Goal: Task Accomplishment & Management: Manage account settings

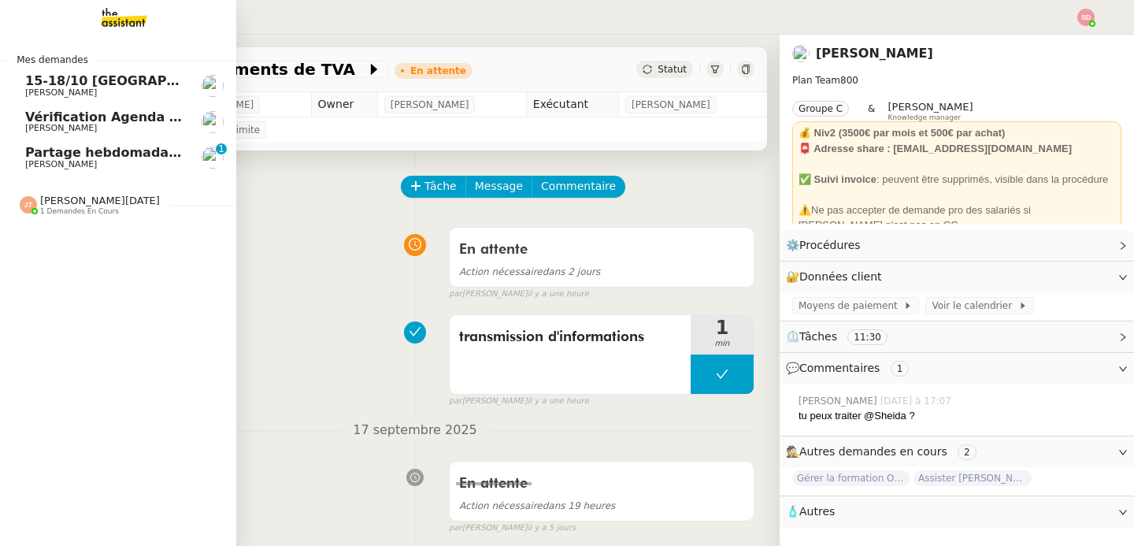
click at [124, 147] on span "Partage hebdomadaire Lettre MIND - 22 septembre 2025" at bounding box center [227, 152] width 405 height 15
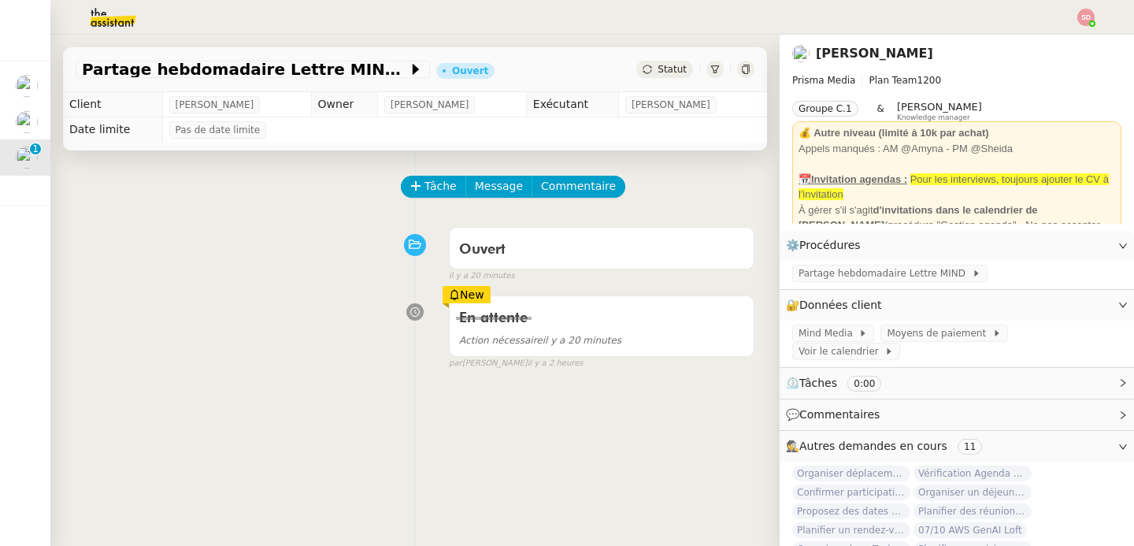
click at [68, 76] on div "Partage hebdomadaire Lettre MIND - [DATE] Ouvert Statut" at bounding box center [415, 69] width 704 height 45
copy div "Partage hebdomadaire Lettre MIND - 22 septembre 2025"
click at [434, 185] on span "Tâche" at bounding box center [441, 186] width 32 height 18
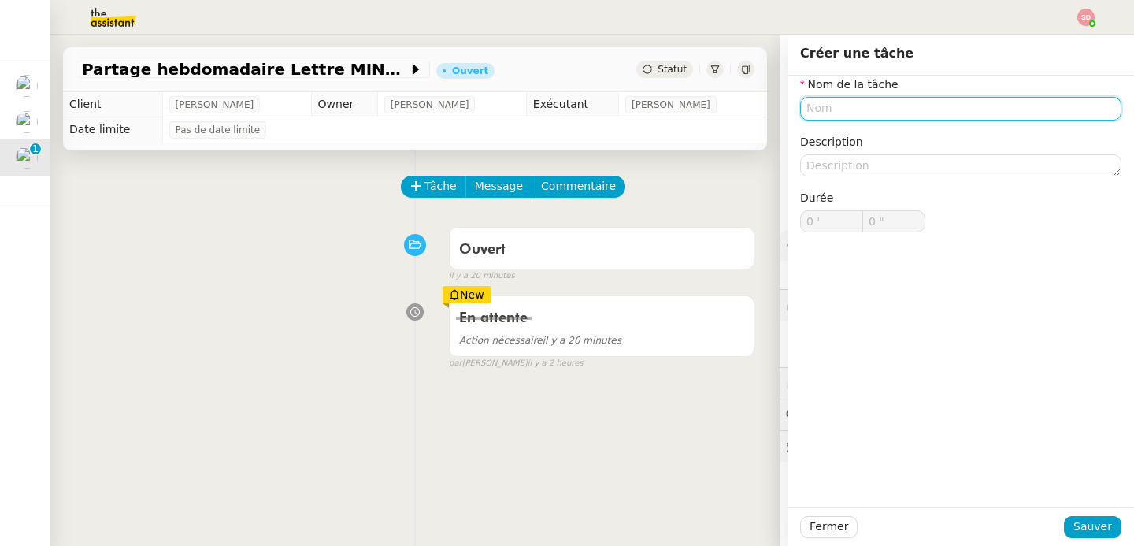
click at [900, 107] on input "text" at bounding box center [960, 108] width 321 height 23
paste input "Partage hebdomadaire Lettre MIND - 22 septembre 2025"
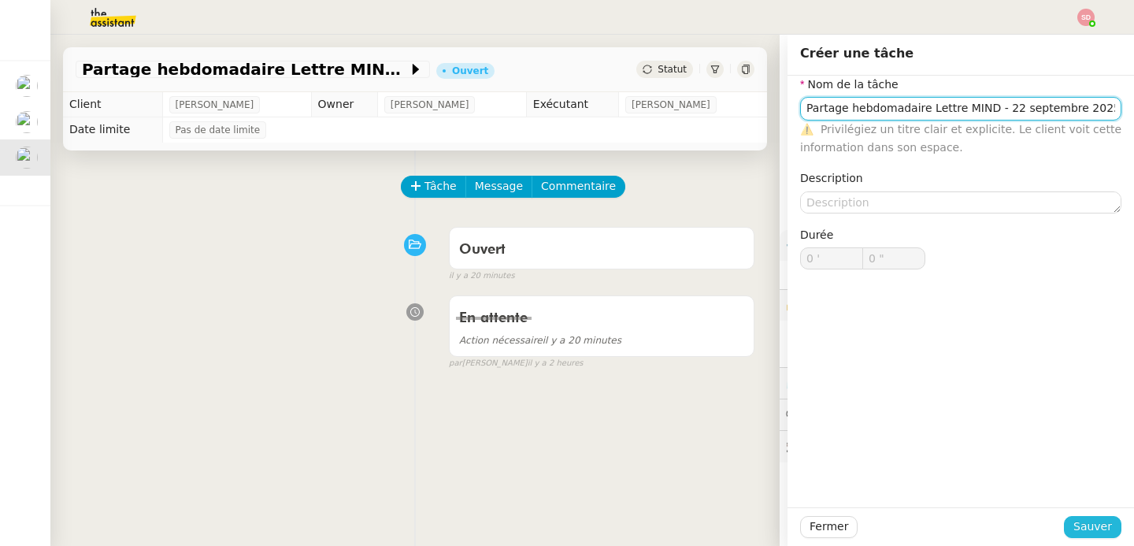
type input "Partage hebdomadaire Lettre MIND - 22 septembre 2025"
click at [1086, 530] on span "Sauver" at bounding box center [1093, 527] width 39 height 18
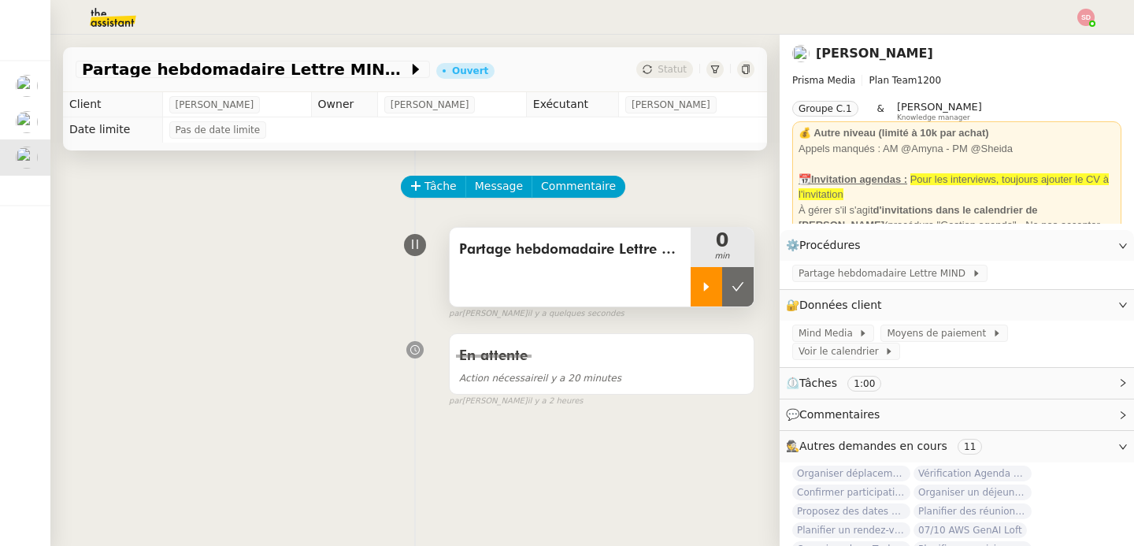
click at [695, 293] on div at bounding box center [707, 286] width 32 height 39
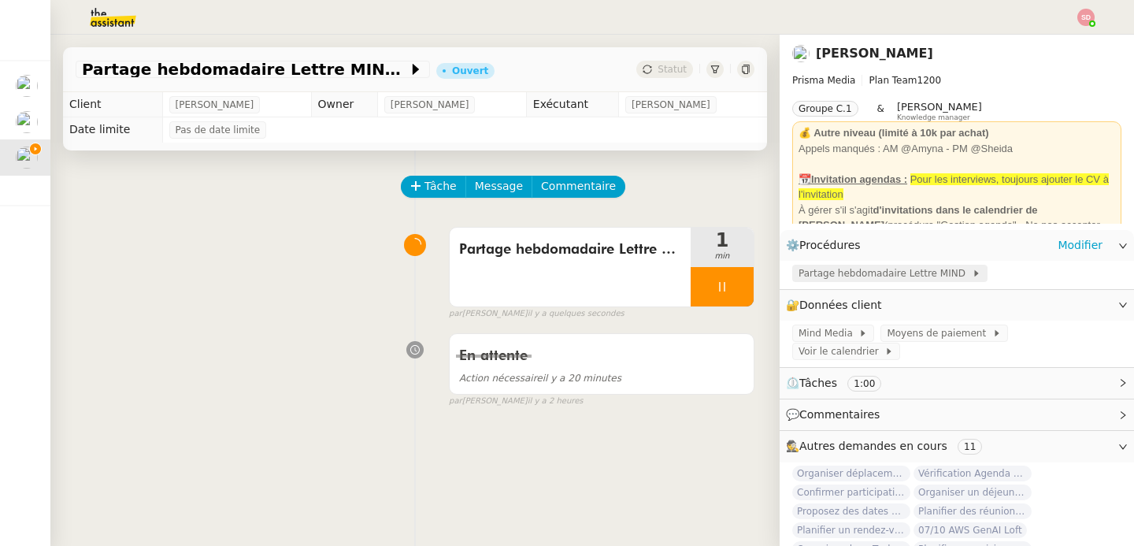
click at [903, 267] on span "Partage hebdomadaire Lettre MIND" at bounding box center [885, 273] width 173 height 16
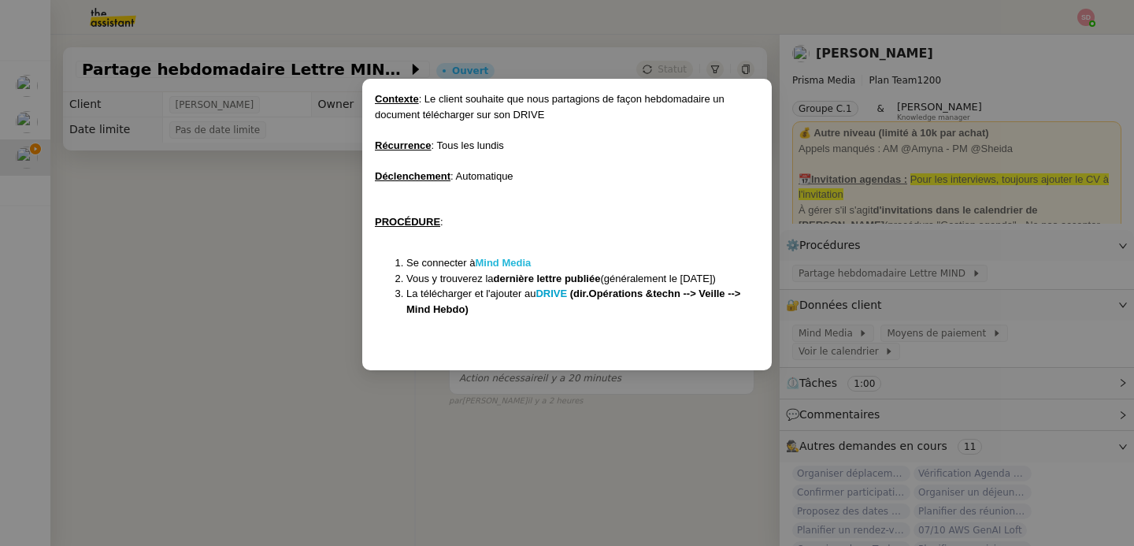
click at [503, 264] on strong "Mind Media" at bounding box center [503, 263] width 56 height 12
click at [292, 269] on nz-modal-container "Contexte : Le client souhaite que nous partagions de façon hebdomadaire un docu…" at bounding box center [567, 273] width 1134 height 546
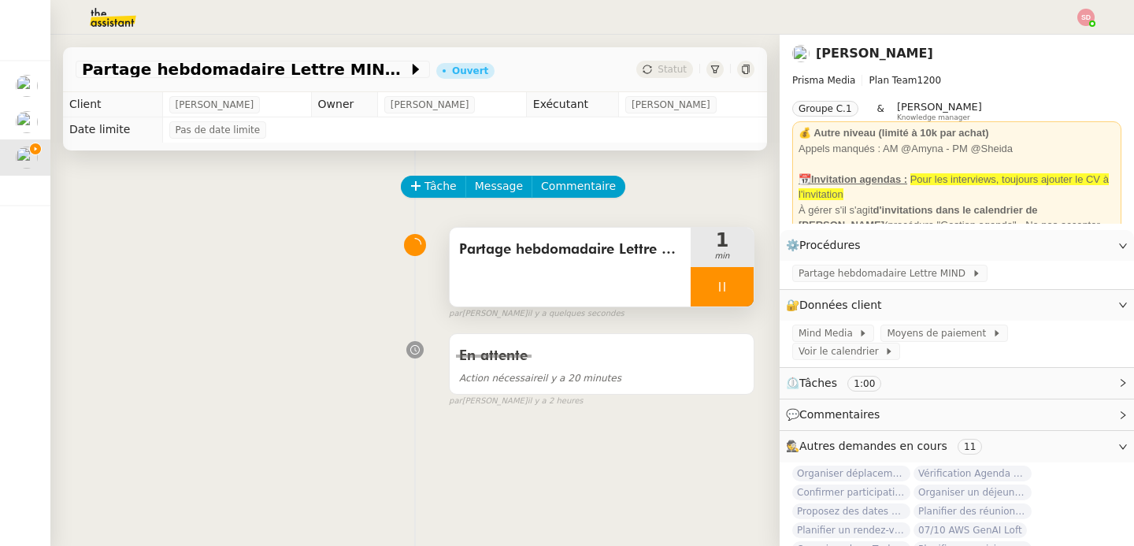
click at [727, 276] on div at bounding box center [722, 286] width 63 height 39
click at [727, 276] on button at bounding box center [738, 286] width 32 height 39
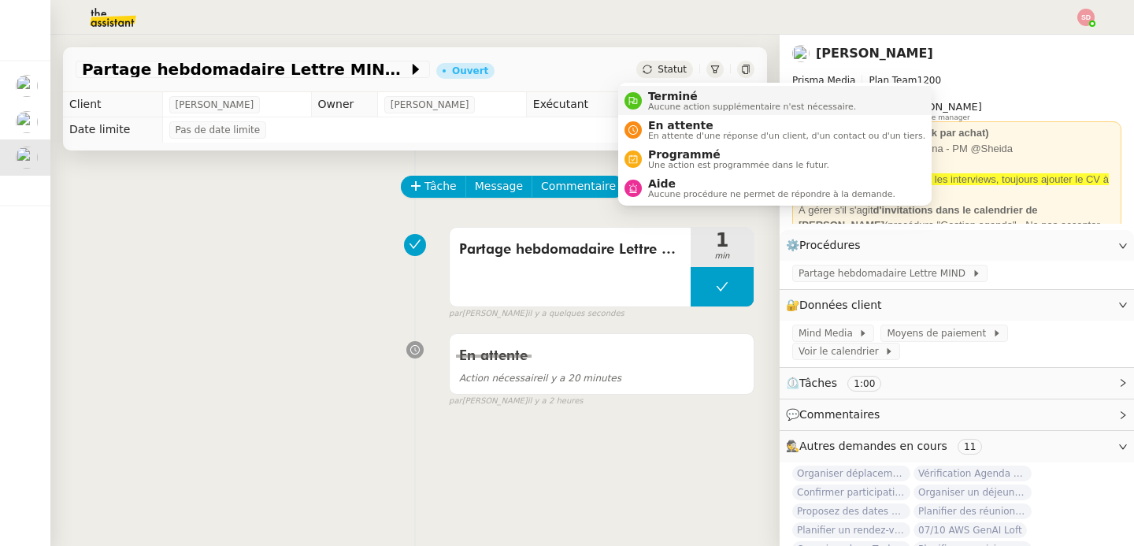
click at [635, 107] on nz-avatar at bounding box center [633, 100] width 17 height 17
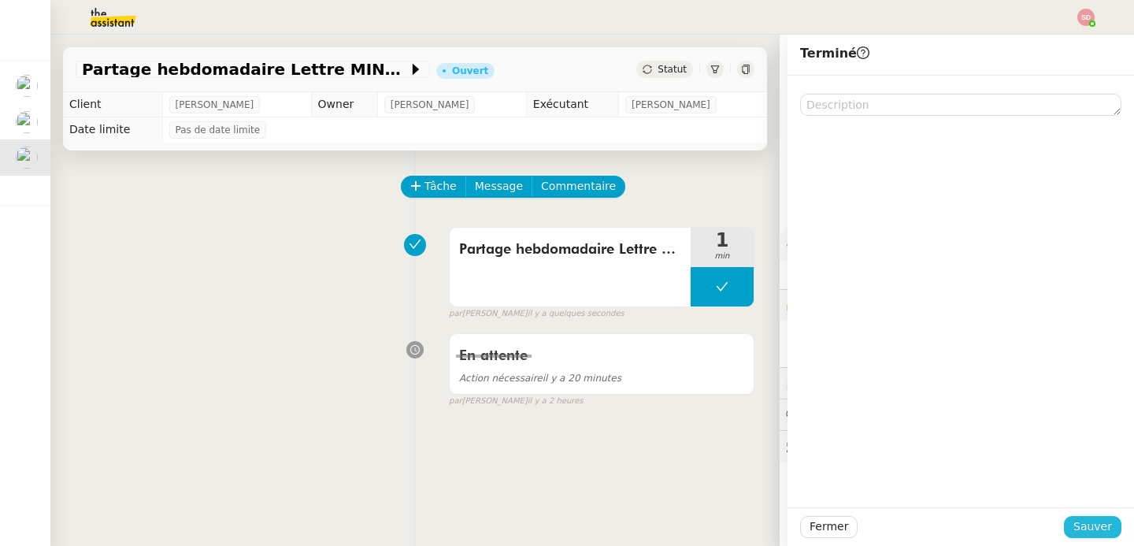
click at [1104, 520] on button "Sauver" at bounding box center [1093, 527] width 58 height 22
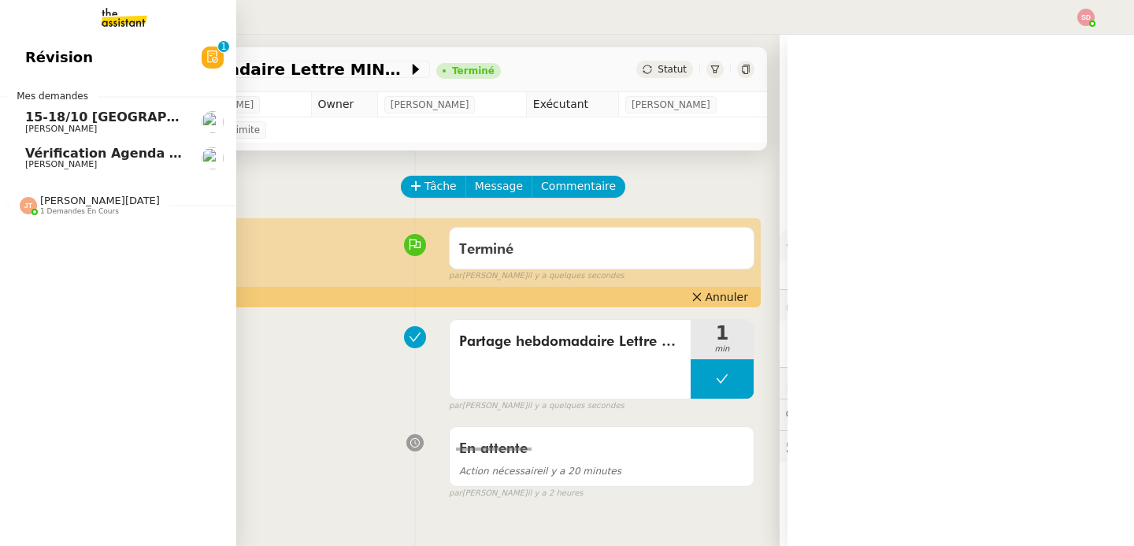
click at [32, 91] on span "Mes demandes" at bounding box center [52, 96] width 91 height 16
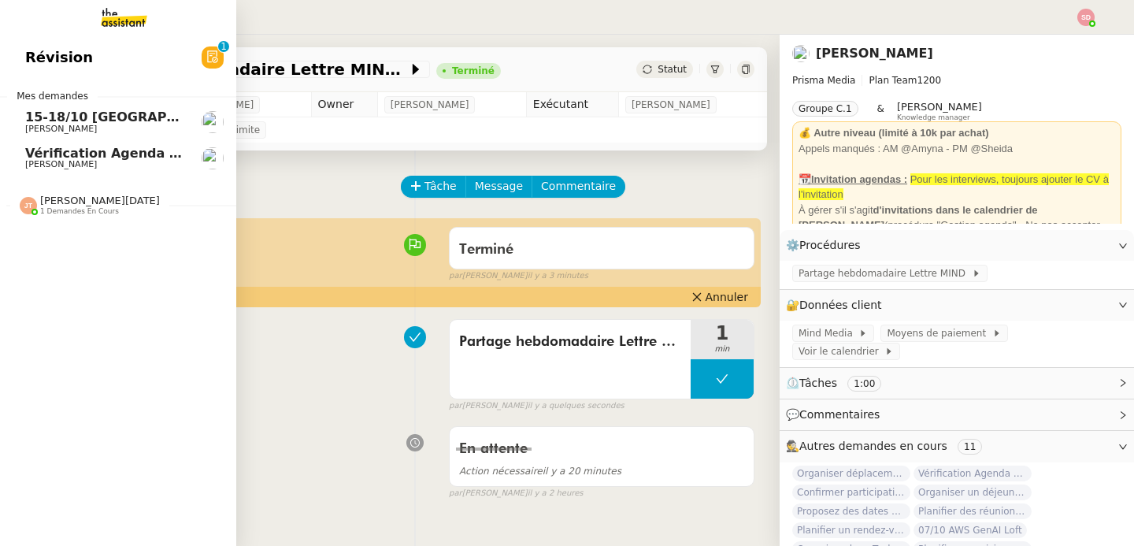
click at [42, 125] on span "[PERSON_NAME]" at bounding box center [61, 129] width 72 height 10
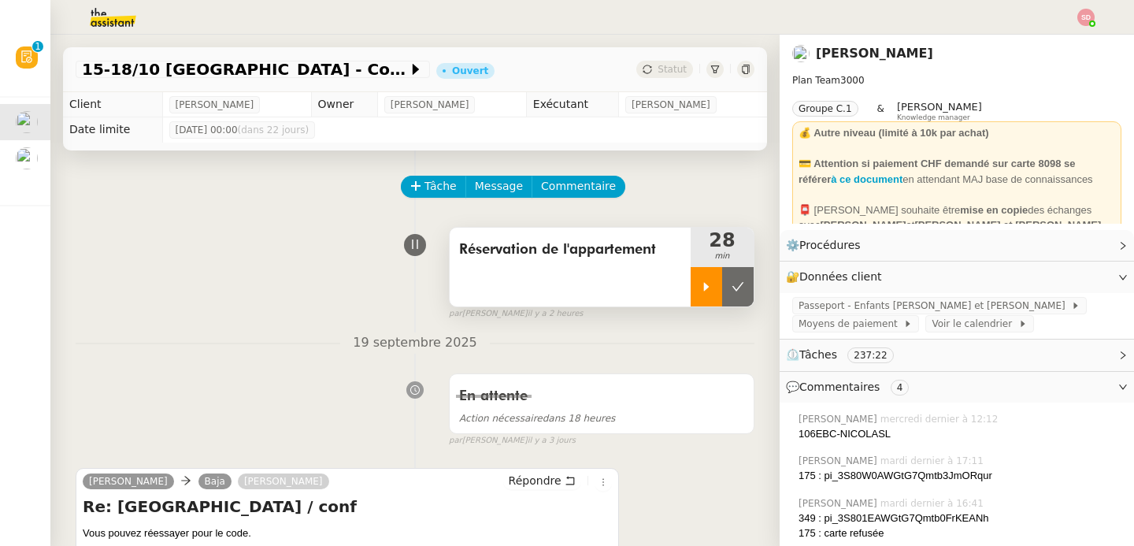
click at [691, 296] on div at bounding box center [707, 286] width 32 height 39
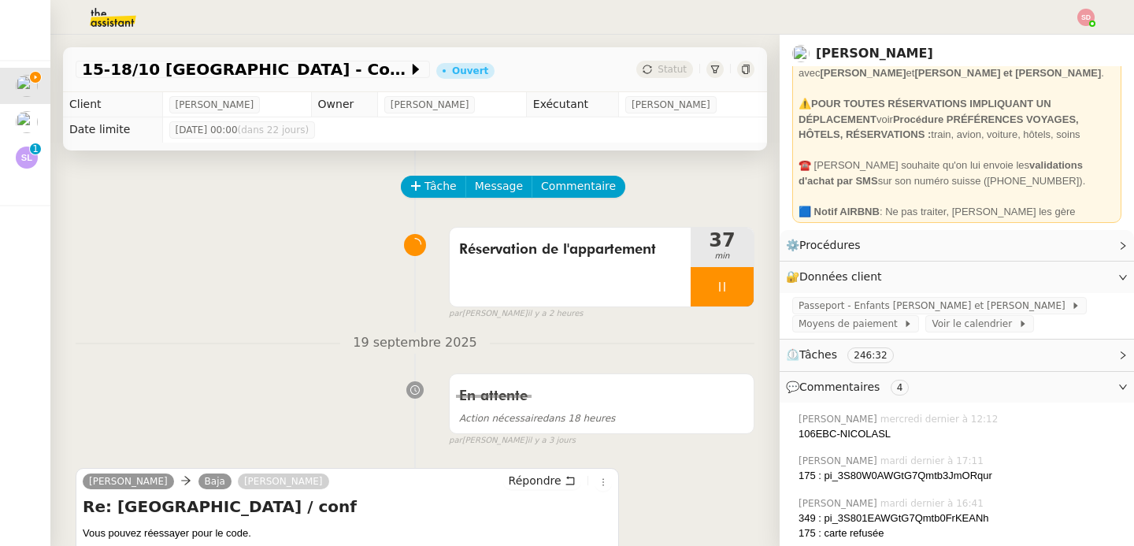
scroll to position [175, 0]
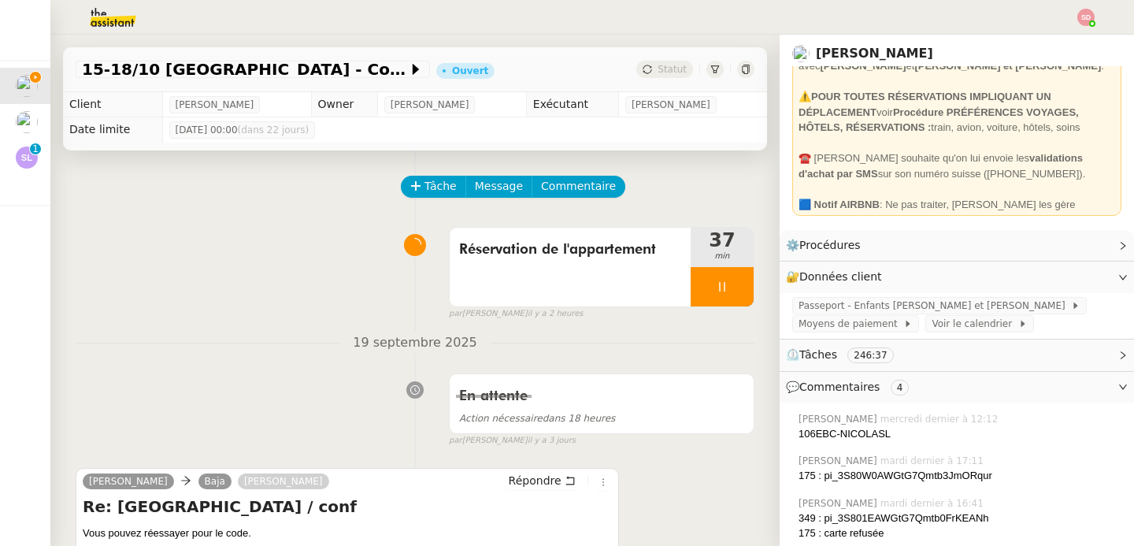
drag, startPoint x: 980, startPoint y: 178, endPoint x: 1056, endPoint y: 174, distance: 75.7
click at [1056, 174] on div "☎️ [PERSON_NAME] souhaite qu'on lui envoie les validations d'achat par SMS sur …" at bounding box center [957, 165] width 317 height 31
copy div "[PHONE_NUMBER]"
click at [589, 188] on span "Commentaire" at bounding box center [578, 186] width 75 height 18
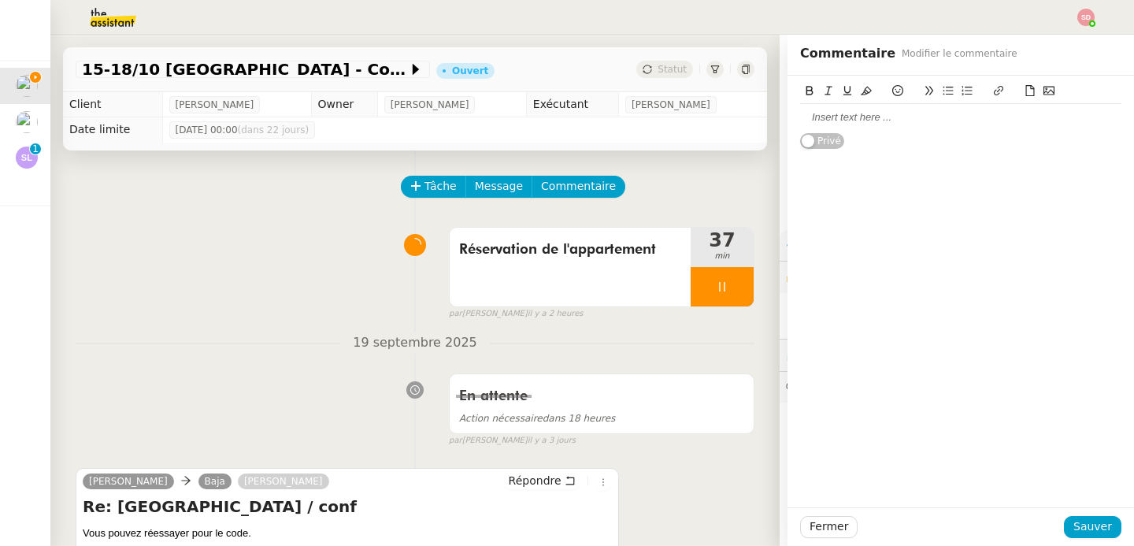
click at [821, 123] on div at bounding box center [960, 117] width 321 height 14
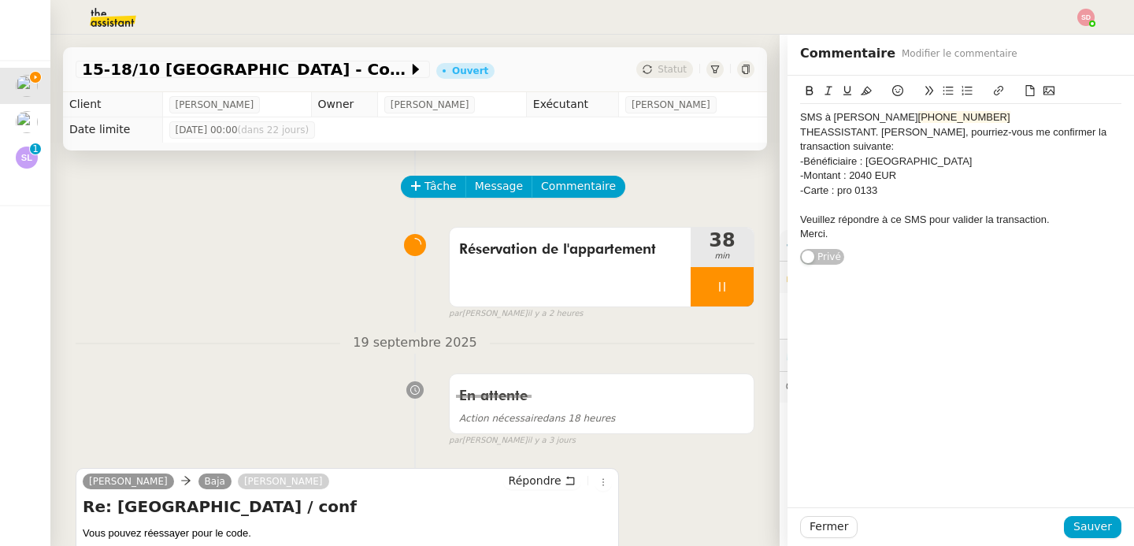
click at [833, 115] on div "SMS à [PERSON_NAME] [PHONE_NUMBER]" at bounding box center [960, 117] width 321 height 14
click at [804, 94] on icon at bounding box center [809, 90] width 11 height 11
click at [838, 84] on button at bounding box center [847, 91] width 19 height 18
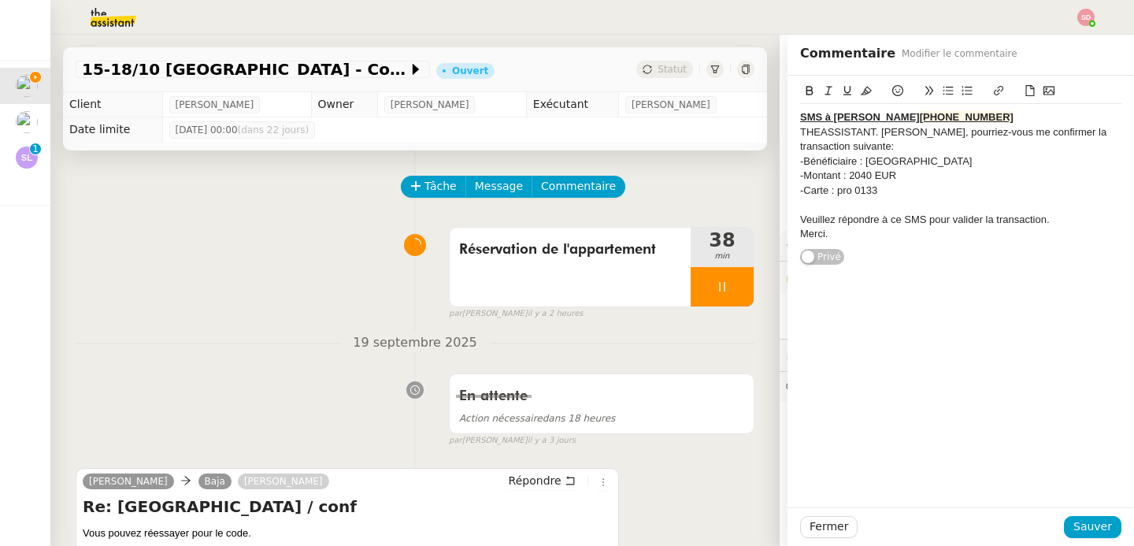
click at [884, 138] on div "THEASSISTANT. [PERSON_NAME], pourriez-vous me confirmer la transaction suivante:" at bounding box center [960, 139] width 321 height 29
drag, startPoint x: 855, startPoint y: 166, endPoint x: 981, endPoint y: 158, distance: 126.3
click at [981, 158] on div "-Bénéficiaire : [GEOGRAPHIC_DATA]" at bounding box center [960, 161] width 321 height 14
drag, startPoint x: 837, startPoint y: 177, endPoint x: 911, endPoint y: 176, distance: 74.1
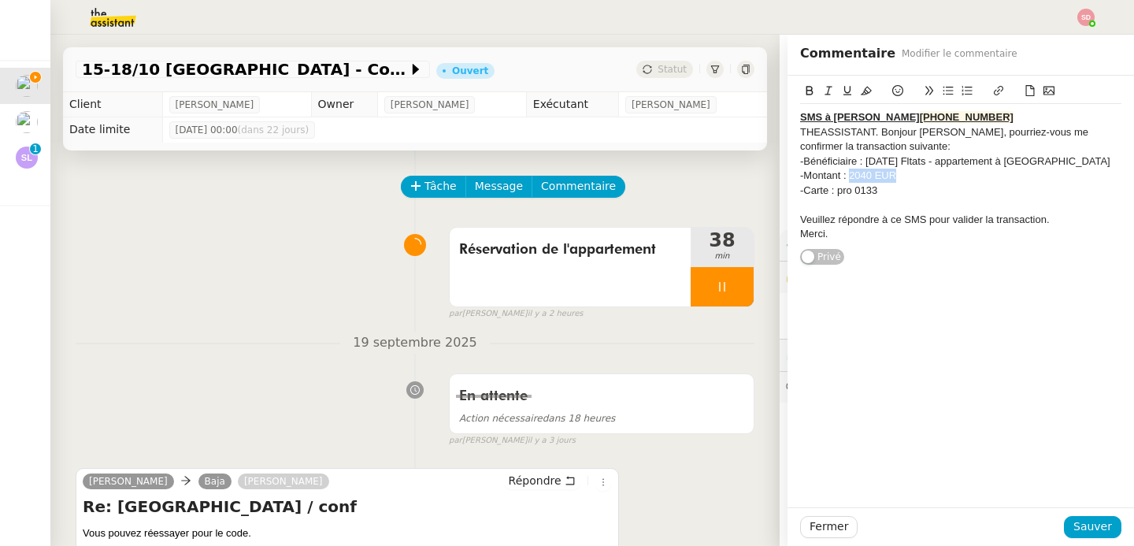
click at [911, 176] on div "-Montant : 2040 EUR" at bounding box center [960, 176] width 321 height 14
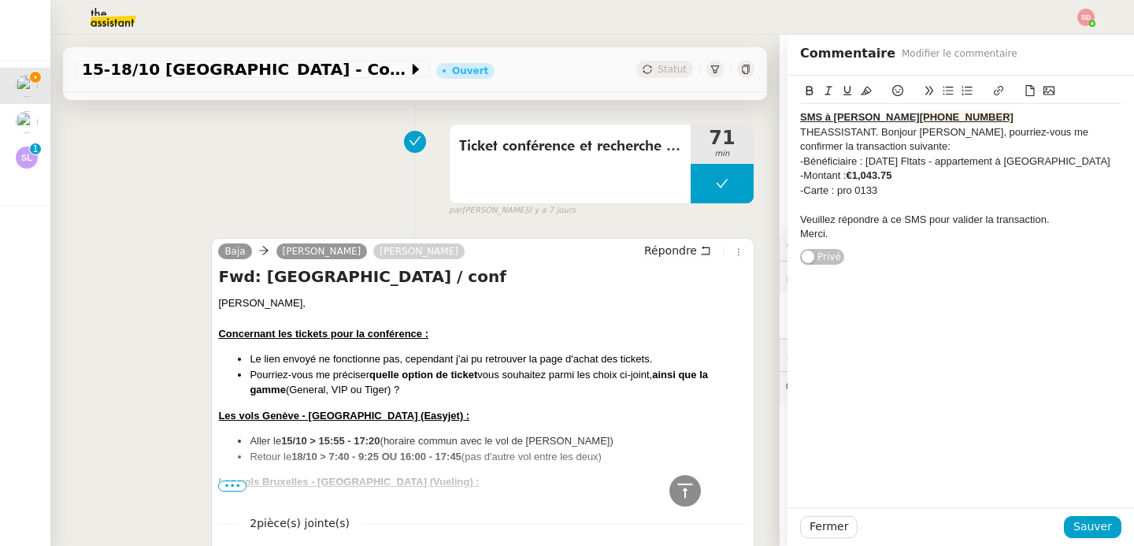
scroll to position [7434, 0]
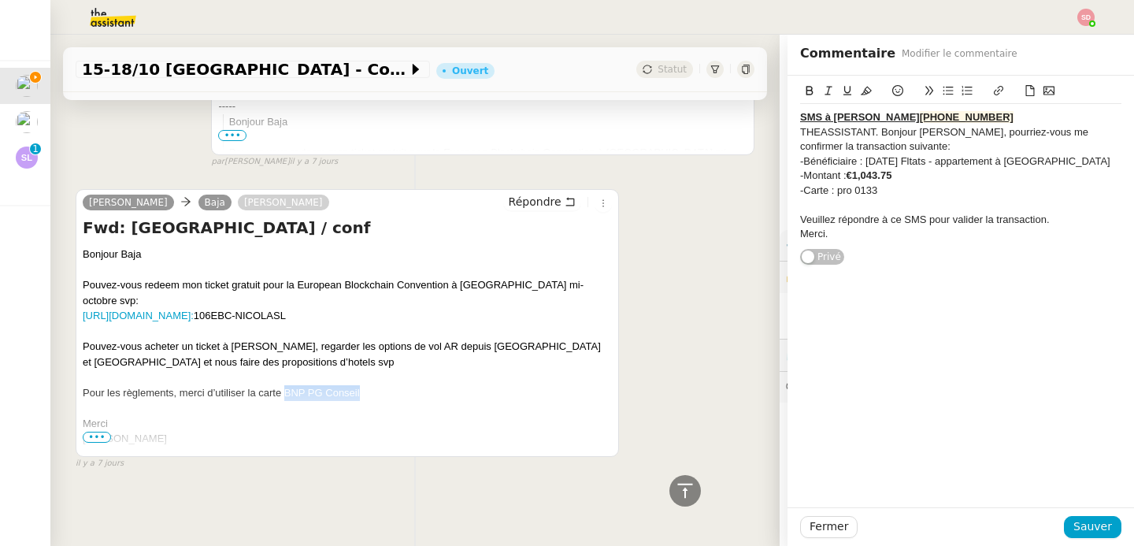
drag, startPoint x: 283, startPoint y: 370, endPoint x: 359, endPoint y: 369, distance: 76.4
click at [359, 385] on div "Pour les règlements, merci d’utiliser la carte BNP PG Conseil" at bounding box center [347, 393] width 529 height 16
copy div "BNP PG Conseil"
drag, startPoint x: 825, startPoint y: 192, endPoint x: 881, endPoint y: 186, distance: 56.3
click at [881, 186] on div "-Carte : pro 0133" at bounding box center [960, 191] width 321 height 14
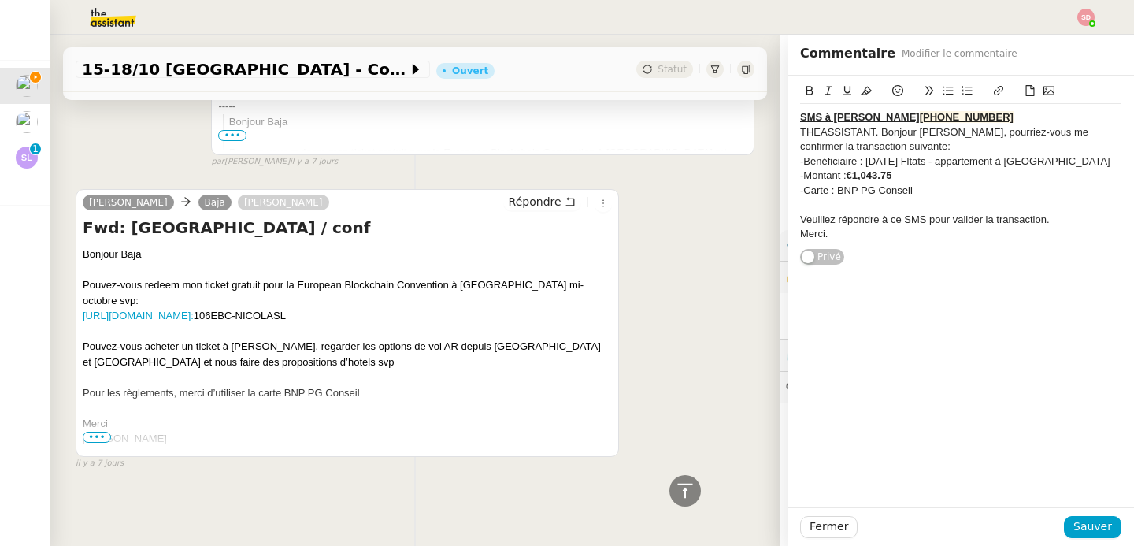
scroll to position [0, 0]
click at [1069, 158] on div "-Bénéficiaire : [DATE] Fltats - appartement à [GEOGRAPHIC_DATA]" at bounding box center [960, 161] width 321 height 14
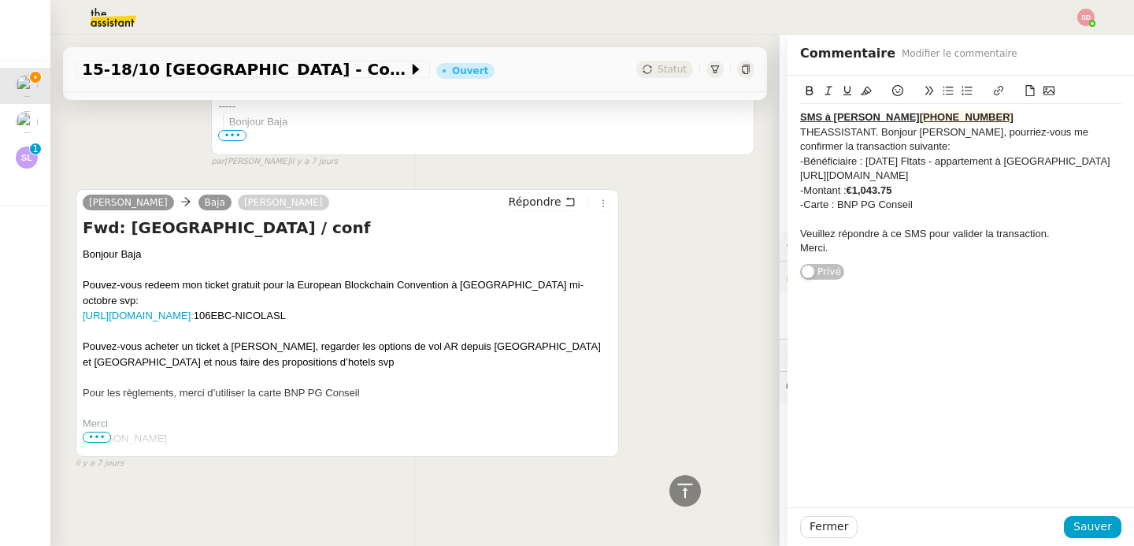
click at [1008, 183] on div "[URL][DOMAIN_NAME]" at bounding box center [960, 176] width 321 height 14
click at [993, 87] on icon at bounding box center [998, 90] width 11 height 11
type input "[URL][DOMAIN_NAME]"
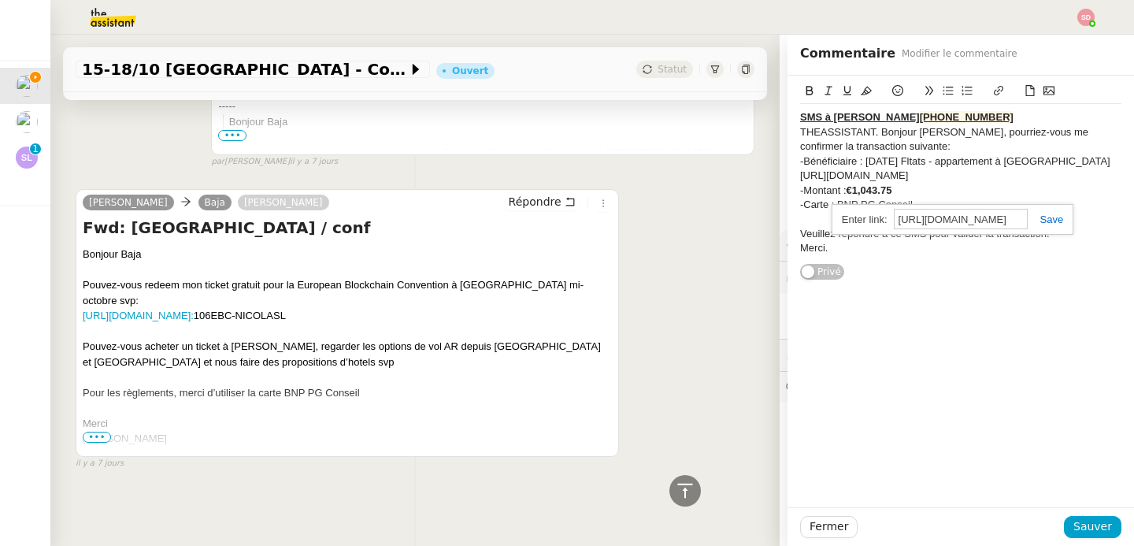
click at [1036, 221] on link at bounding box center [1046, 219] width 36 height 12
click at [1036, 212] on div "-Carte : BNP PG Conseil" at bounding box center [960, 205] width 321 height 14
click at [971, 212] on div "-Carte : BNP PG Conseil" at bounding box center [960, 205] width 321 height 14
click at [895, 160] on div "-Bénéficiaire : [DATE] Fltats - appartement à [GEOGRAPHIC_DATA]" at bounding box center [960, 161] width 321 height 14
click at [1008, 198] on div "-Montant : €1,043.75" at bounding box center [960, 191] width 321 height 14
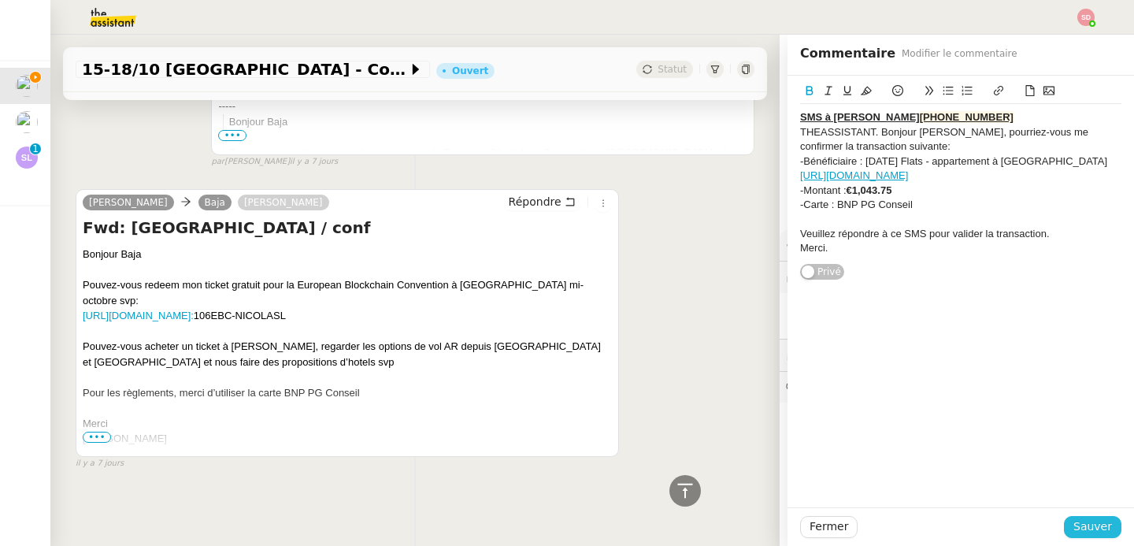
click at [1096, 529] on span "Sauver" at bounding box center [1093, 527] width 39 height 18
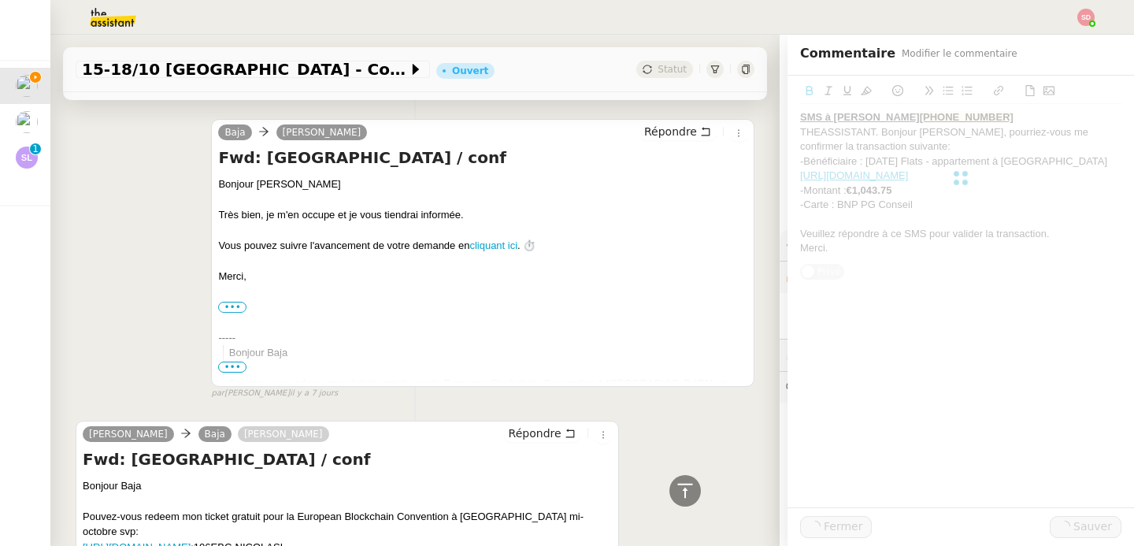
scroll to position [7689, 0]
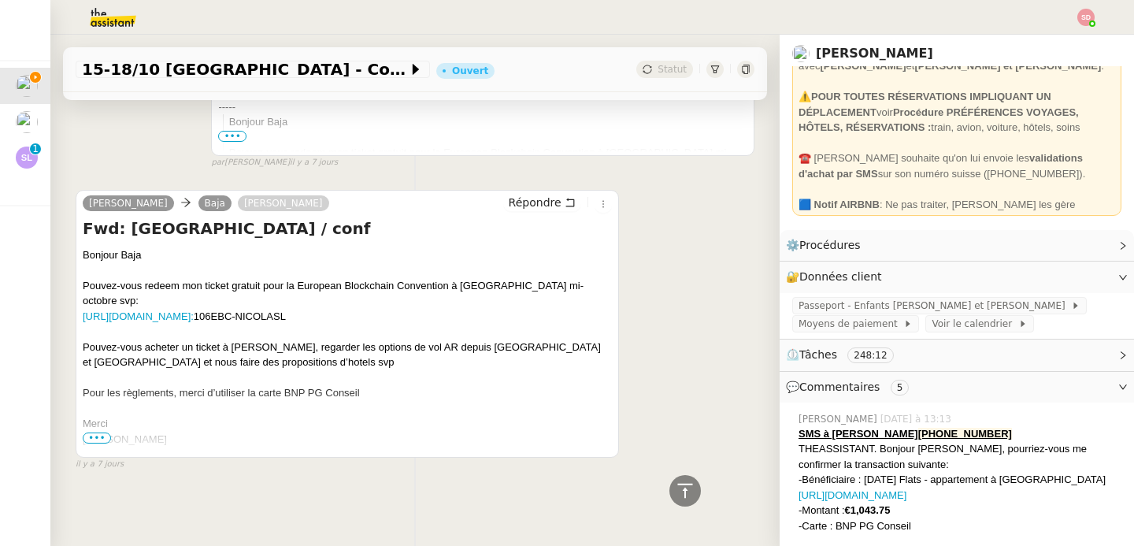
scroll to position [118, 0]
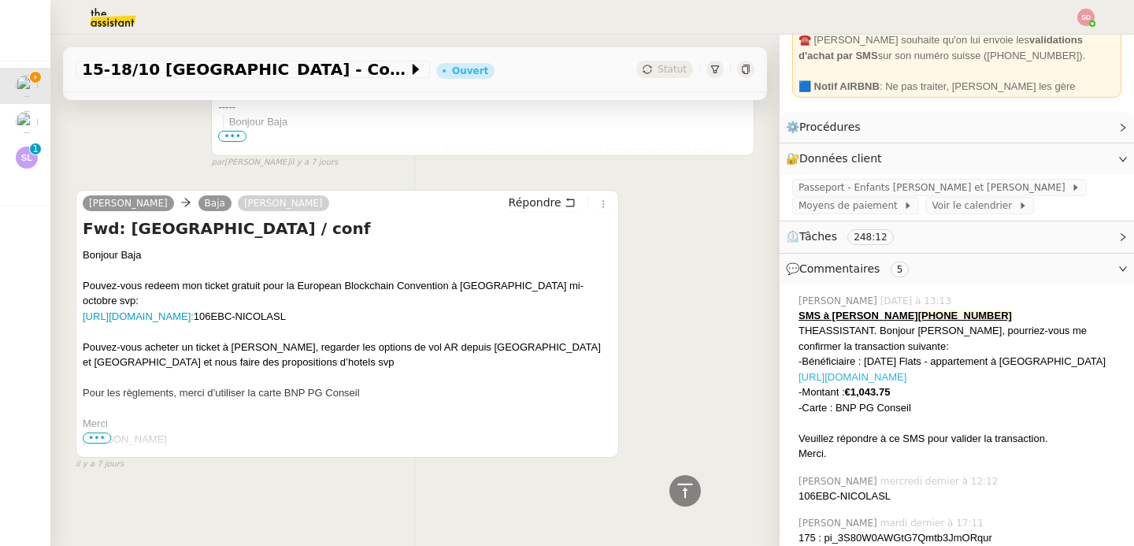
click at [907, 383] on link "[URL][DOMAIN_NAME]" at bounding box center [853, 377] width 108 height 12
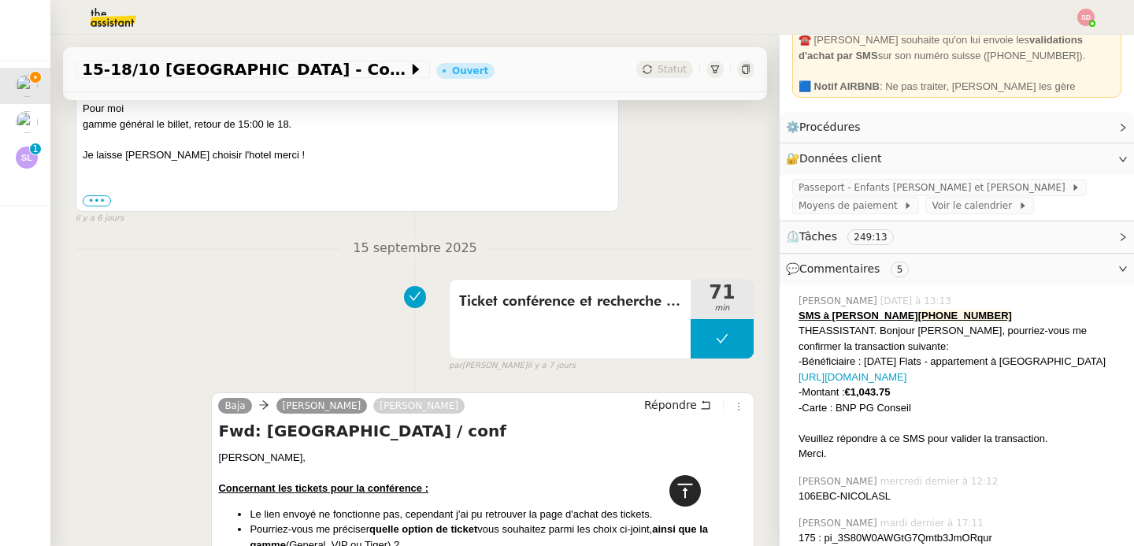
click at [685, 489] on div at bounding box center [686, 491] width 32 height 32
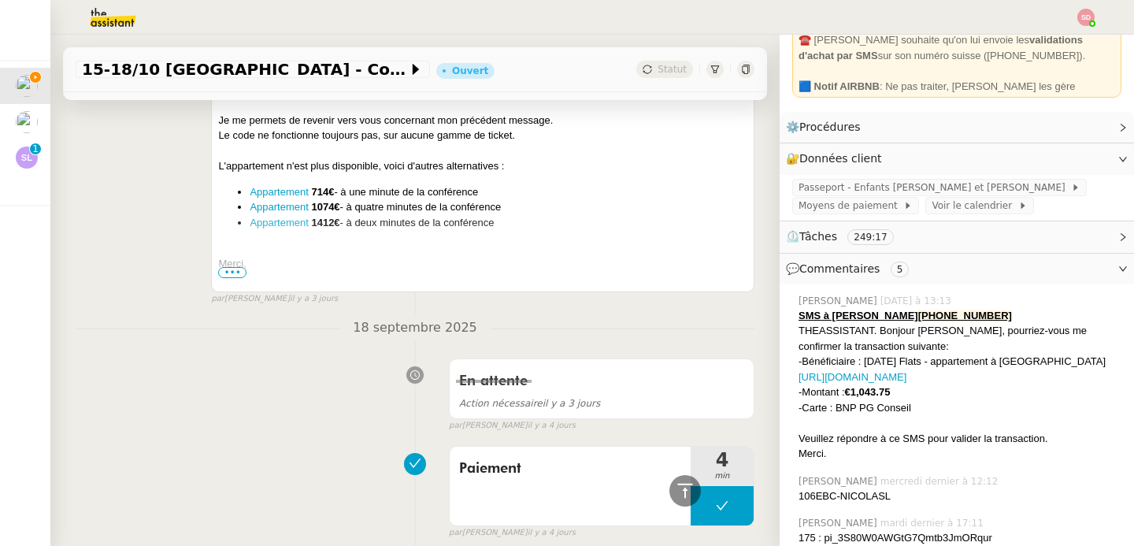
scroll to position [933, 0]
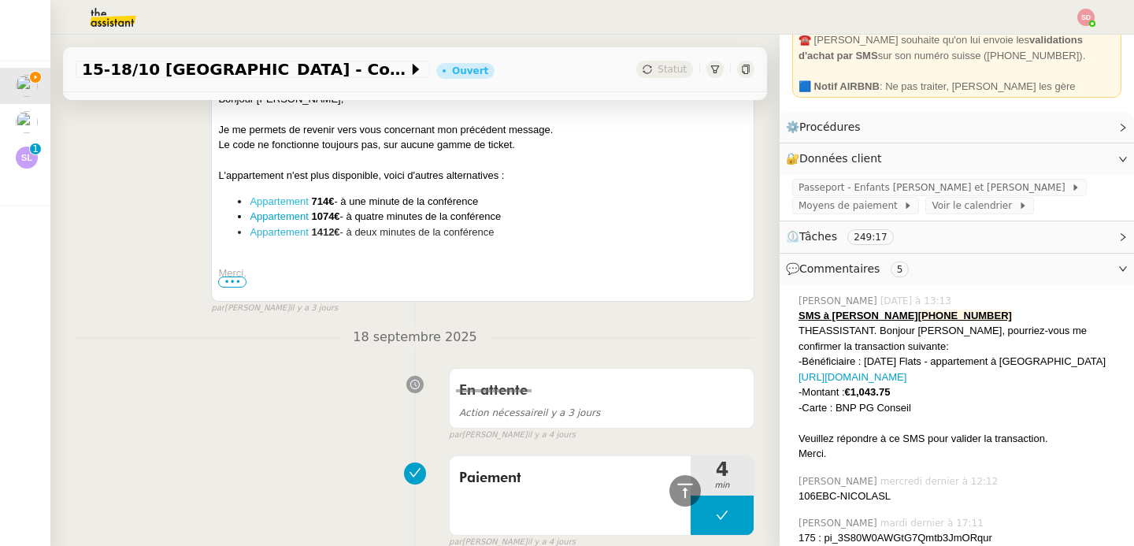
click at [262, 207] on link "Appartement" at bounding box center [279, 201] width 58 height 12
click at [277, 222] on link "Appartement" at bounding box center [279, 216] width 58 height 12
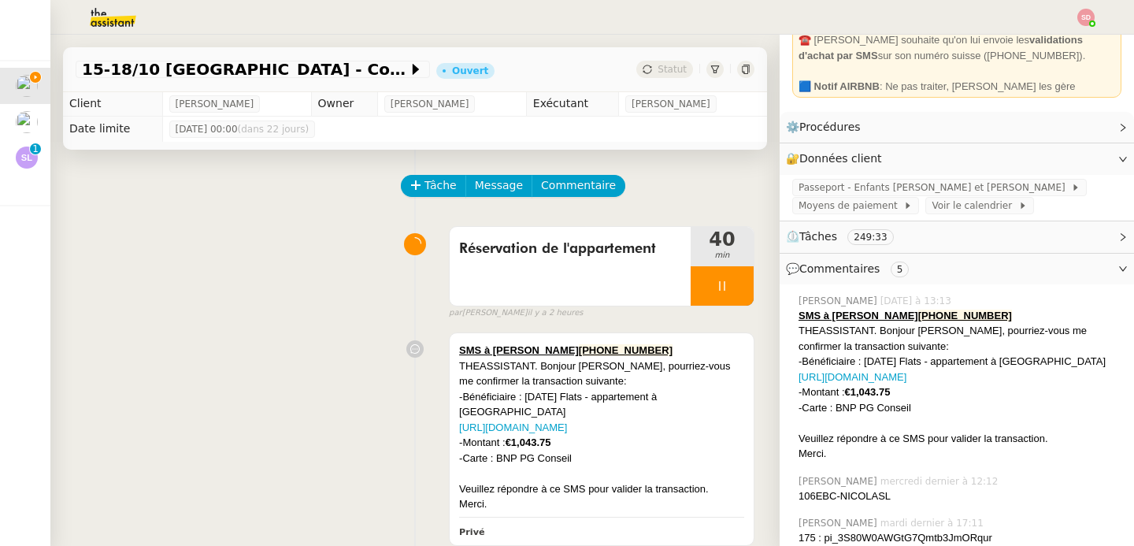
scroll to position [0, 0]
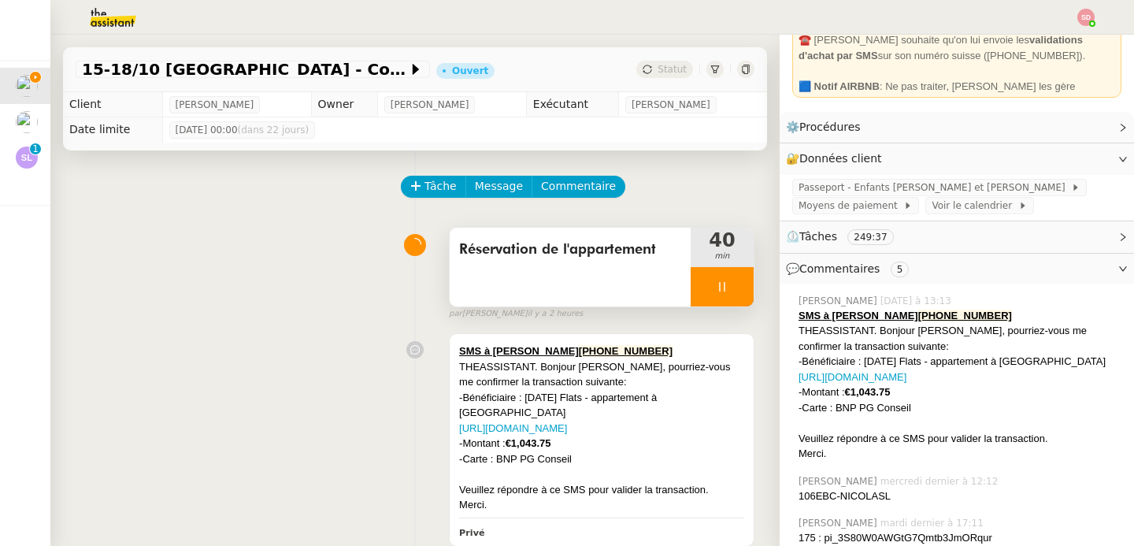
click at [726, 282] on div at bounding box center [722, 286] width 63 height 39
click at [726, 282] on button at bounding box center [738, 286] width 32 height 39
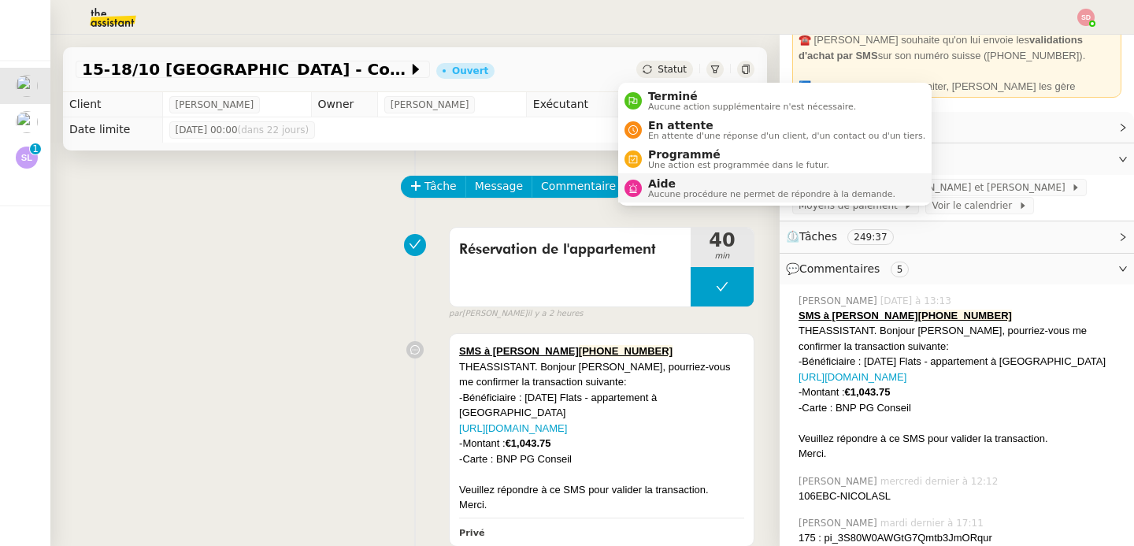
click at [636, 186] on icon at bounding box center [633, 188] width 8 height 9
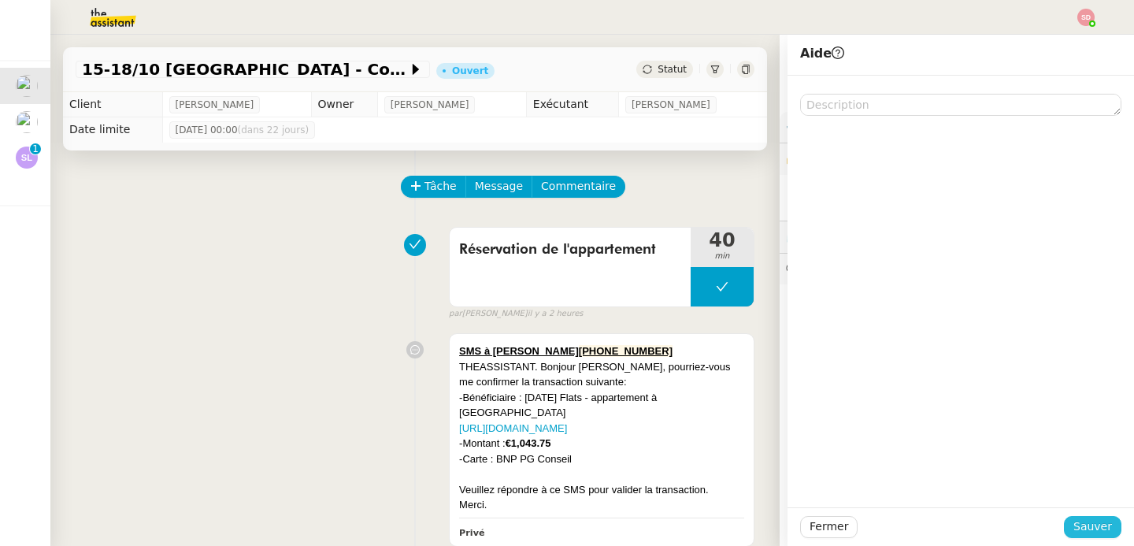
click at [1082, 534] on span "Sauver" at bounding box center [1093, 527] width 39 height 18
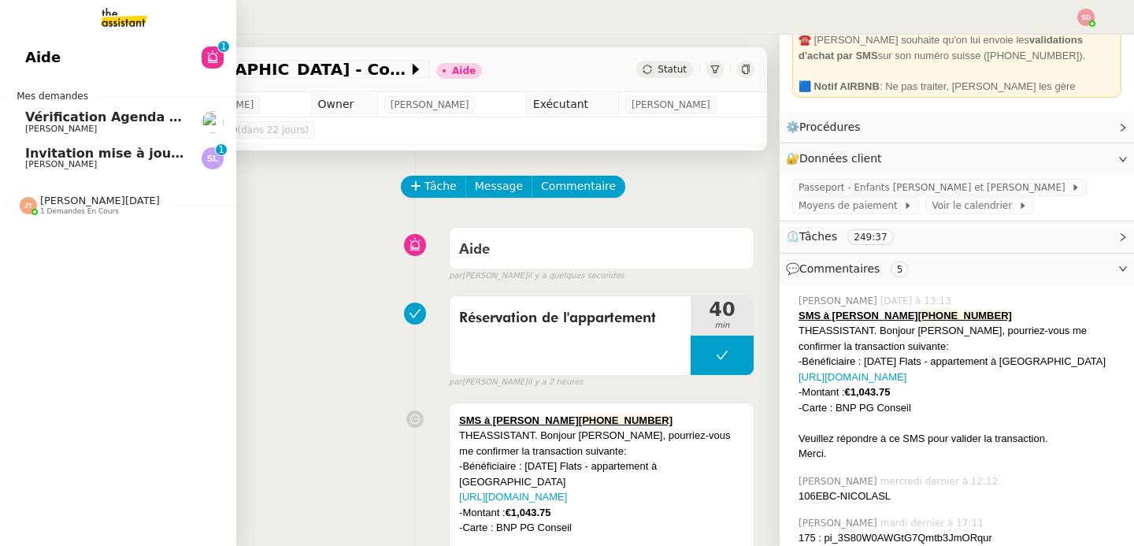
click at [61, 191] on span "[PERSON_NAME][DATE] 1 demandes en cours" at bounding box center [124, 198] width 236 height 33
click at [132, 160] on span "[PERSON_NAME]" at bounding box center [104, 164] width 159 height 9
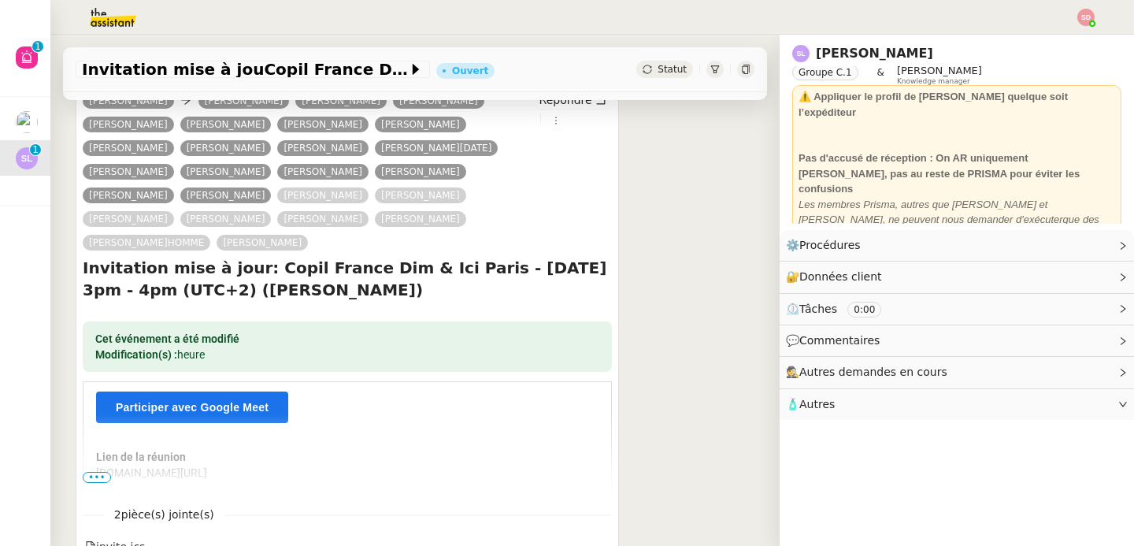
scroll to position [454, 0]
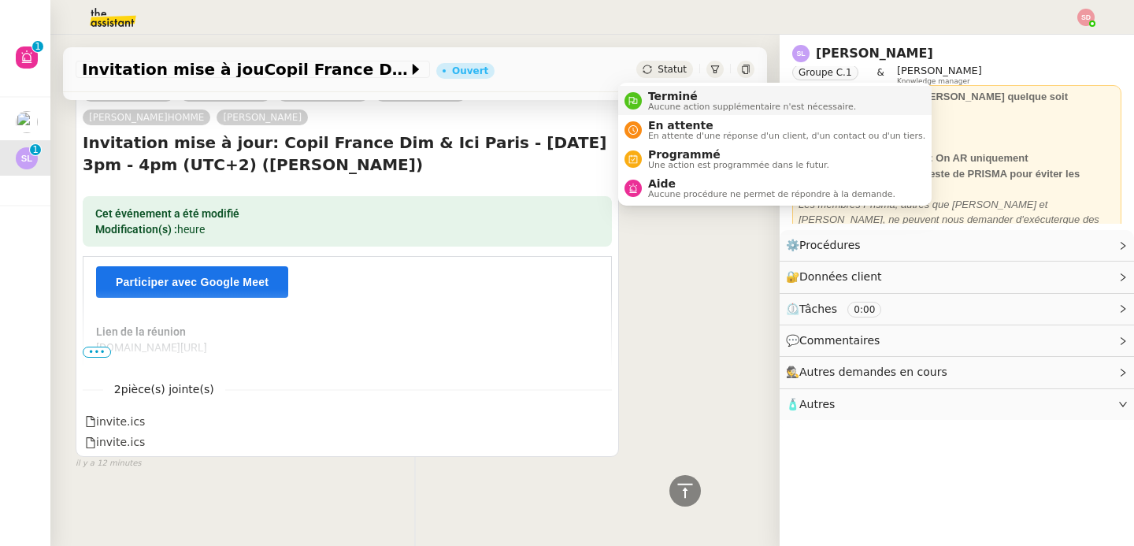
click at [642, 100] on div "Terminé Aucune action supplémentaire n'est nécessaire." at bounding box center [749, 100] width 214 height 21
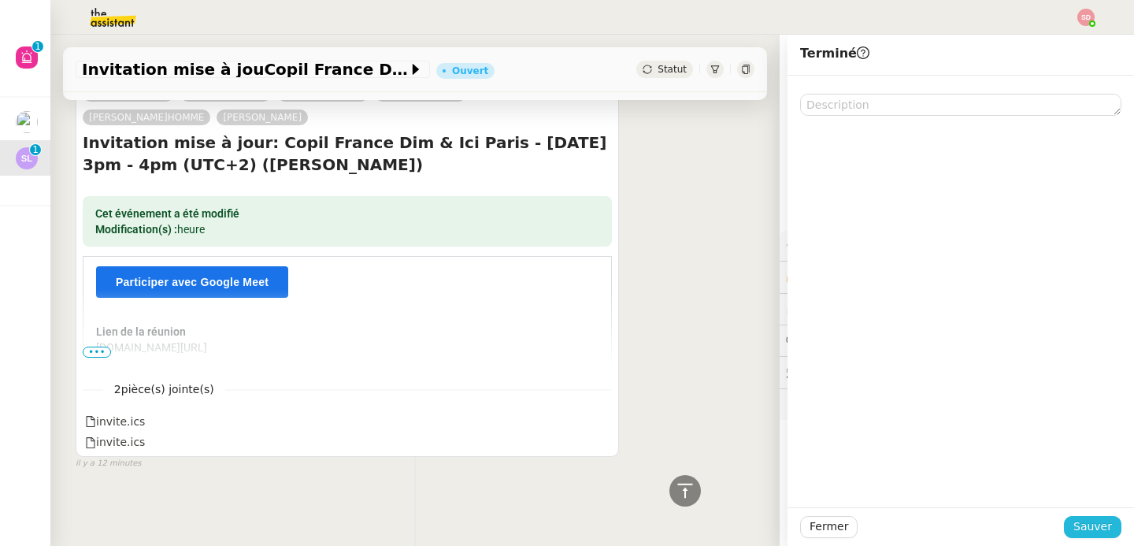
click at [1097, 521] on span "Sauver" at bounding box center [1093, 527] width 39 height 18
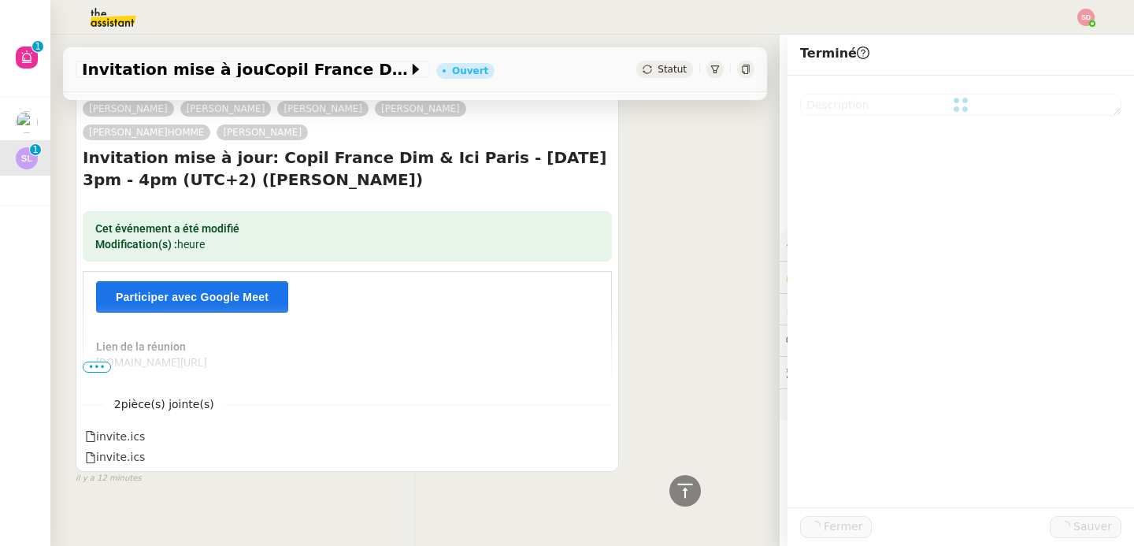
scroll to position [477, 0]
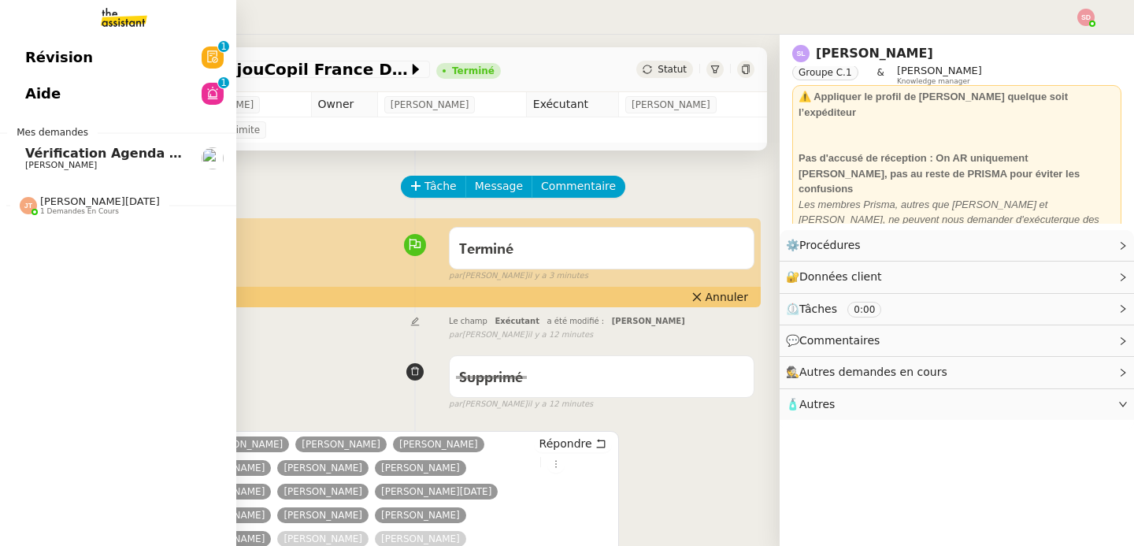
click at [11, 156] on link "Vérification Agenda + Chat + Wagram (9h et 14h) [PERSON_NAME]" at bounding box center [118, 158] width 236 height 36
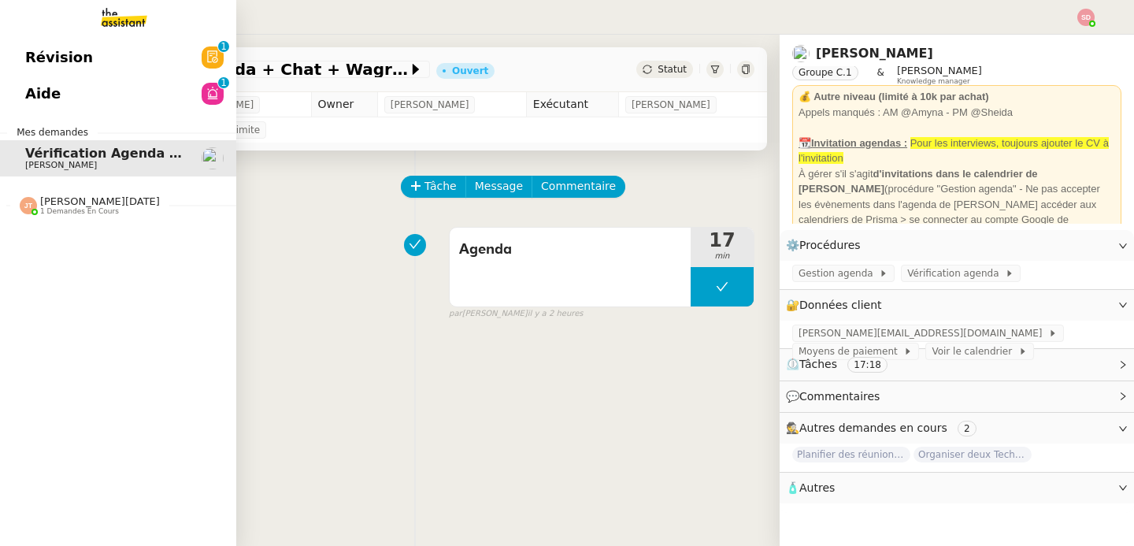
scroll to position [175, 0]
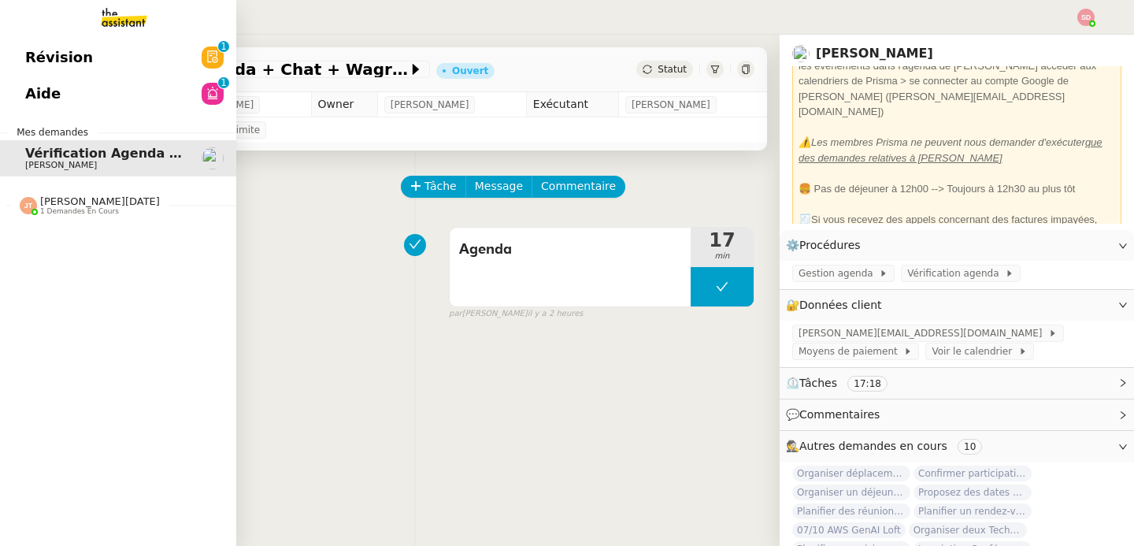
click at [22, 79] on link "Aide 0 1 2 3 4 5 6 7 8 9" at bounding box center [118, 94] width 236 height 36
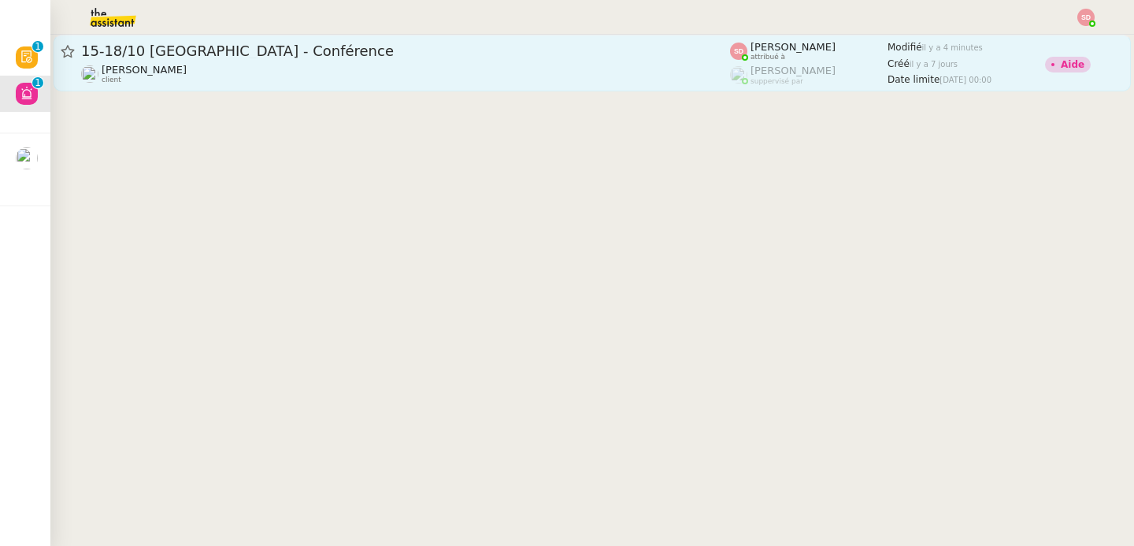
click at [677, 68] on div "[PERSON_NAME] client" at bounding box center [405, 74] width 649 height 20
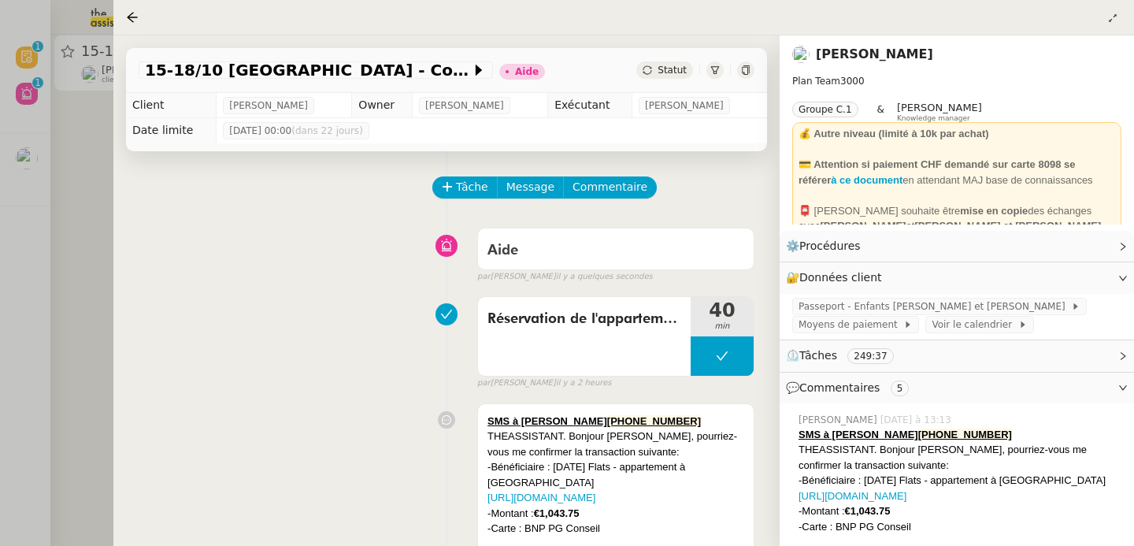
click at [32, 206] on div at bounding box center [567, 273] width 1134 height 546
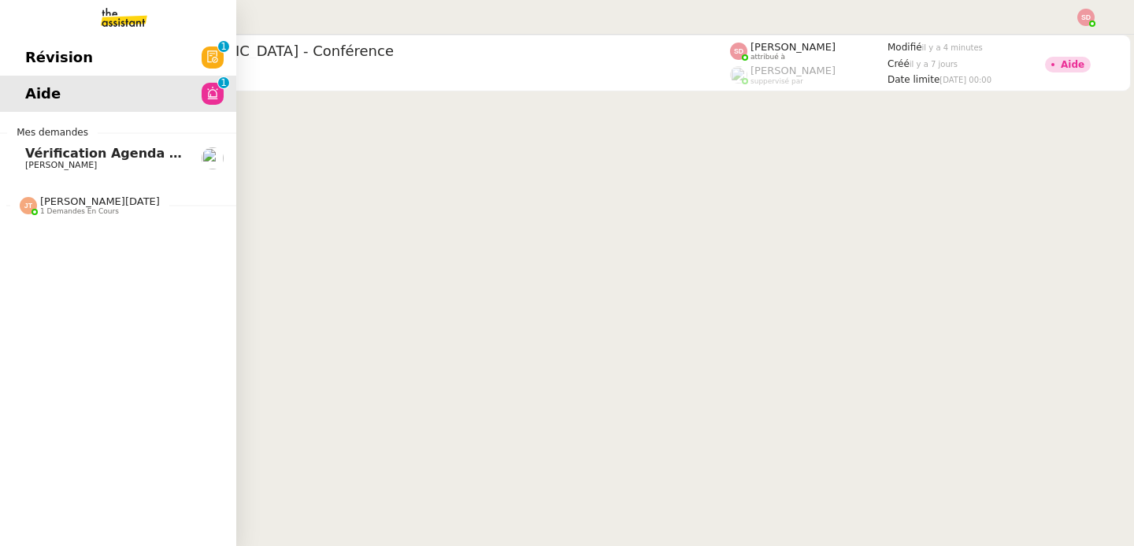
click at [58, 206] on span "[PERSON_NAME][DATE]" at bounding box center [100, 201] width 120 height 13
click at [65, 254] on link "Réserver chambre hôtel Renaissance [PERSON_NAME]" at bounding box center [118, 240] width 236 height 36
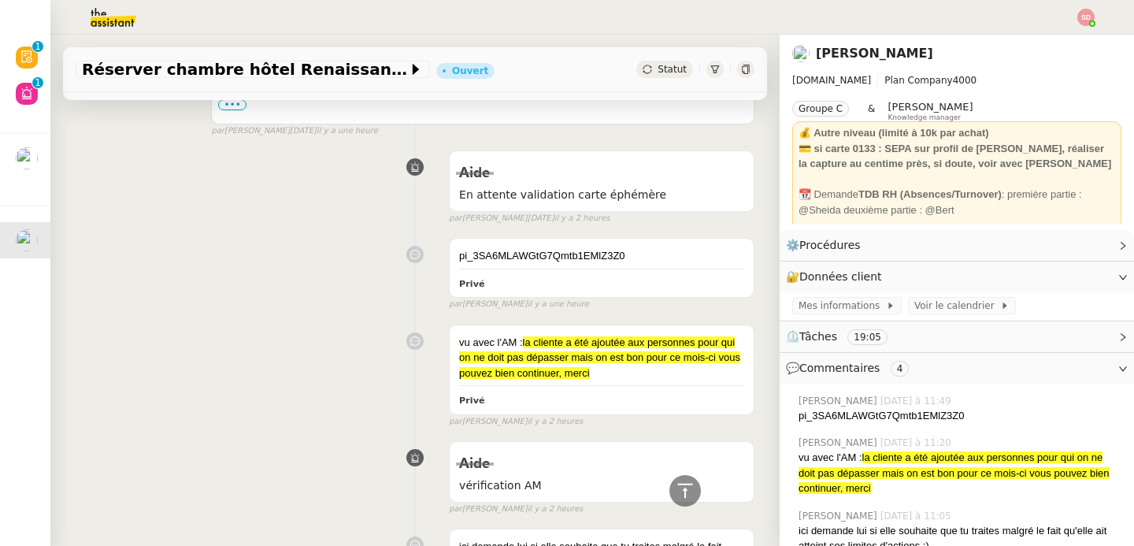
scroll to position [2554, 0]
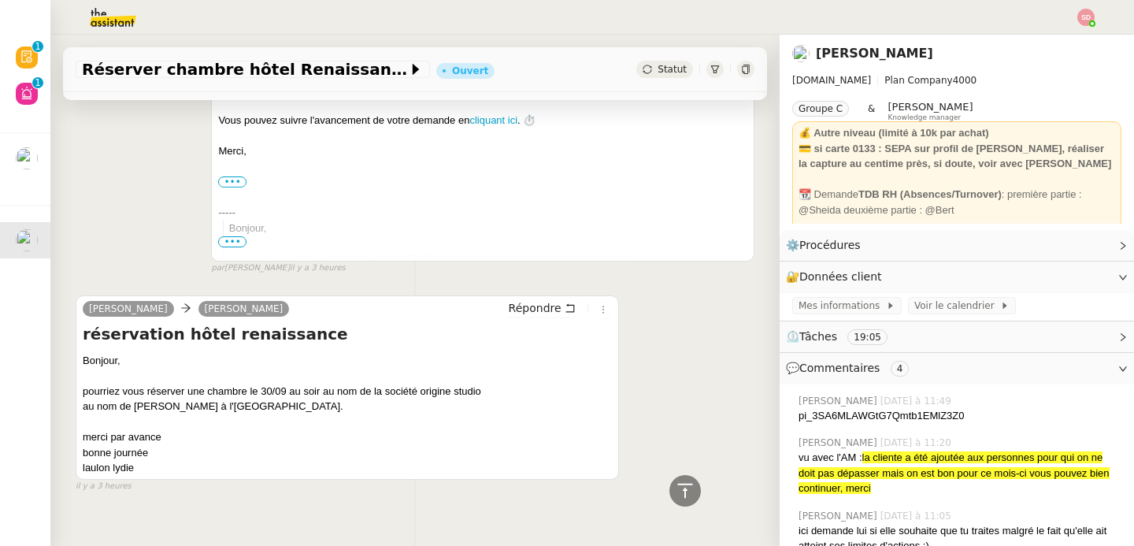
click at [844, 365] on span "Commentaires" at bounding box center [840, 368] width 80 height 13
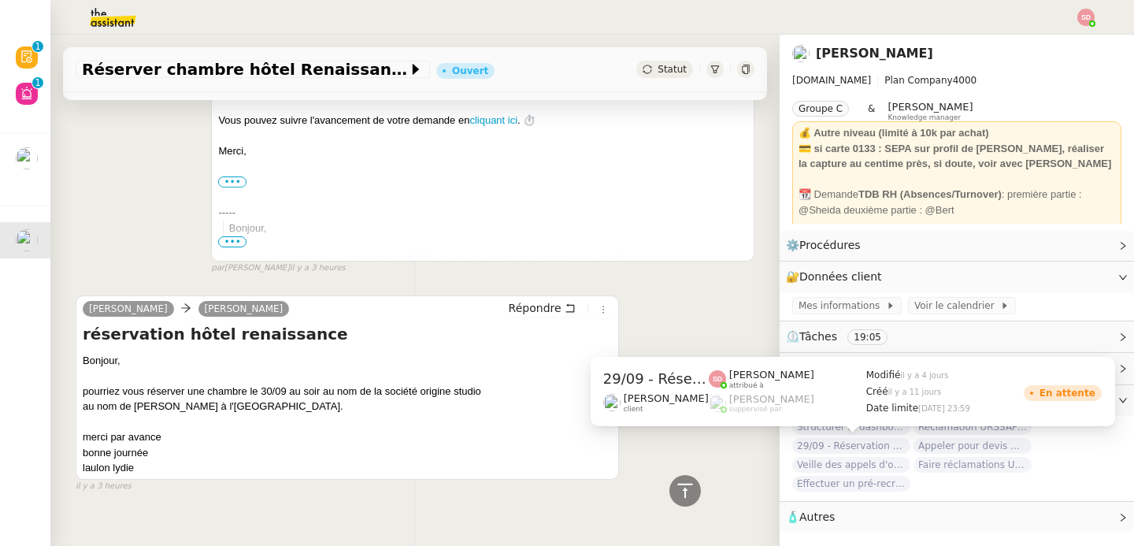
click at [829, 448] on span "29/09 - Réservation hôtel Renaissance" at bounding box center [852, 446] width 118 height 16
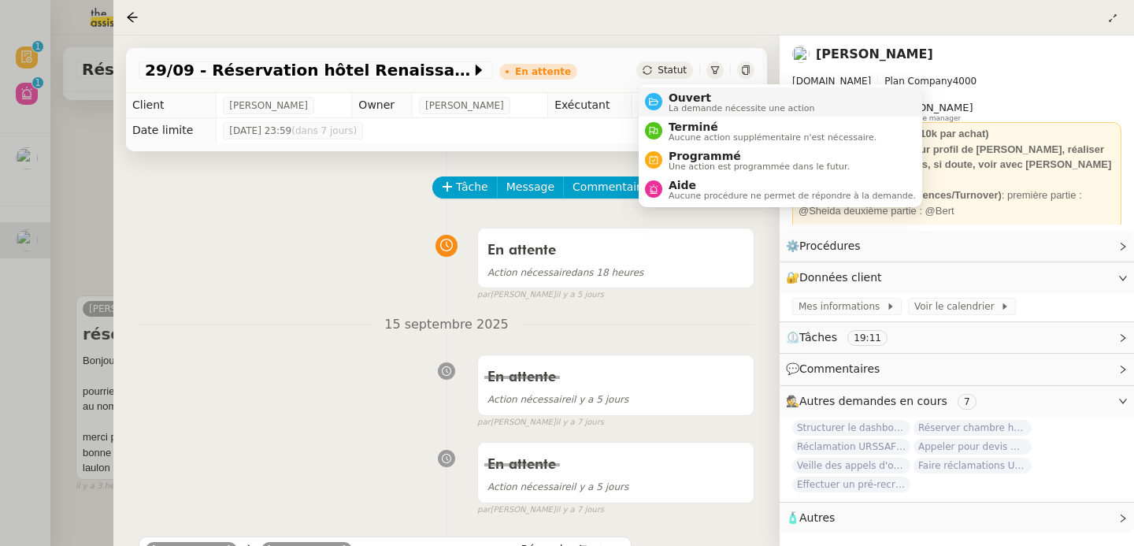
click at [666, 102] on div "Ouvert La demande nécessite une action" at bounding box center [739, 101] width 153 height 21
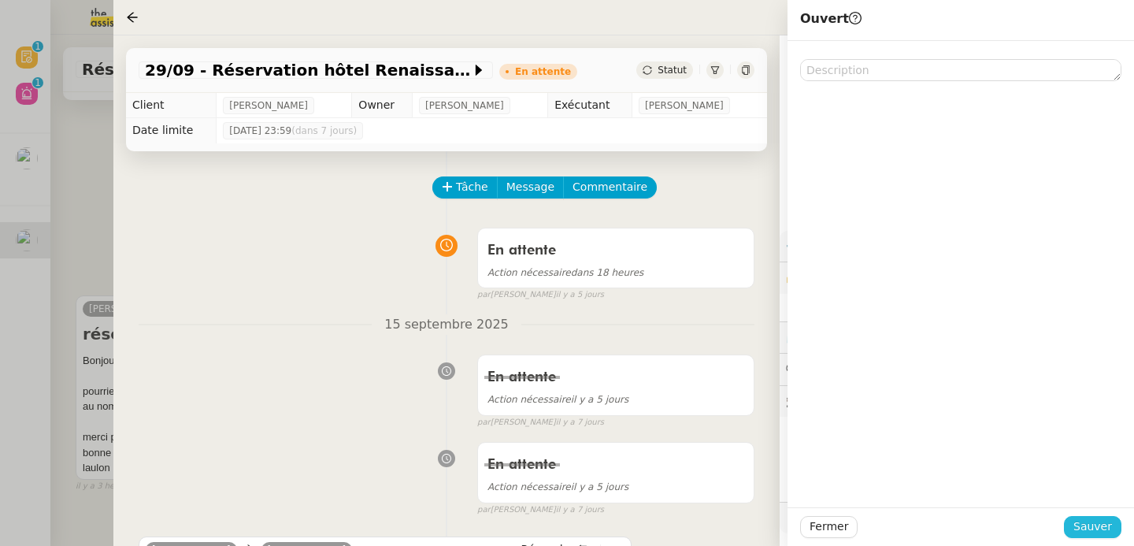
click at [1104, 528] on span "Sauver" at bounding box center [1093, 527] width 39 height 18
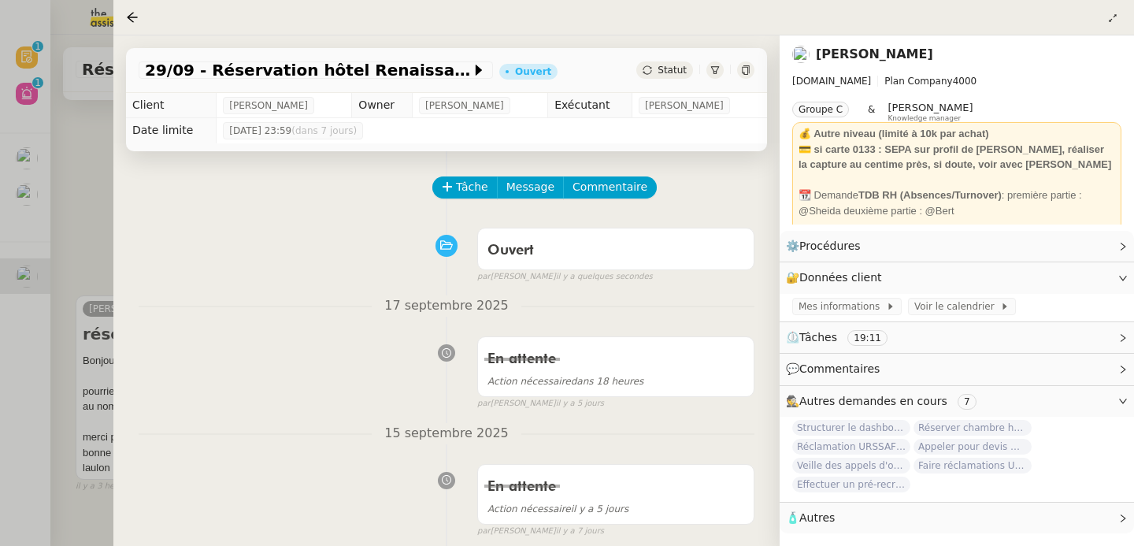
click at [47, 224] on div at bounding box center [567, 273] width 1134 height 546
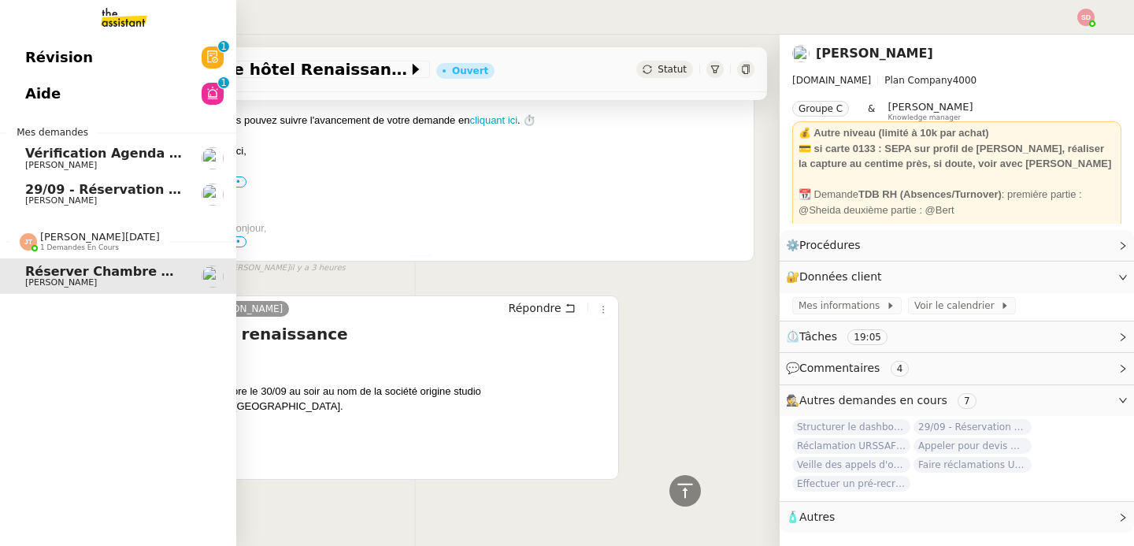
click at [34, 197] on span "[PERSON_NAME]" at bounding box center [61, 200] width 72 height 10
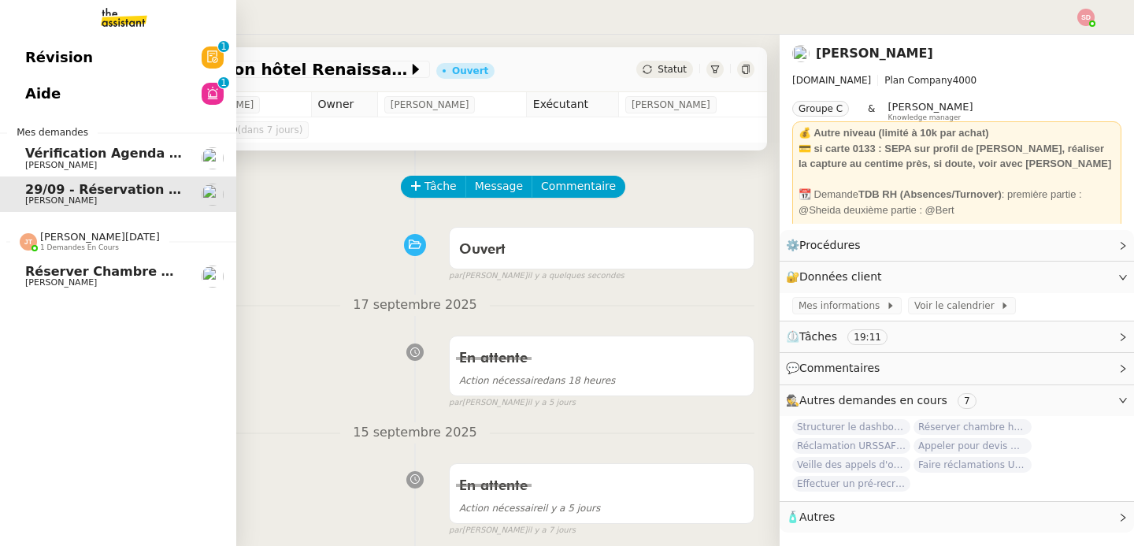
click at [52, 286] on span "[PERSON_NAME]" at bounding box center [61, 282] width 72 height 10
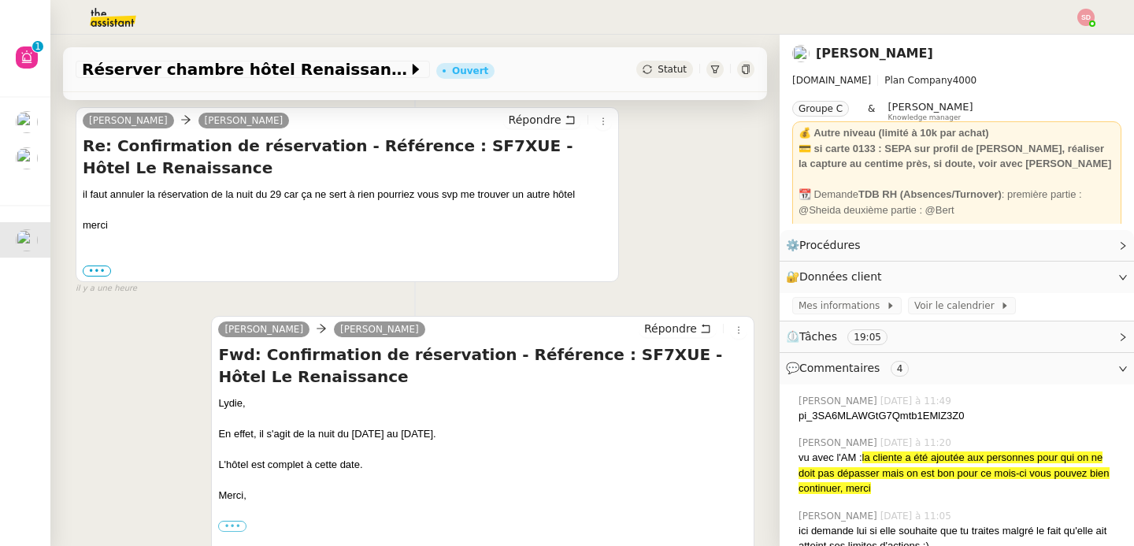
scroll to position [314, 0]
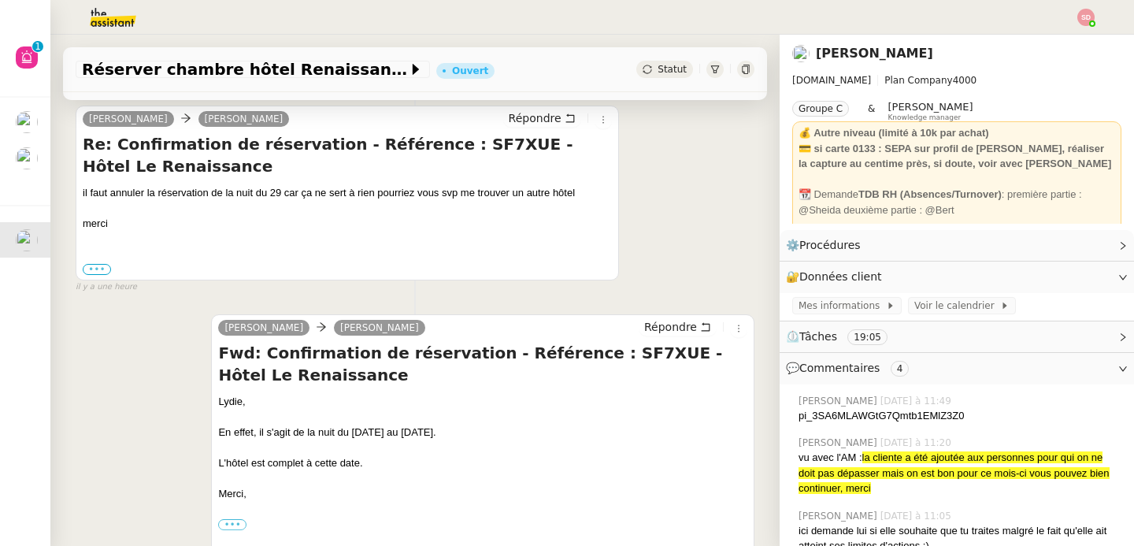
click at [98, 264] on label "•••" at bounding box center [97, 269] width 28 height 11
click at [0, 0] on input "•••" at bounding box center [0, 0] width 0 height 0
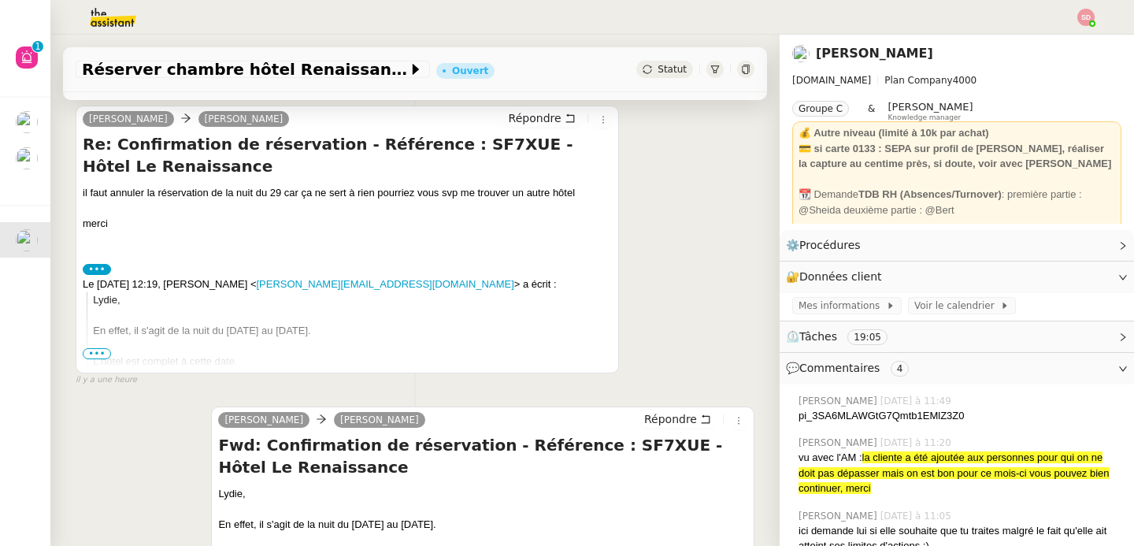
click at [101, 355] on span "•••" at bounding box center [97, 353] width 28 height 11
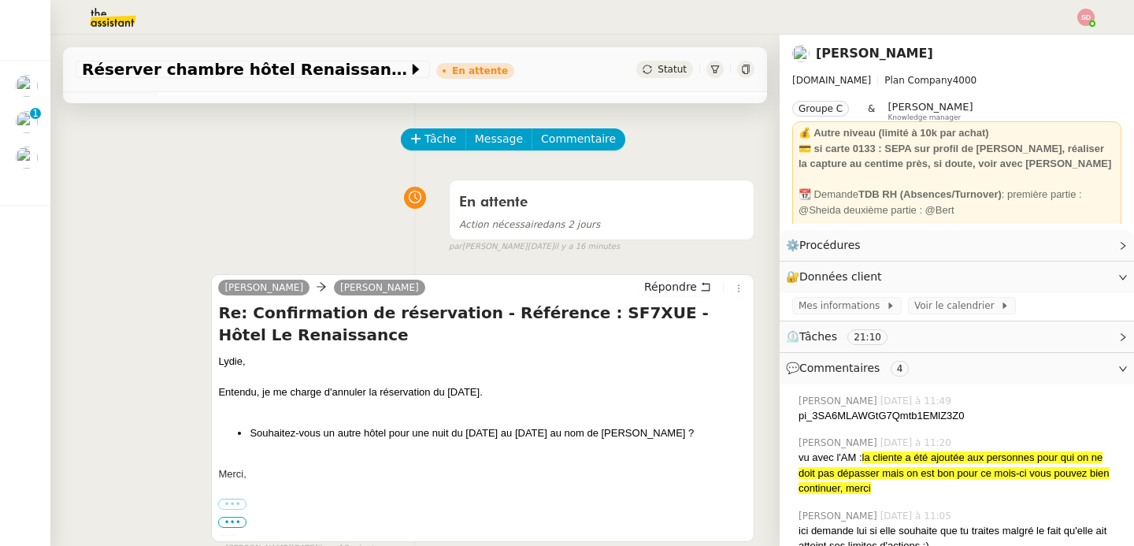
scroll to position [0, 0]
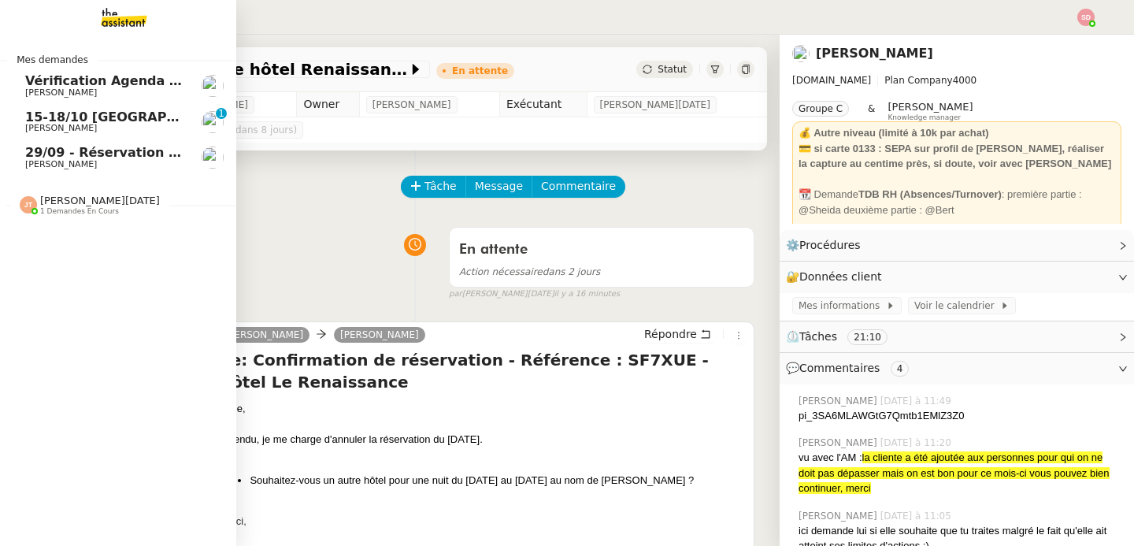
click at [28, 124] on span "[PERSON_NAME]" at bounding box center [61, 128] width 72 height 10
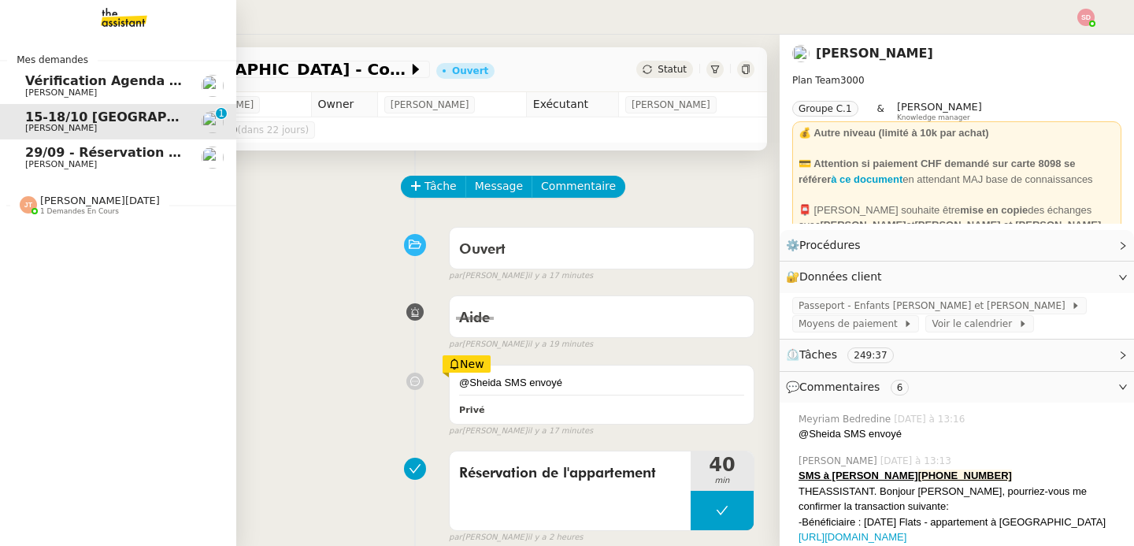
click at [55, 160] on span "[PERSON_NAME]" at bounding box center [61, 164] width 72 height 10
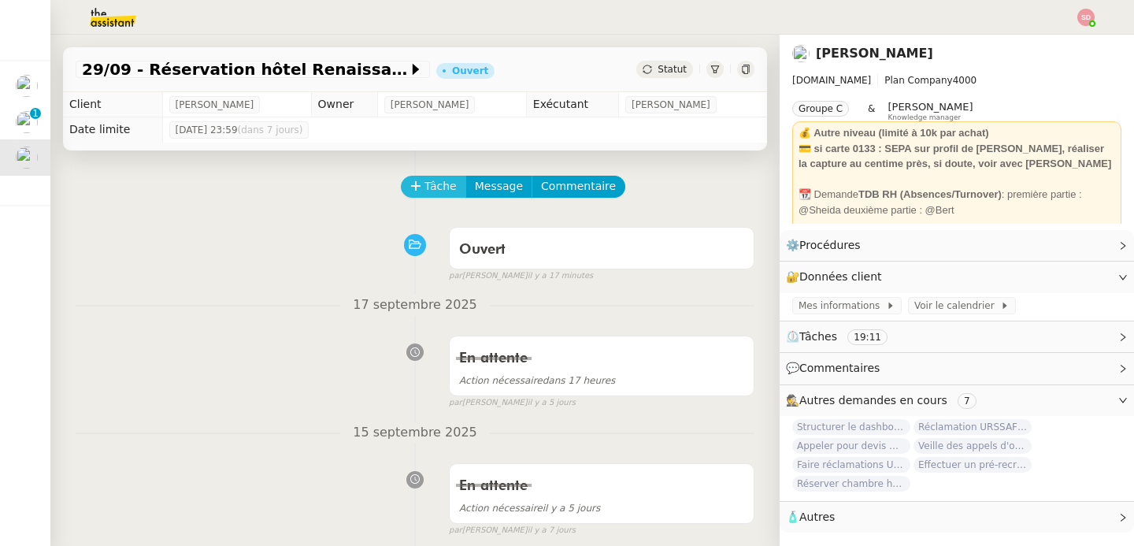
click at [425, 189] on span "Tâche" at bounding box center [441, 186] width 32 height 18
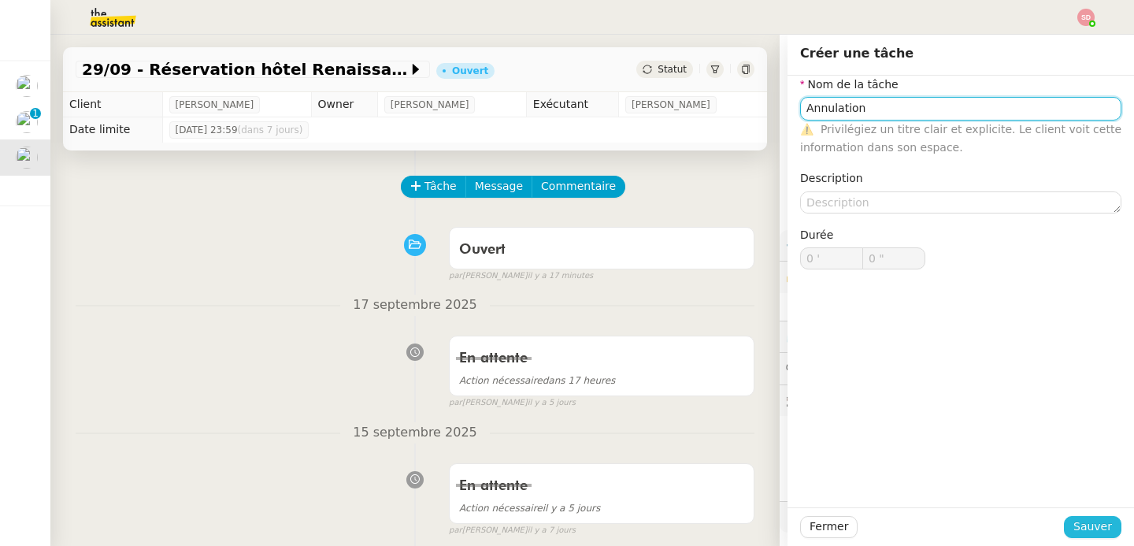
type input "Annulation"
drag, startPoint x: 1090, startPoint y: 536, endPoint x: 1077, endPoint y: 529, distance: 14.1
click at [1090, 536] on span "Sauver" at bounding box center [1093, 527] width 39 height 18
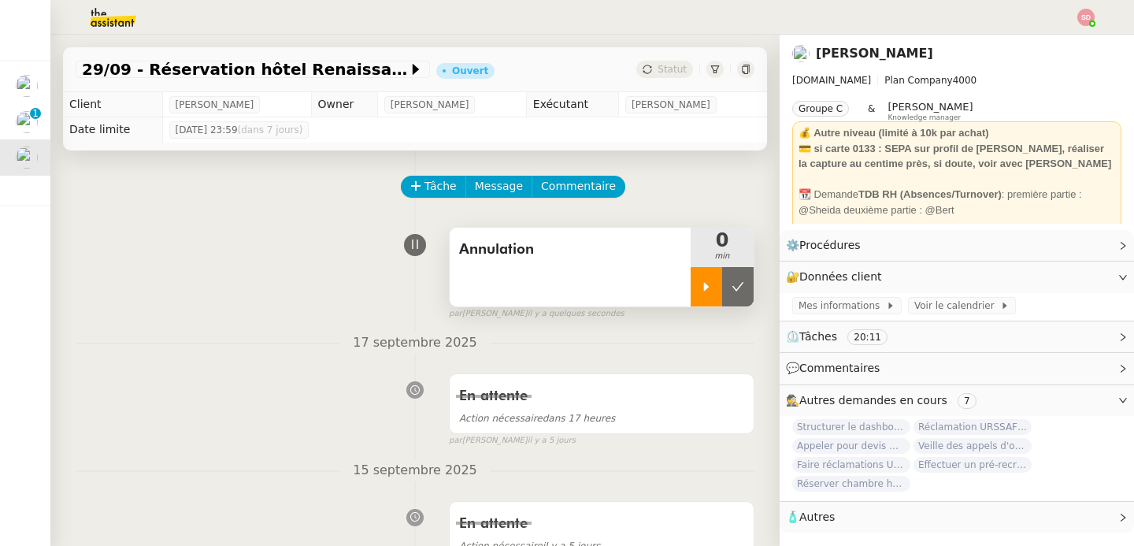
click at [693, 294] on div at bounding box center [707, 286] width 32 height 39
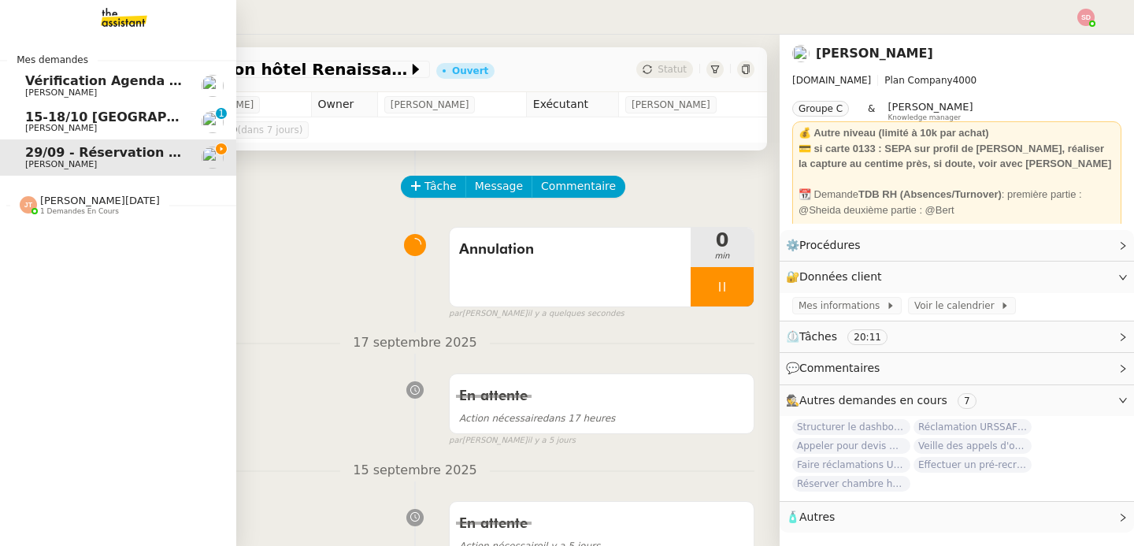
click at [40, 197] on span "[PERSON_NAME][DATE]" at bounding box center [100, 201] width 120 height 12
click at [54, 248] on span "[PERSON_NAME]" at bounding box center [61, 246] width 72 height 10
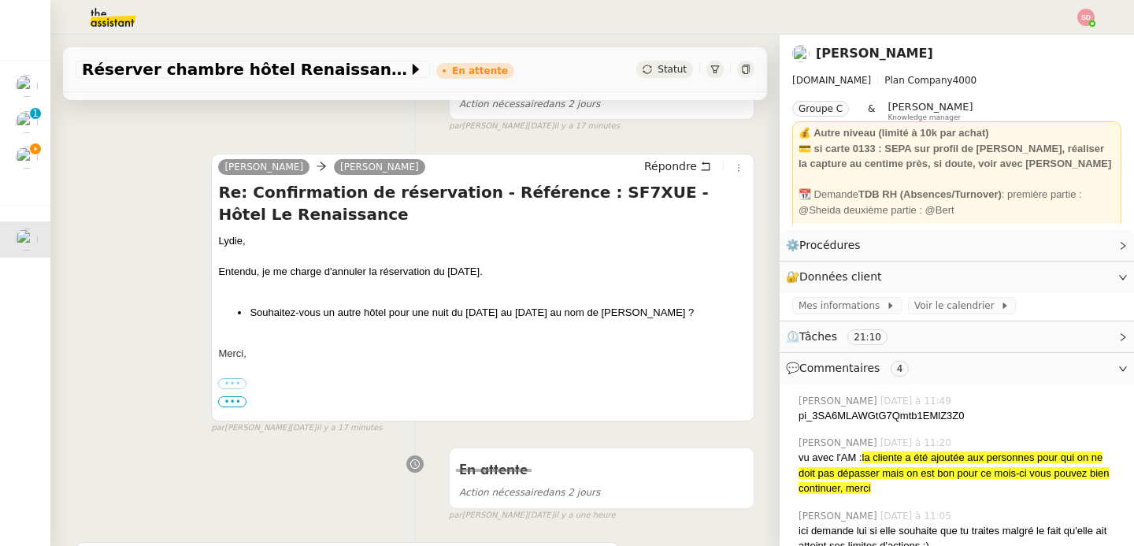
scroll to position [652, 0]
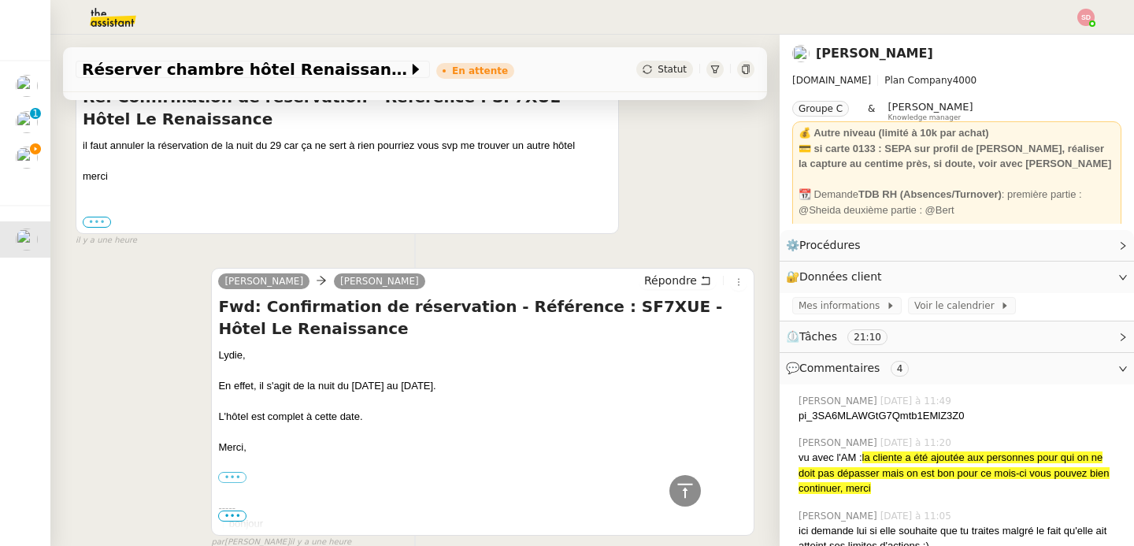
click at [88, 225] on label "•••" at bounding box center [97, 222] width 28 height 11
click at [0, 0] on input "•••" at bounding box center [0, 0] width 0 height 0
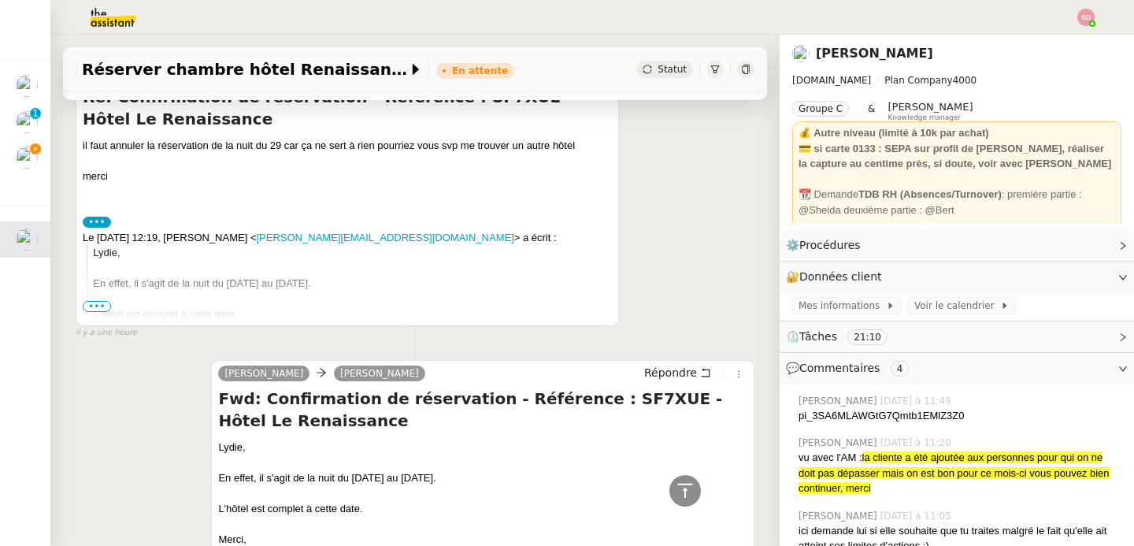
click at [95, 303] on span "•••" at bounding box center [97, 306] width 28 height 11
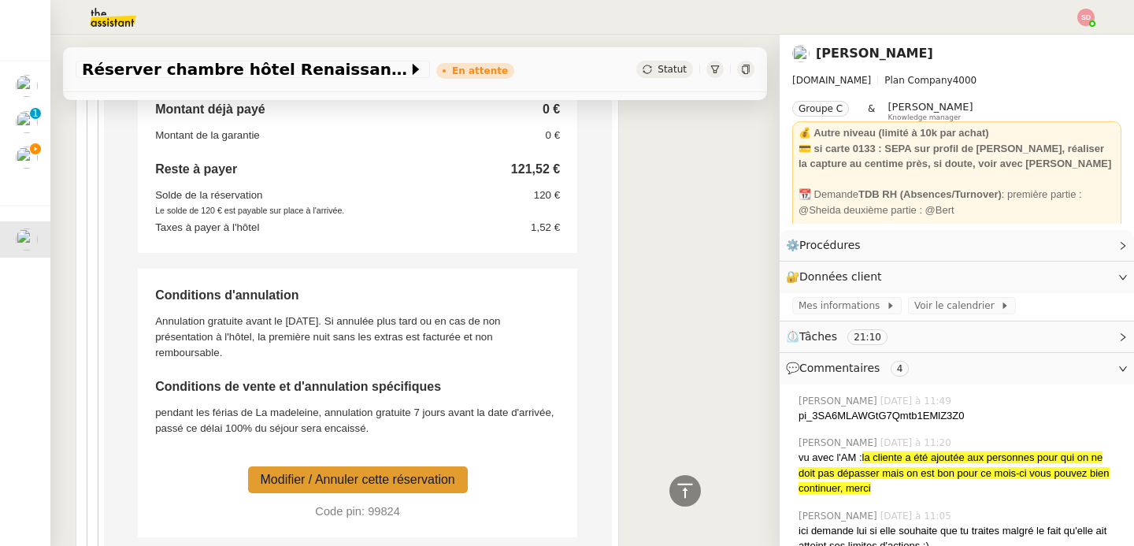
scroll to position [2697, 0]
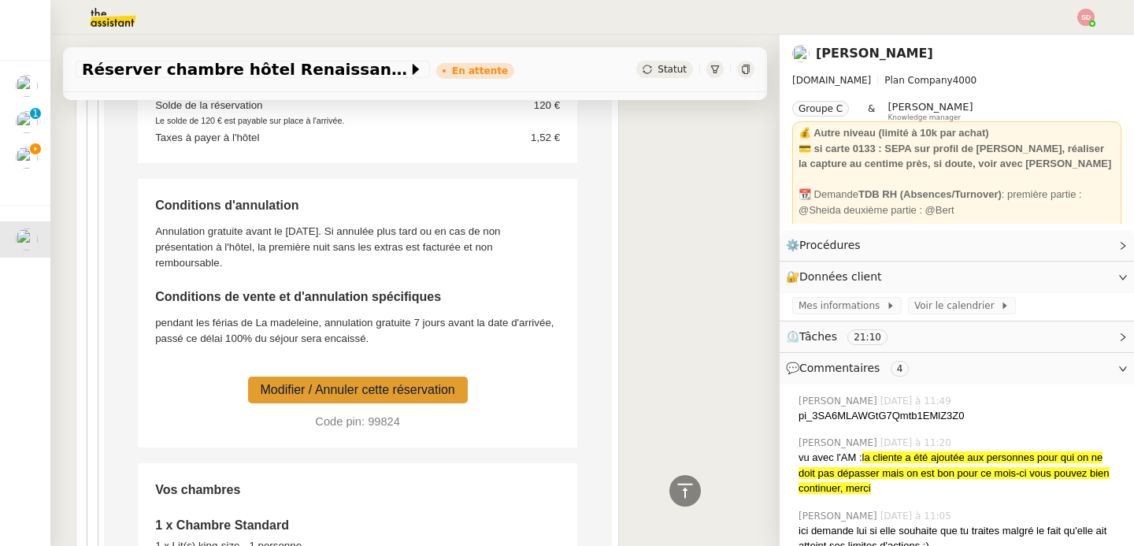
click at [347, 386] on link "Modifier / Annuler cette réservation" at bounding box center [358, 389] width 195 height 13
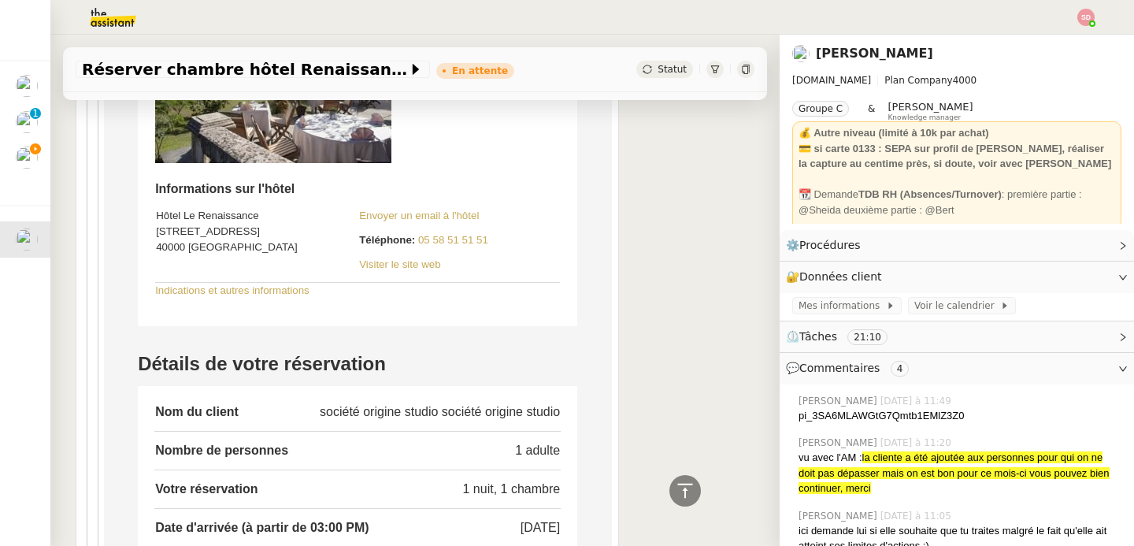
scroll to position [1686, 0]
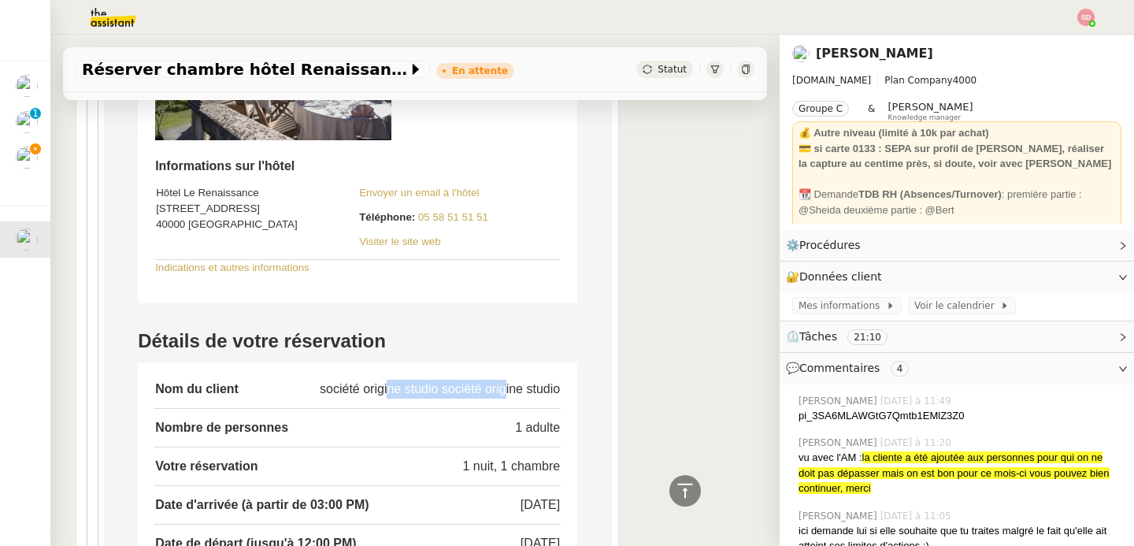
drag, startPoint x: 314, startPoint y: 392, endPoint x: 427, endPoint y: 393, distance: 113.5
click at [427, 393] on td "société origine studio société origine studio" at bounding box center [410, 390] width 301 height 20
copy td "société origine studio"
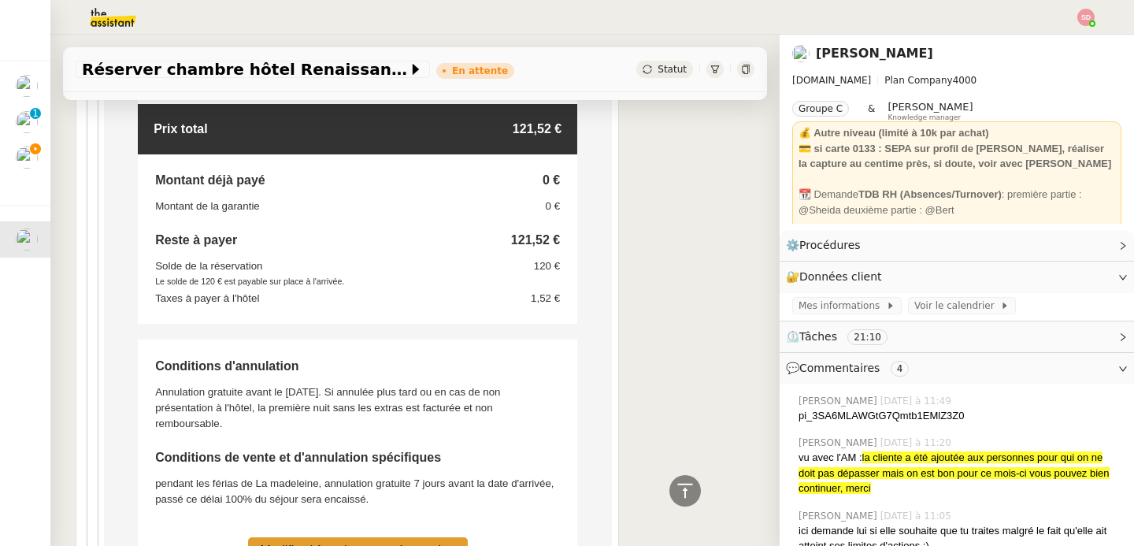
scroll to position [2717, 0]
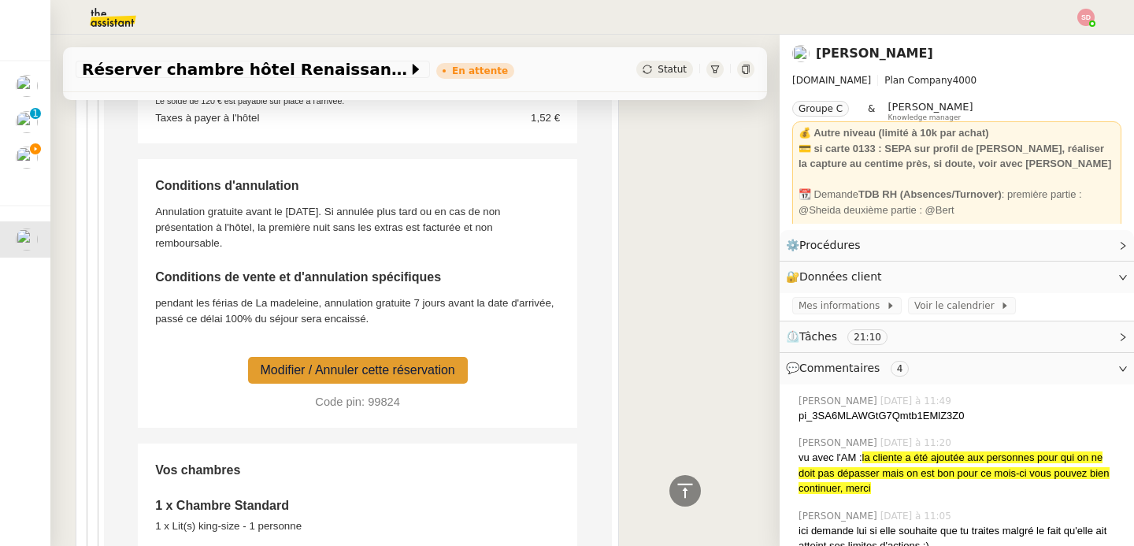
click at [369, 399] on td "Code pin: 99824" at bounding box center [357, 397] width 406 height 27
copy td "99824"
click at [474, 345] on td "Modifier / Annuler cette réservation" at bounding box center [357, 362] width 406 height 46
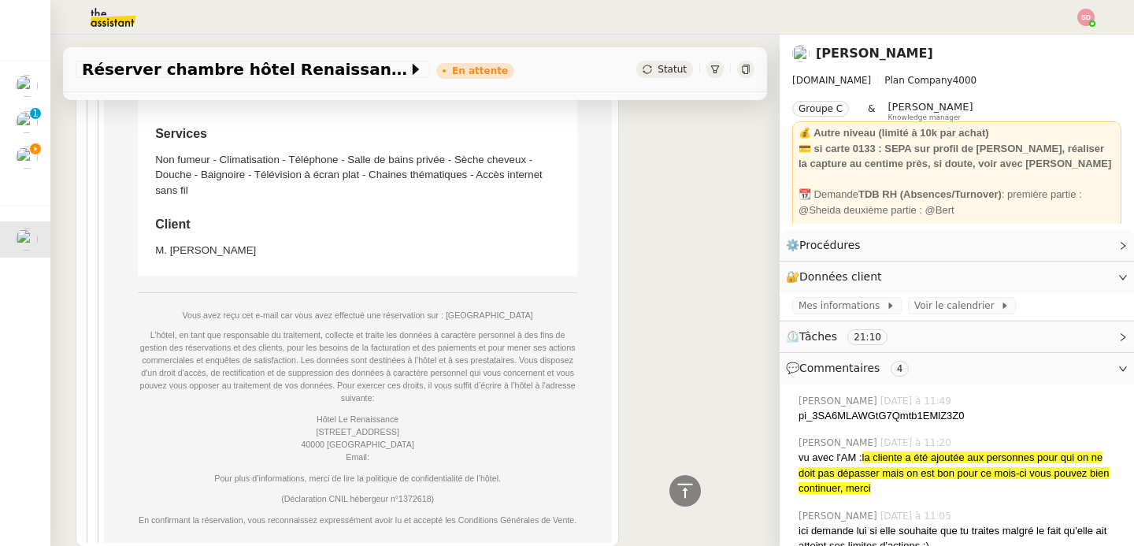
scroll to position [3197, 0]
click at [211, 251] on td "M. [PERSON_NAME]" at bounding box center [357, 244] width 406 height 24
copy td "CLAUSS"
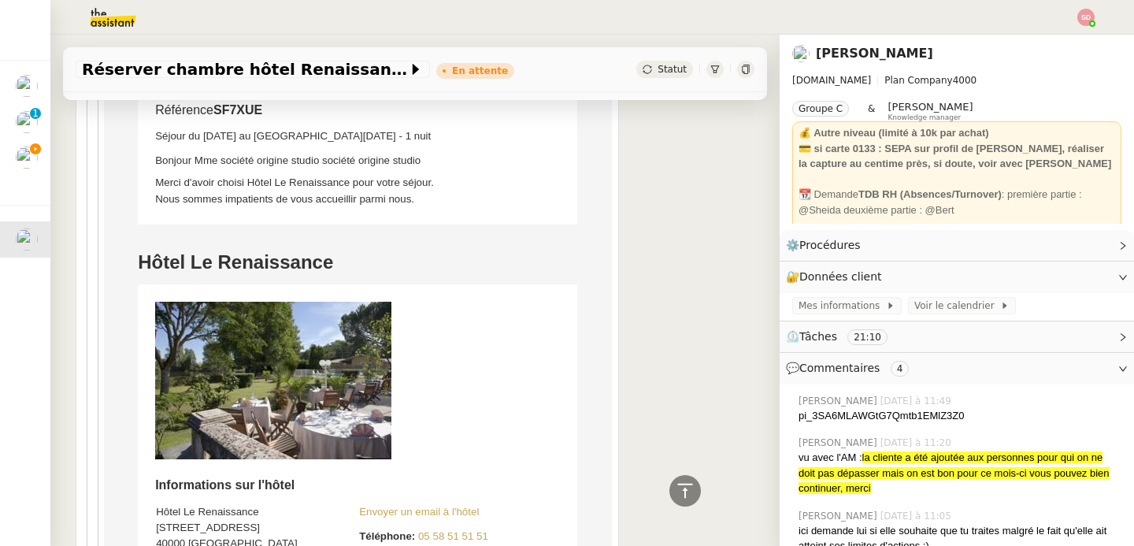
scroll to position [1423, 0]
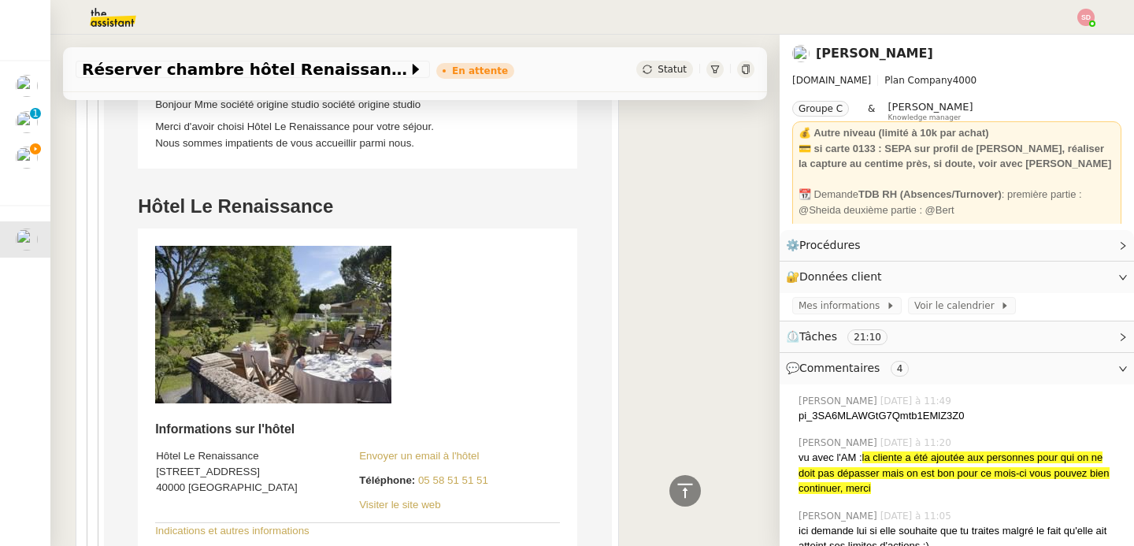
copy link "05 58 51 51 51"
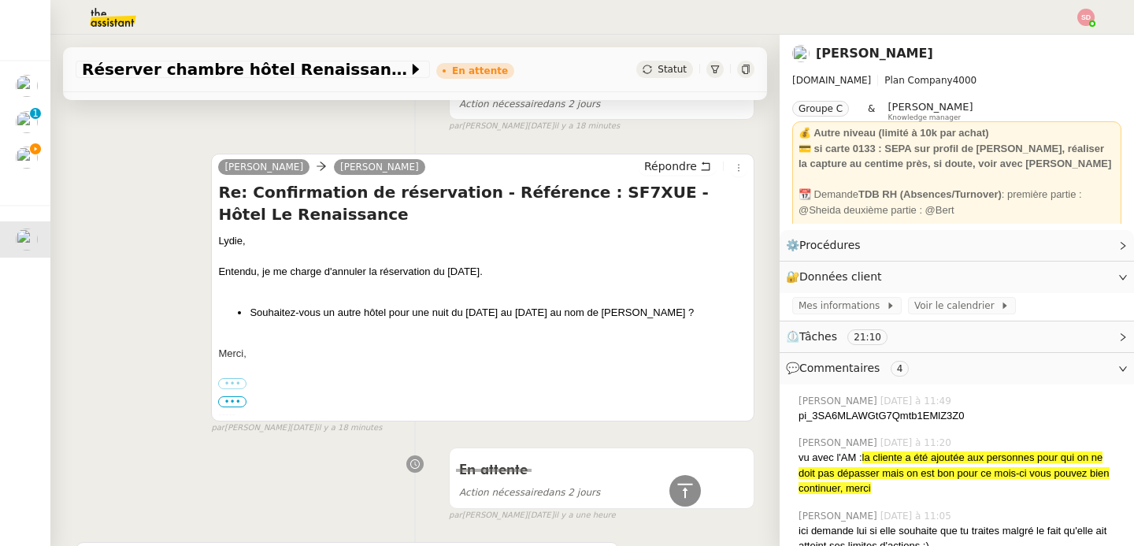
scroll to position [0, 0]
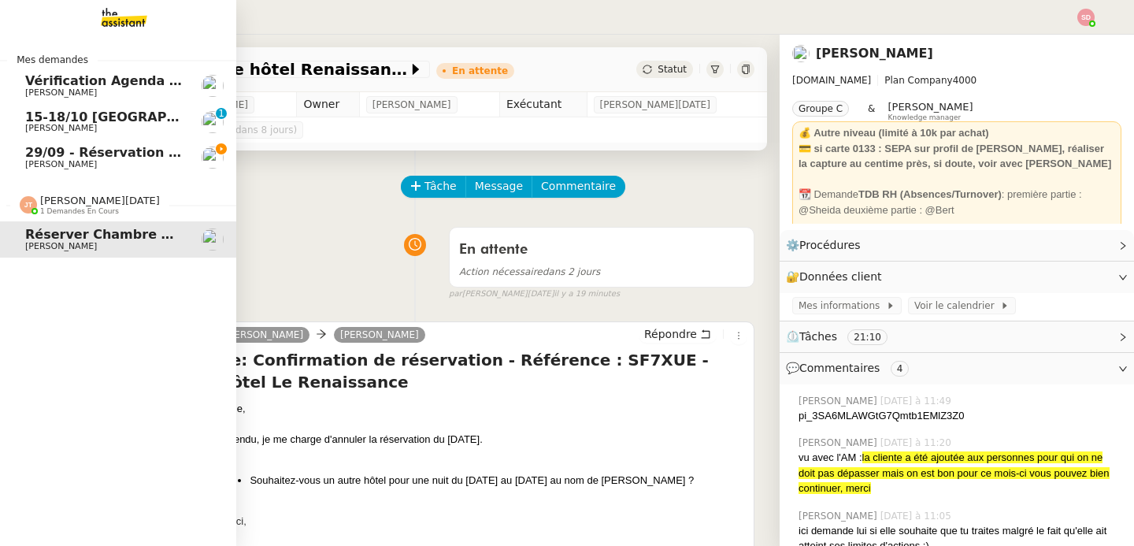
click at [76, 160] on span "[PERSON_NAME]" at bounding box center [104, 164] width 159 height 9
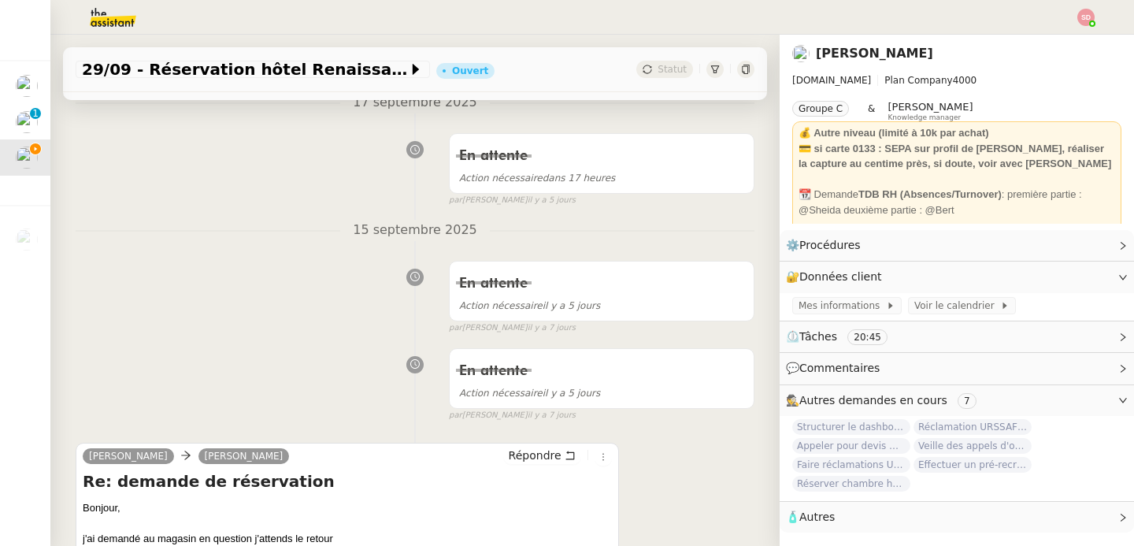
scroll to position [318, 0]
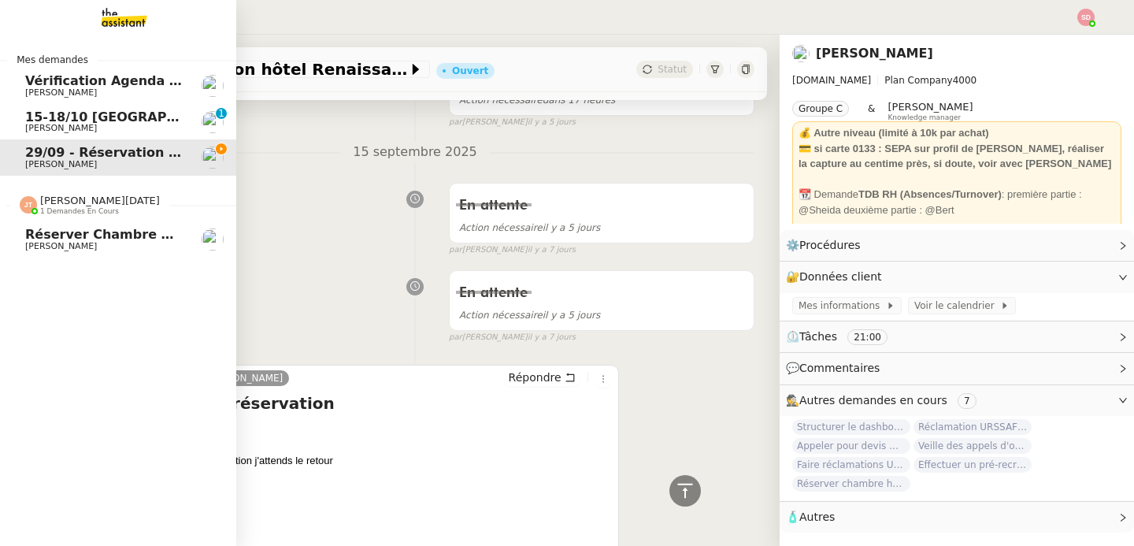
click at [38, 241] on span "Réserver chambre hôtel Renaissance" at bounding box center [158, 234] width 267 height 15
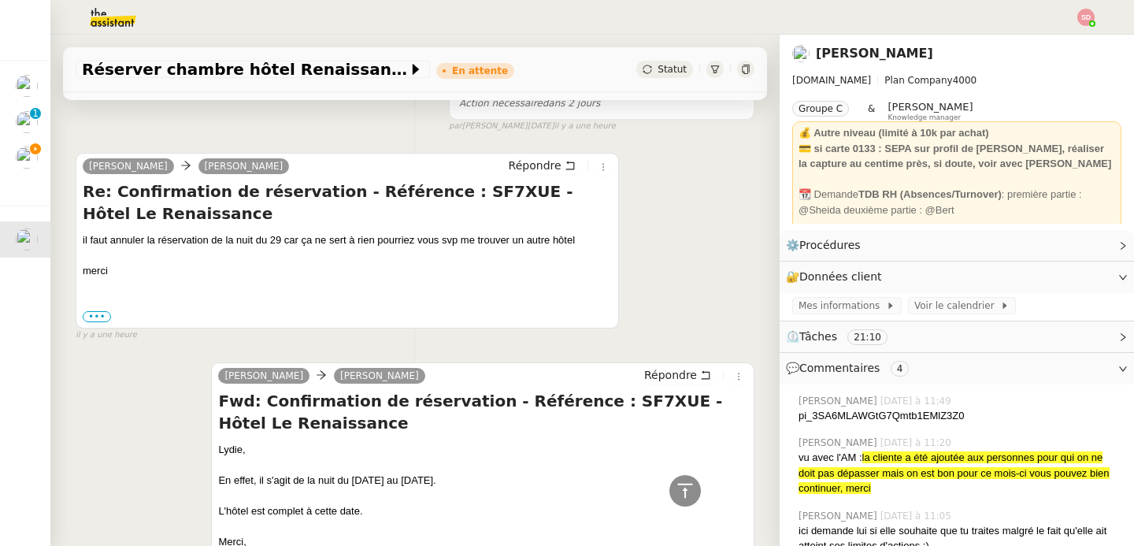
scroll to position [567, 0]
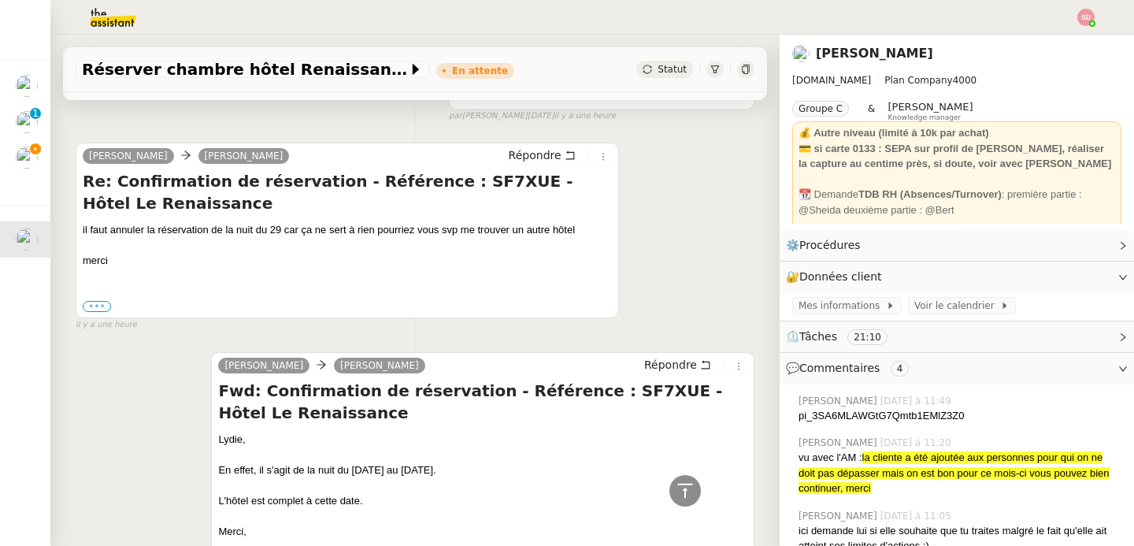
click at [91, 307] on label "•••" at bounding box center [97, 306] width 28 height 11
click at [0, 0] on input "•••" at bounding box center [0, 0] width 0 height 0
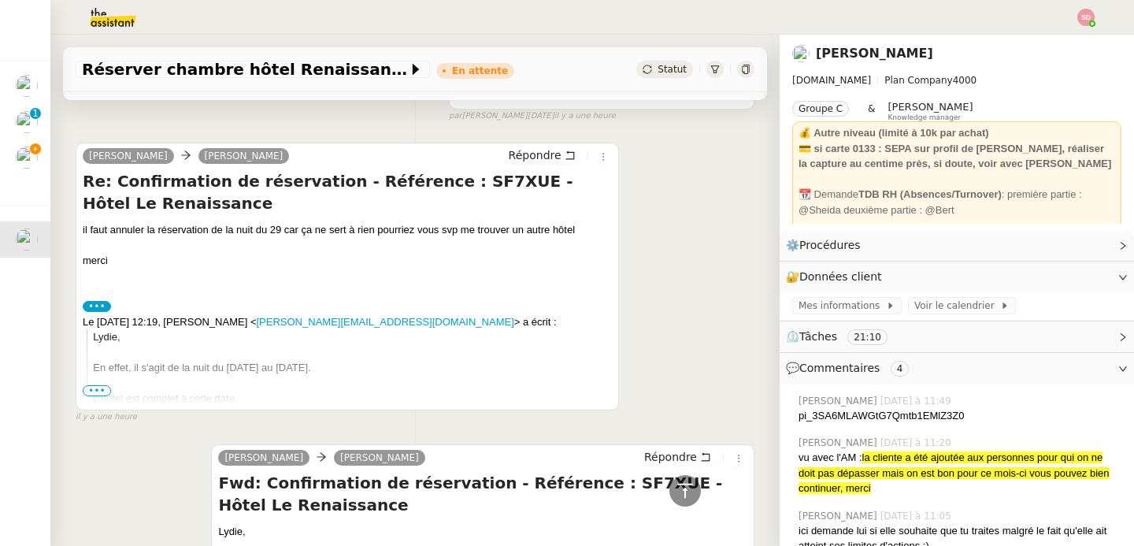
click at [95, 391] on span "•••" at bounding box center [97, 390] width 28 height 11
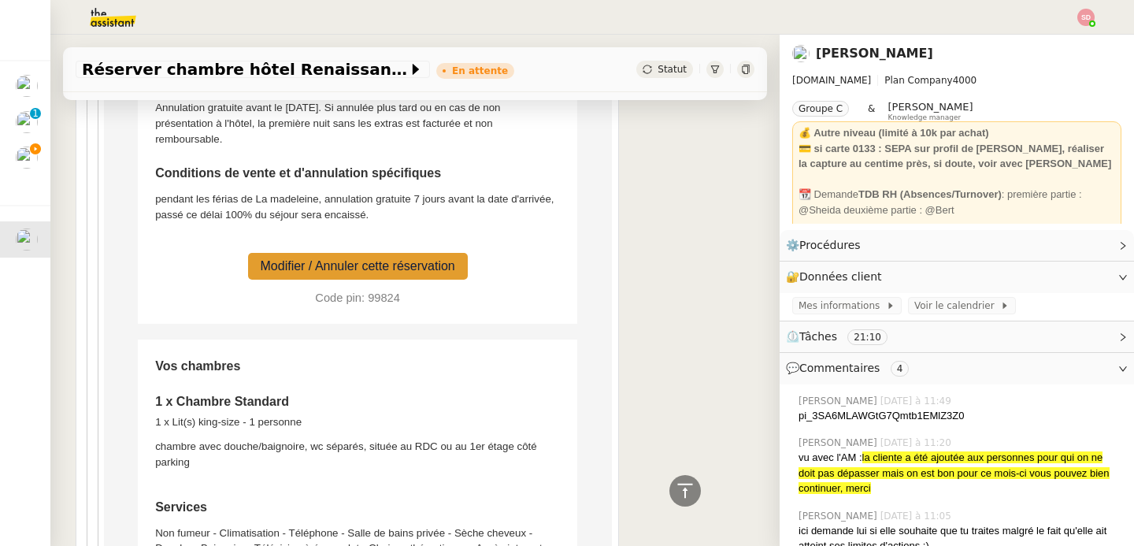
scroll to position [2764, 0]
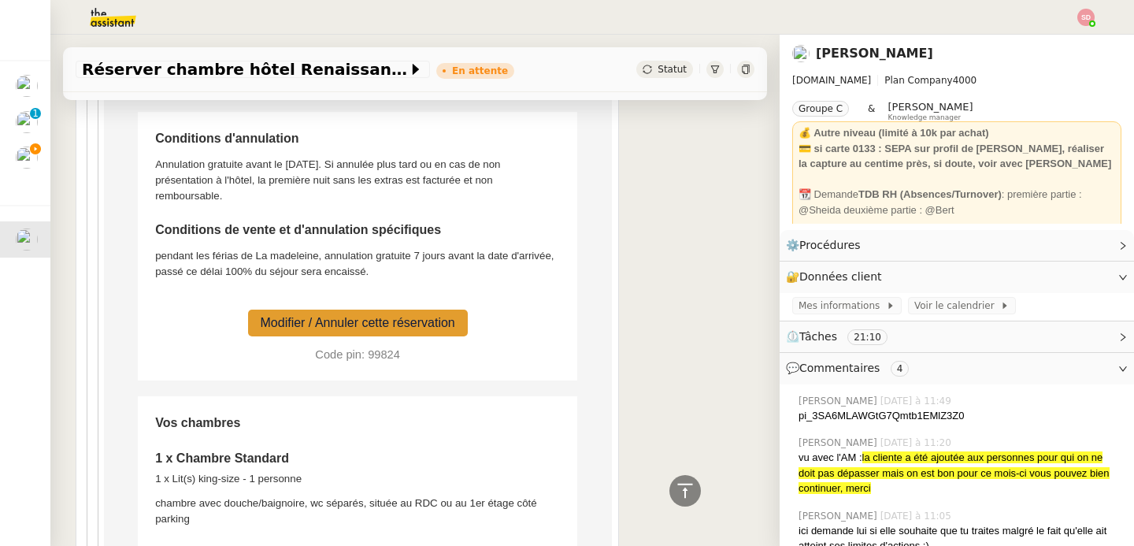
click at [309, 351] on td "Code pin: 99824" at bounding box center [357, 350] width 406 height 27
click at [340, 380] on td "Conditions d'annulation Annulation gratuite avant le [DATE]. Si annulée plus ta…" at bounding box center [358, 247] width 439 height 268
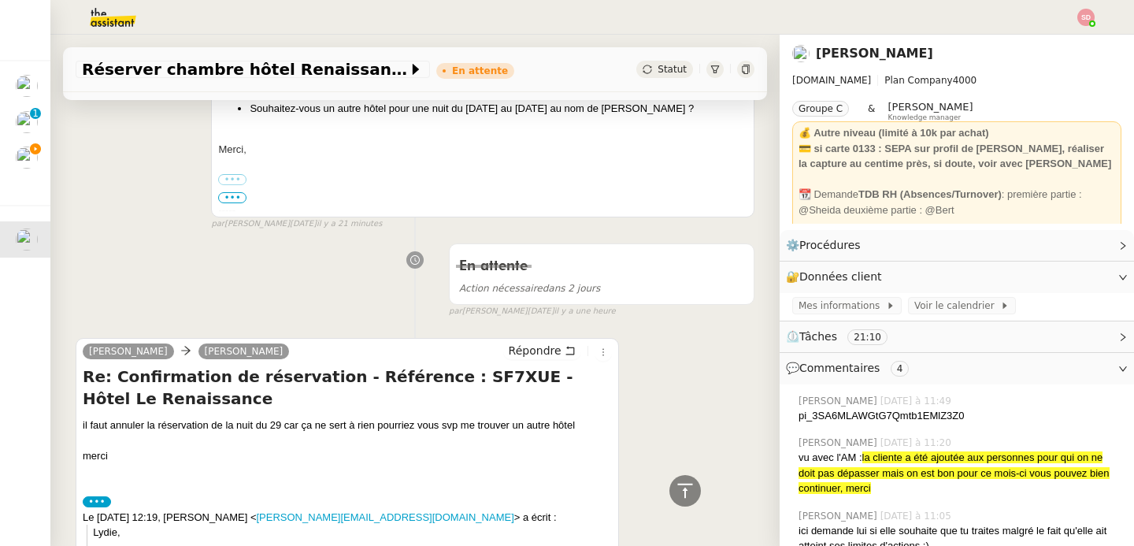
scroll to position [0, 0]
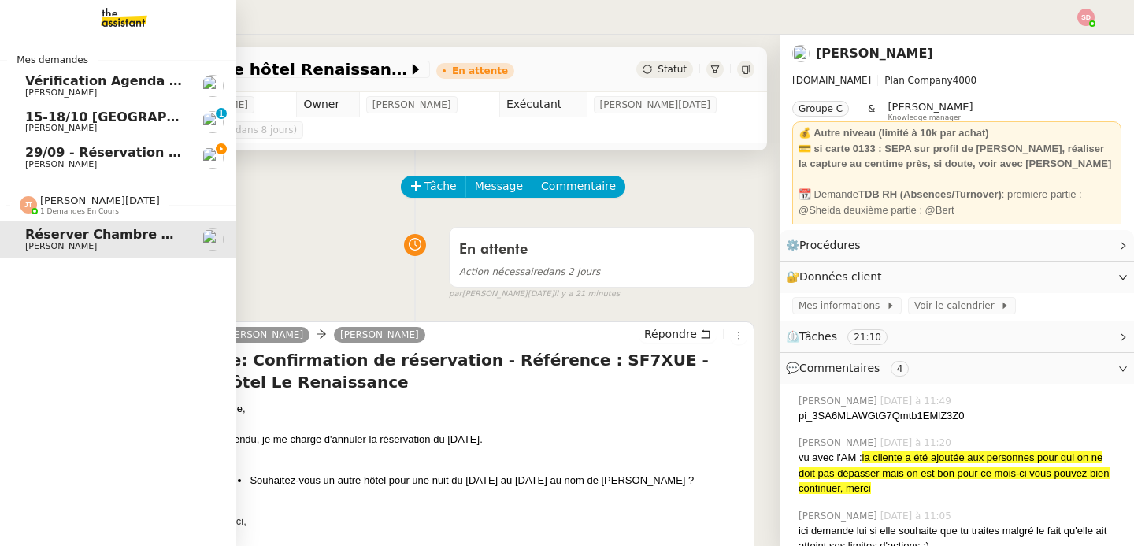
click at [25, 153] on span "29/09 - Réservation hôtel Renaissance" at bounding box center [161, 152] width 273 height 15
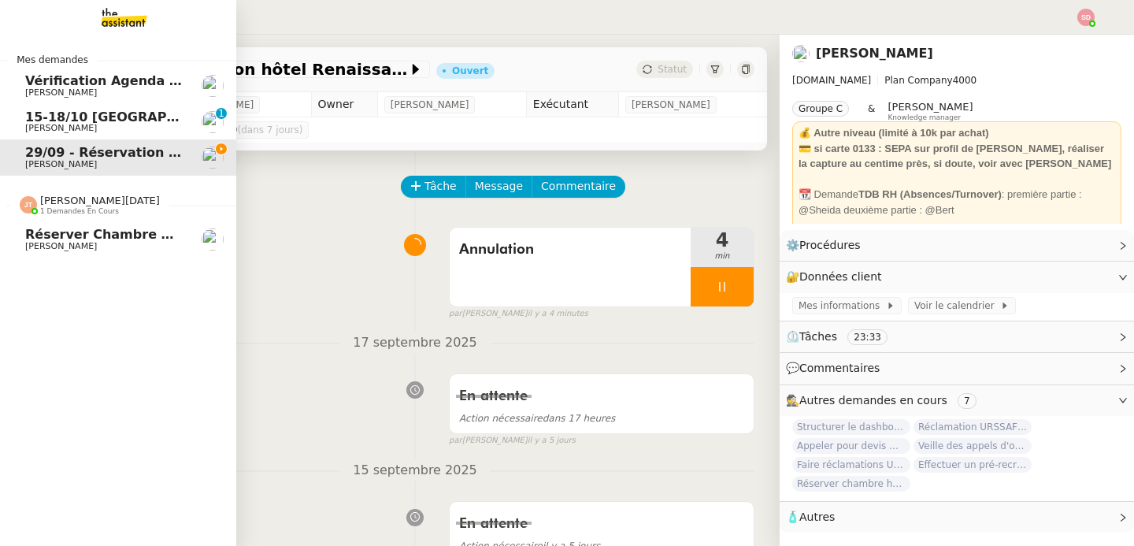
click at [106, 245] on span "[PERSON_NAME]" at bounding box center [104, 246] width 159 height 9
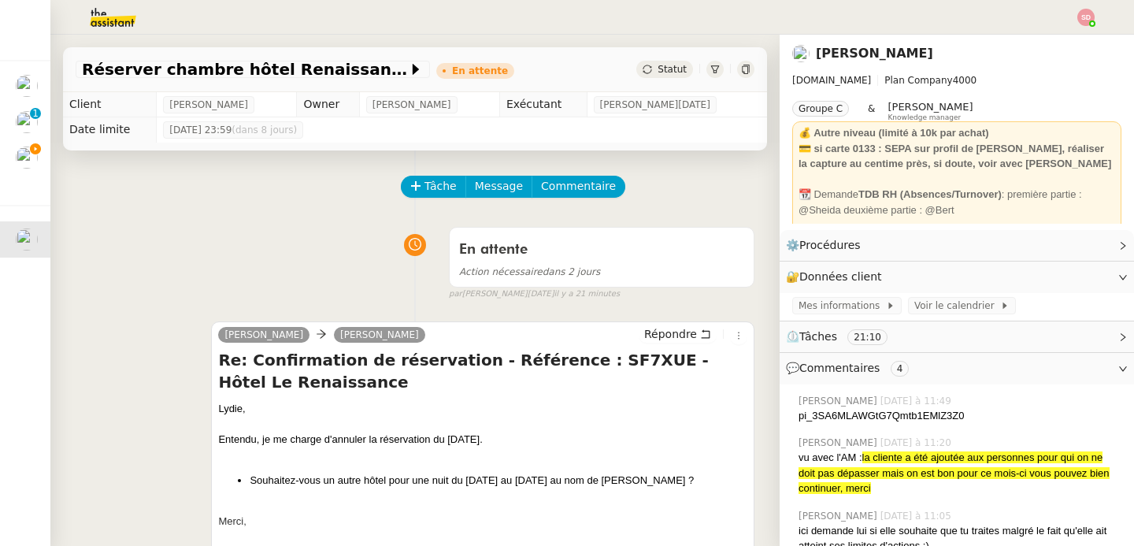
scroll to position [492, 0]
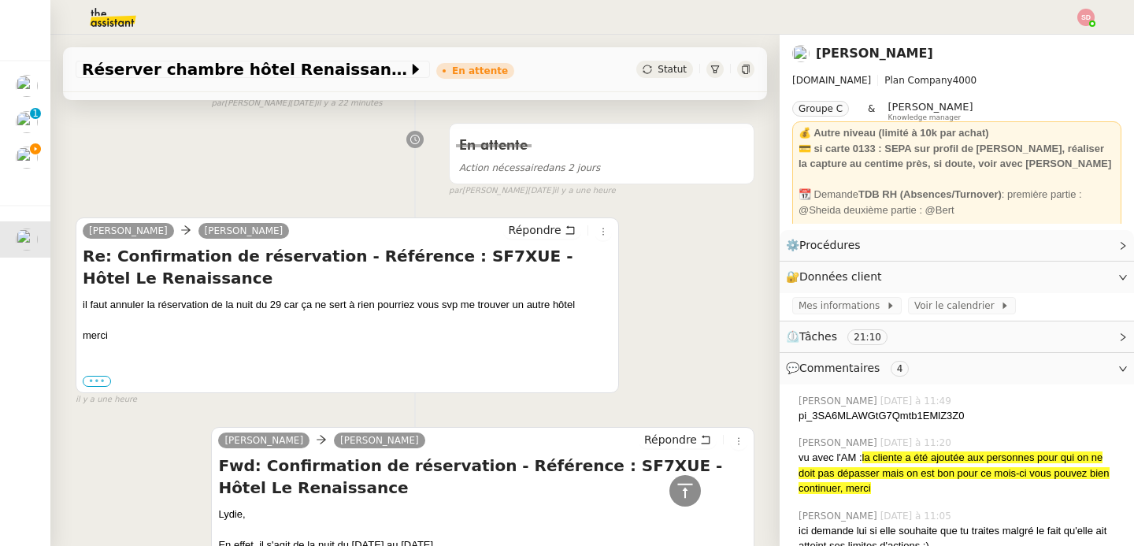
click at [103, 382] on label "•••" at bounding box center [97, 381] width 28 height 11
click at [0, 0] on input "•••" at bounding box center [0, 0] width 0 height 0
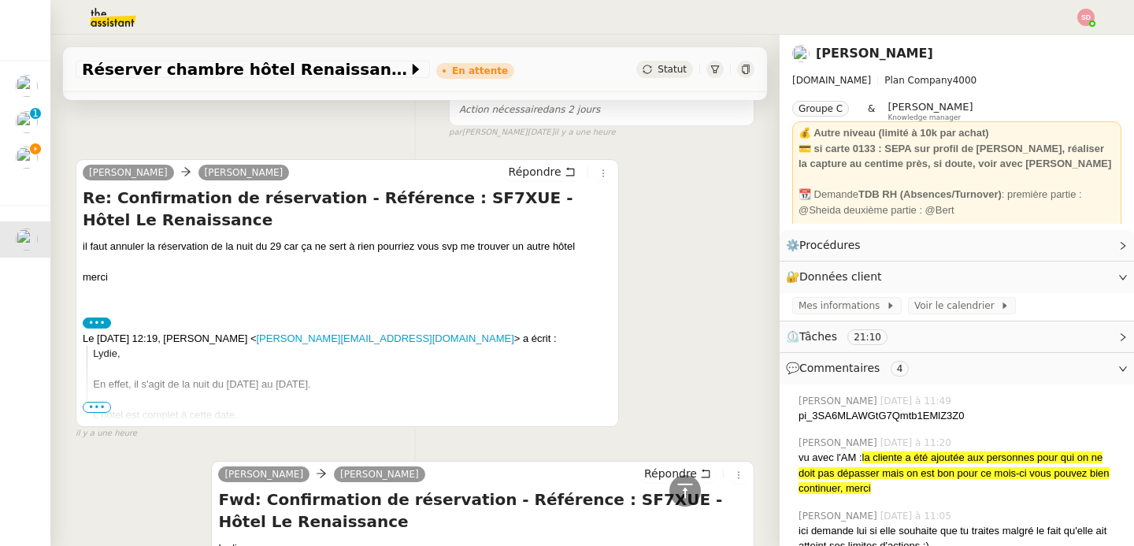
scroll to position [738, 0]
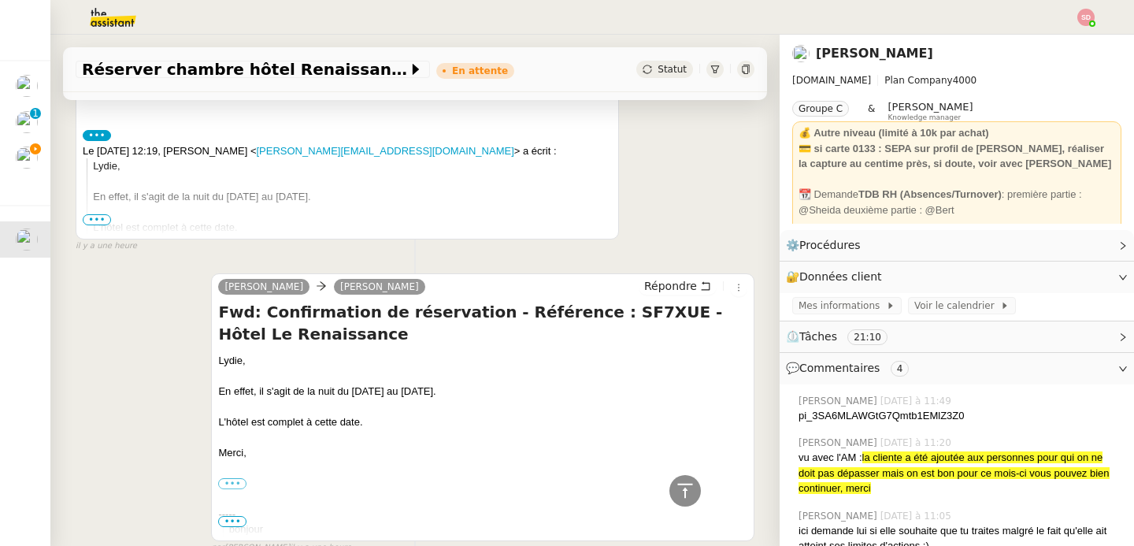
click at [94, 214] on span "•••" at bounding box center [97, 219] width 28 height 11
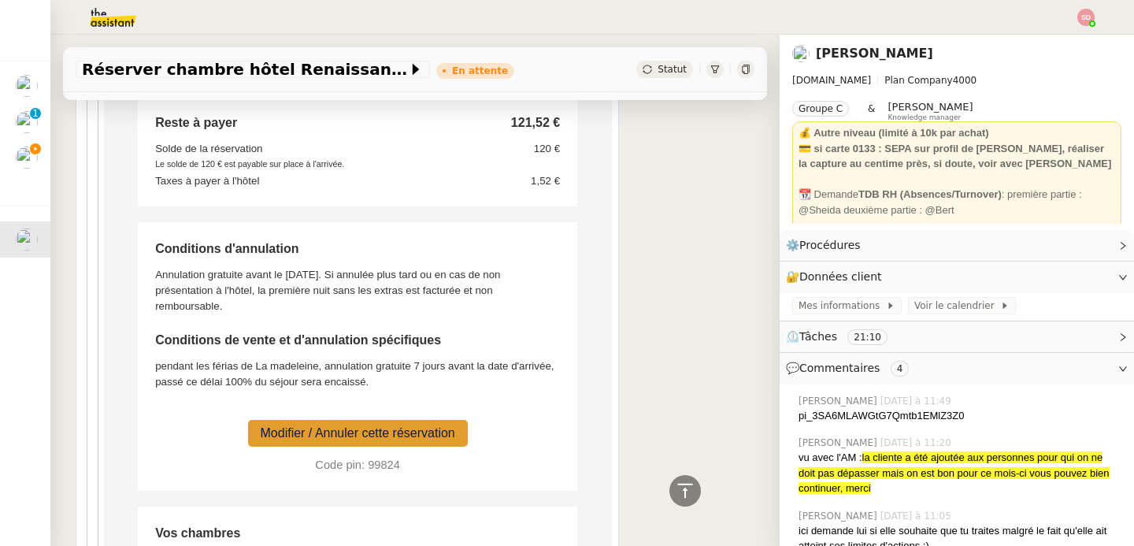
scroll to position [2762, 0]
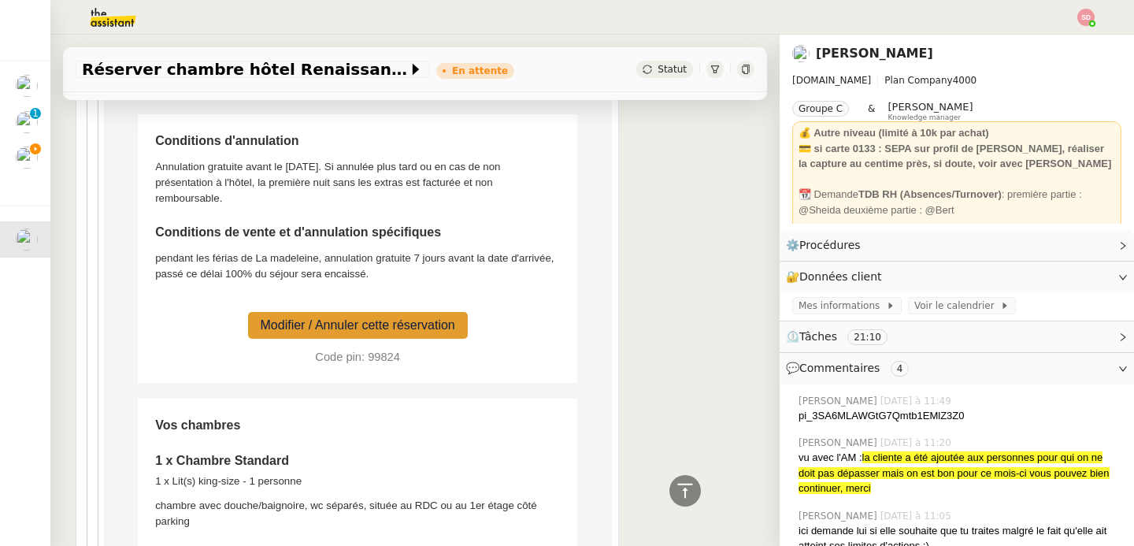
click at [418, 325] on link "Modifier / Annuler cette réservation" at bounding box center [358, 324] width 195 height 13
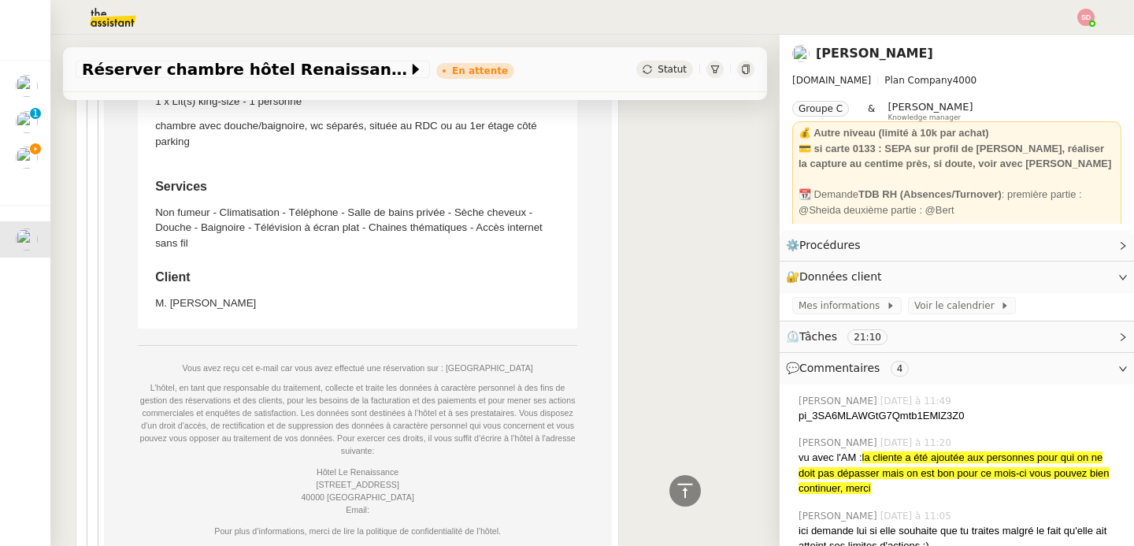
scroll to position [3169, 0]
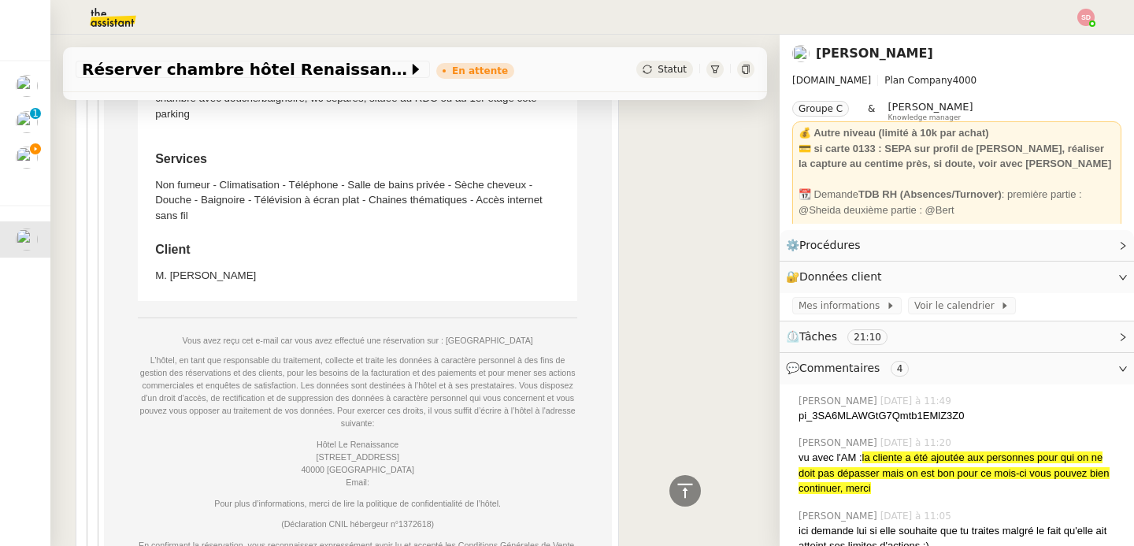
click at [218, 273] on td "M. [PERSON_NAME]" at bounding box center [357, 272] width 406 height 24
copy td "CLAUSS"
click at [676, 493] on icon at bounding box center [685, 490] width 19 height 19
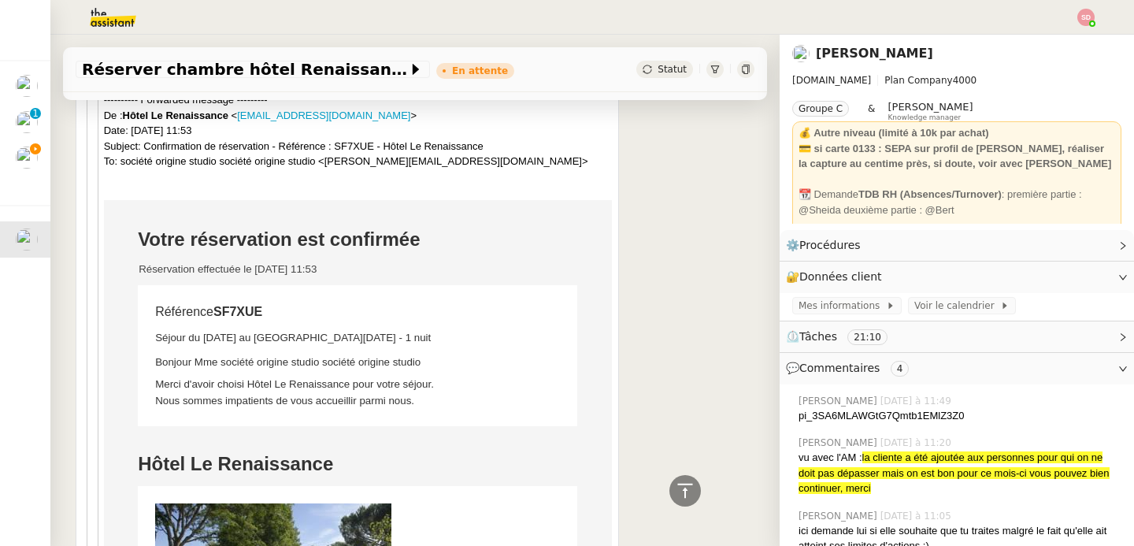
scroll to position [1064, 0]
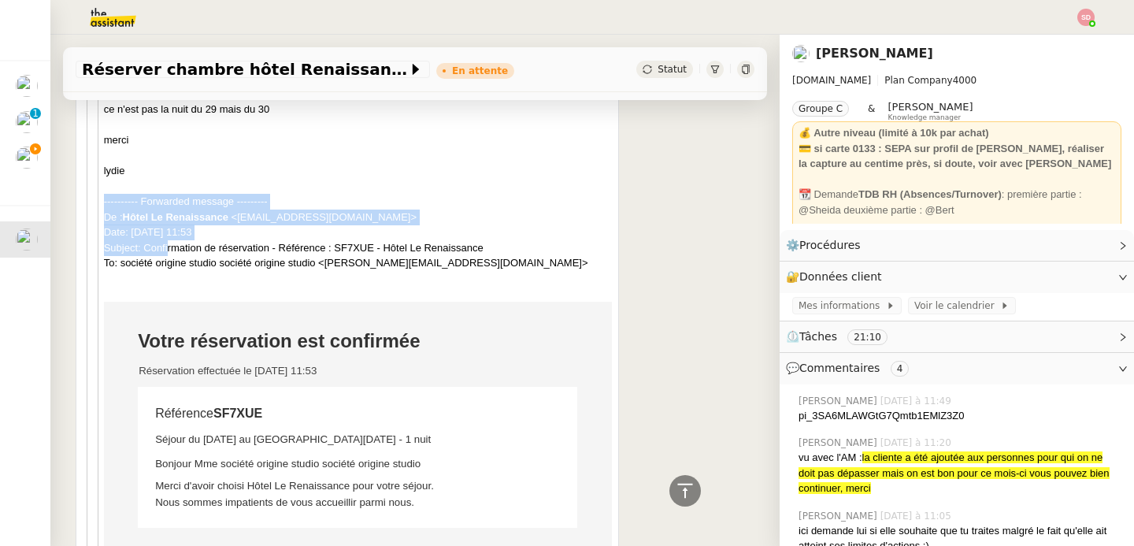
drag, startPoint x: 168, startPoint y: 253, endPoint x: 405, endPoint y: 280, distance: 238.6
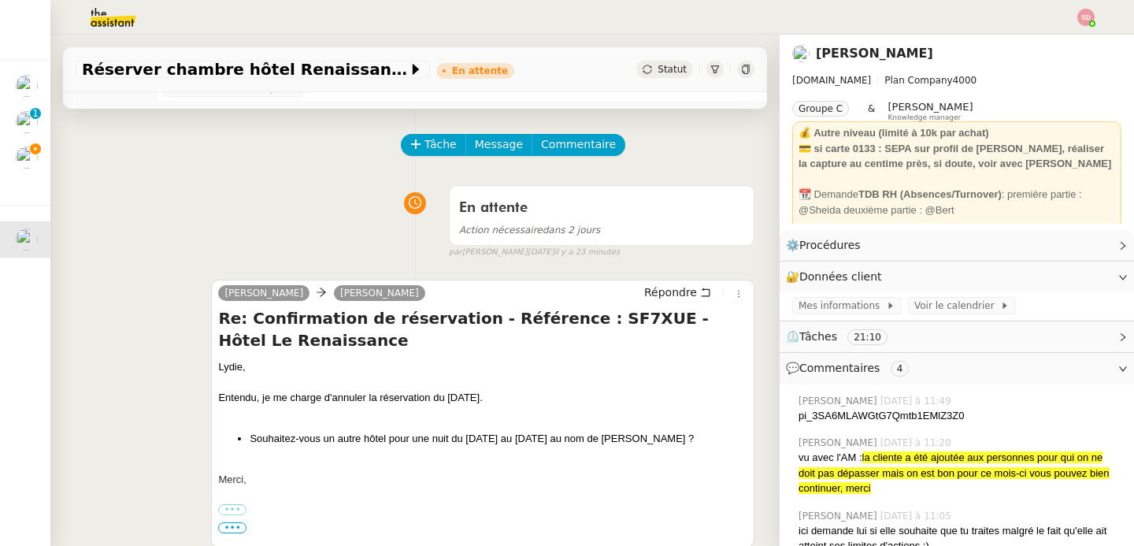
scroll to position [55, 0]
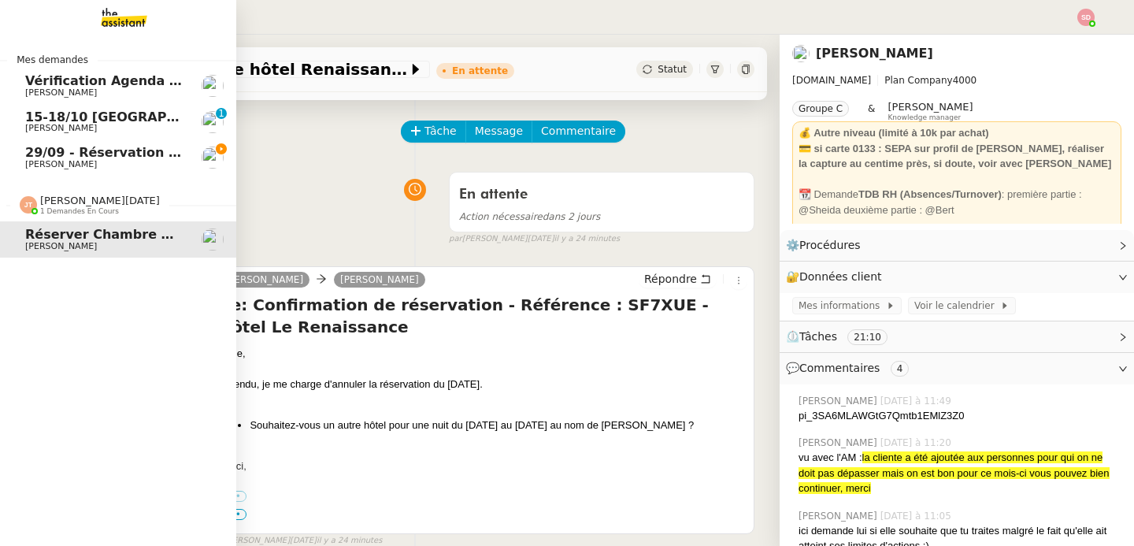
click at [69, 205] on span "[PERSON_NAME][DATE]" at bounding box center [100, 201] width 120 height 12
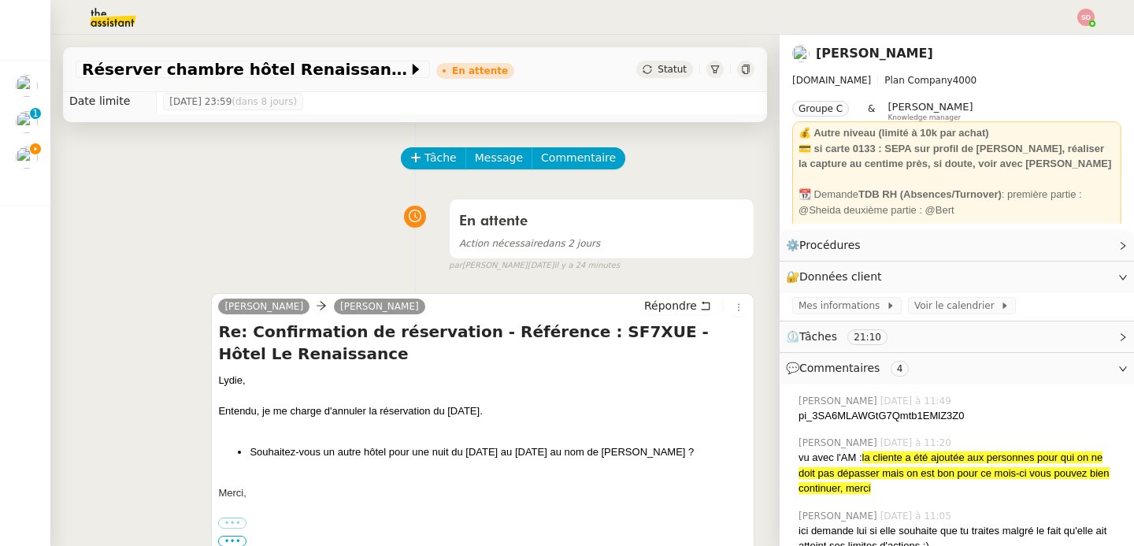
scroll to position [0, 0]
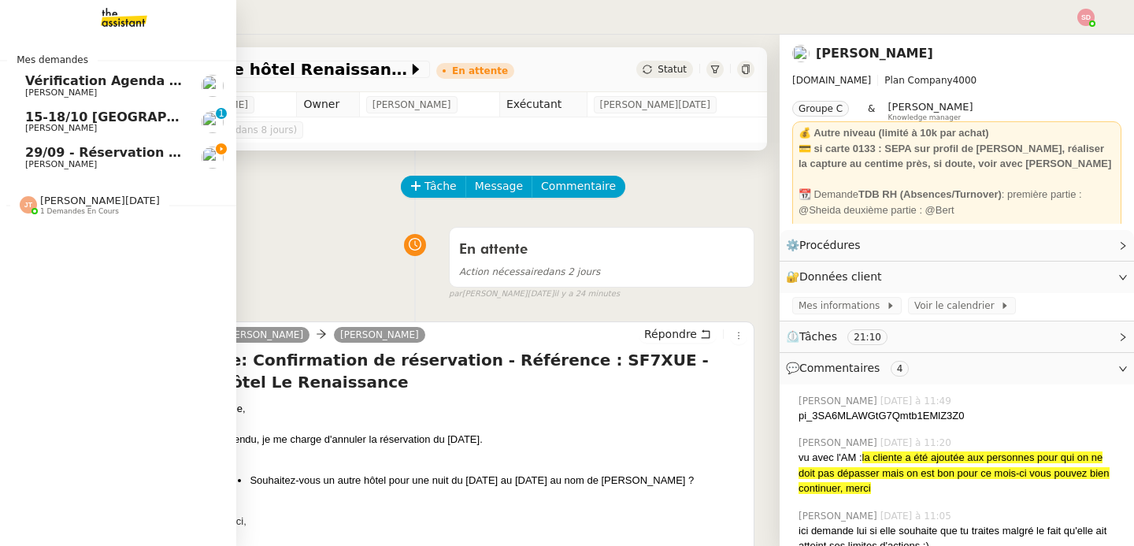
click at [30, 208] on div "[PERSON_NAME][DATE] 1 demandes en cours" at bounding box center [90, 205] width 140 height 20
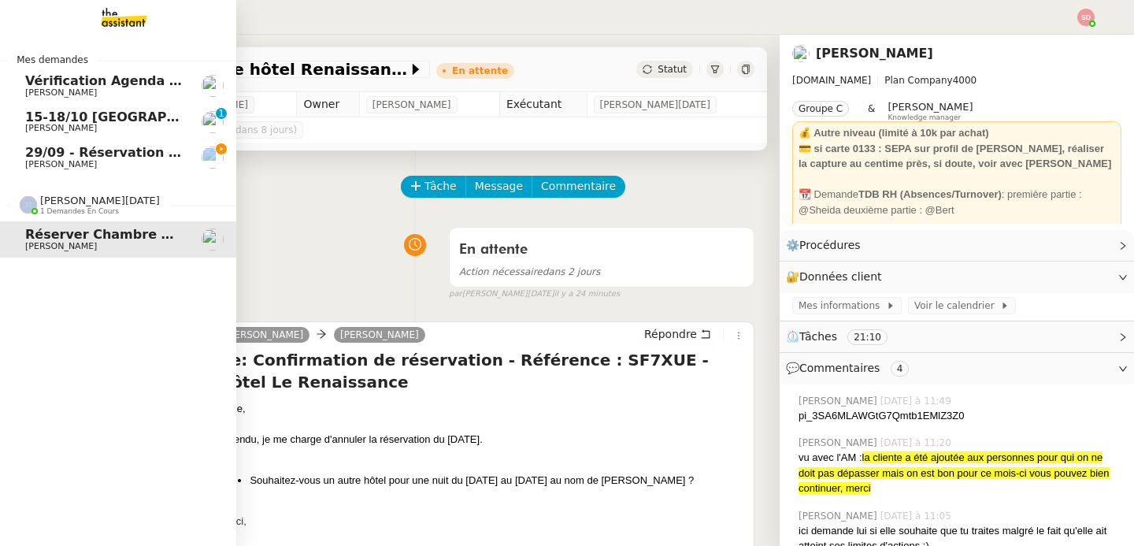
click at [30, 208] on div "[PERSON_NAME][DATE] 1 demandes en cours" at bounding box center [90, 205] width 140 height 20
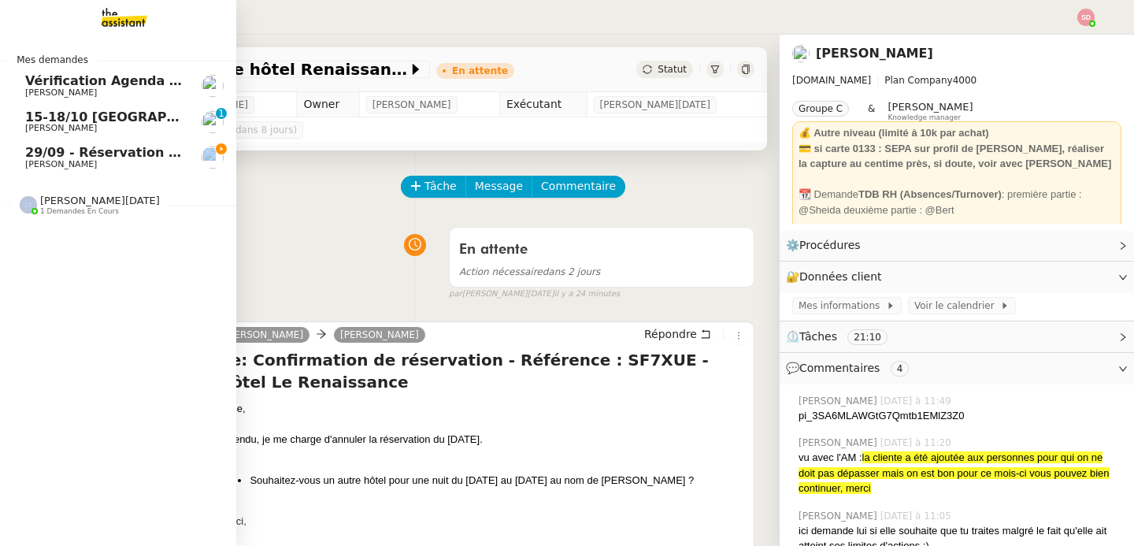
click at [85, 170] on link "29/09 - Réservation hôtel Renaissance [PERSON_NAME]" at bounding box center [118, 157] width 236 height 36
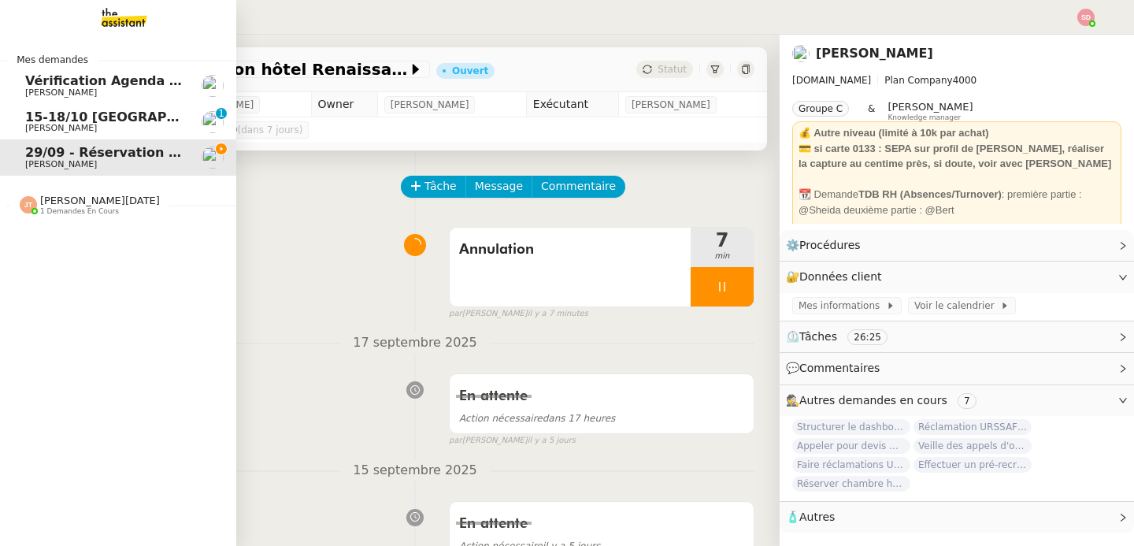
click at [79, 202] on span "[PERSON_NAME][DATE]" at bounding box center [100, 201] width 120 height 12
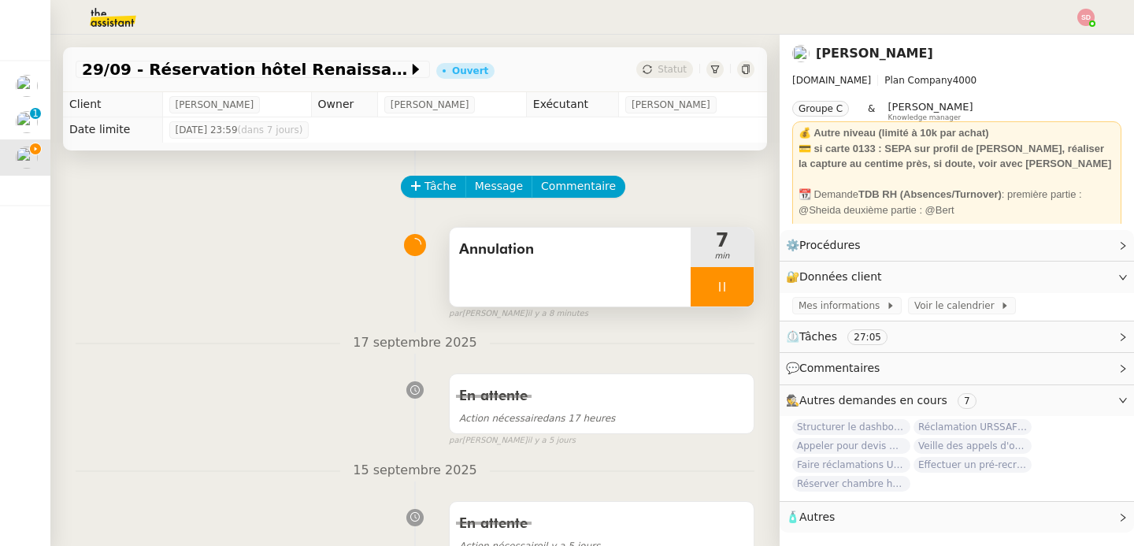
click at [728, 281] on div at bounding box center [722, 286] width 63 height 39
click at [754, 281] on button at bounding box center [754, 286] width 0 height 39
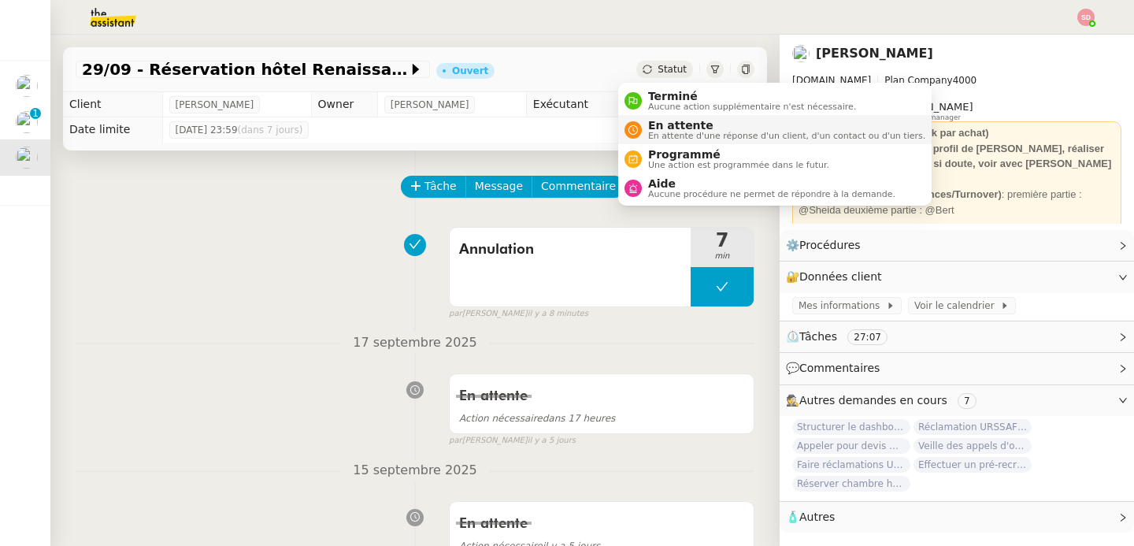
click at [655, 121] on span "En attente" at bounding box center [786, 125] width 277 height 13
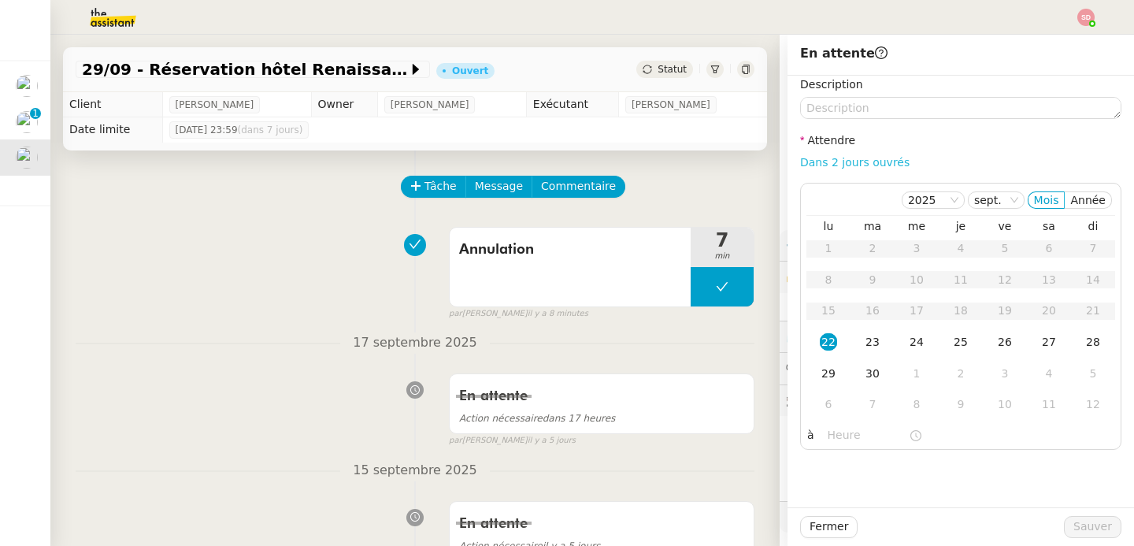
click at [855, 164] on link "Dans 2 jours ouvrés" at bounding box center [855, 162] width 110 height 13
type input "07:00"
click at [864, 343] on div "23" at bounding box center [872, 341] width 17 height 17
click at [1090, 531] on span "Sauver" at bounding box center [1093, 527] width 39 height 18
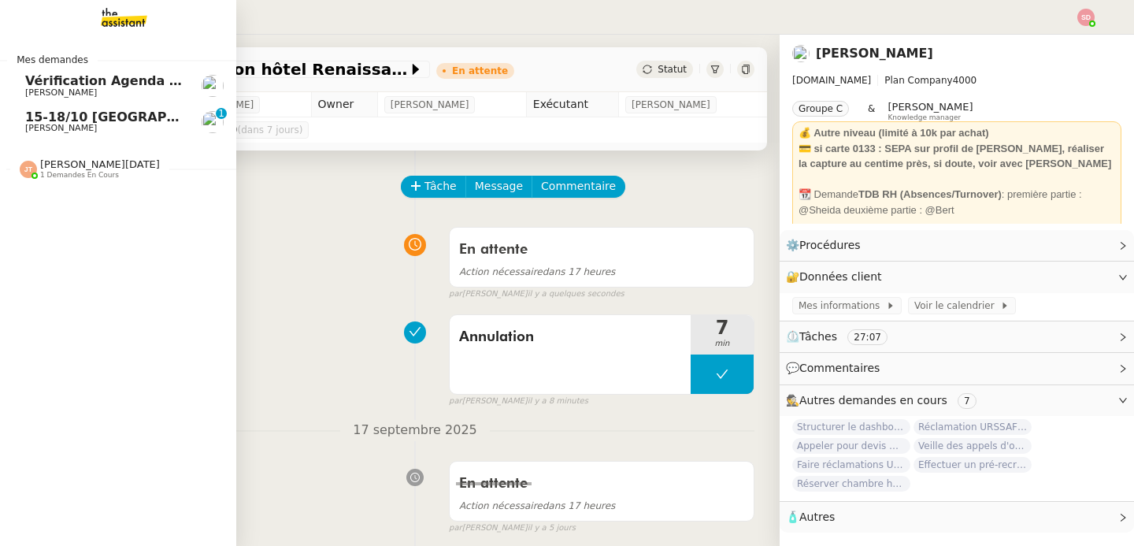
click at [25, 121] on span "15-18/10 [GEOGRAPHIC_DATA] - Conférence" at bounding box center [179, 117] width 309 height 15
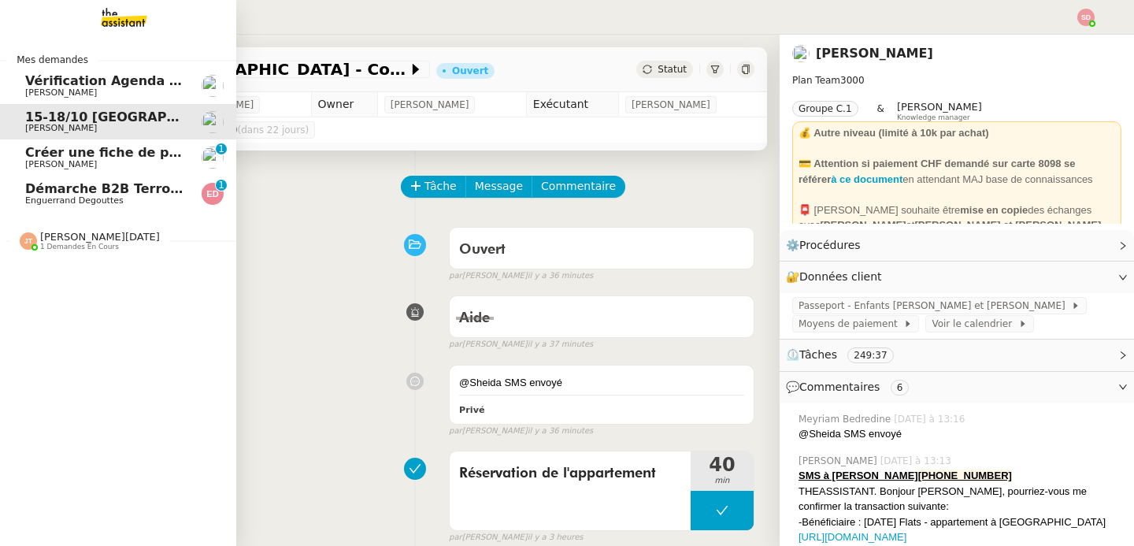
click at [46, 153] on span "Créer une fiche de paie sans Pajemploi" at bounding box center [163, 152] width 277 height 15
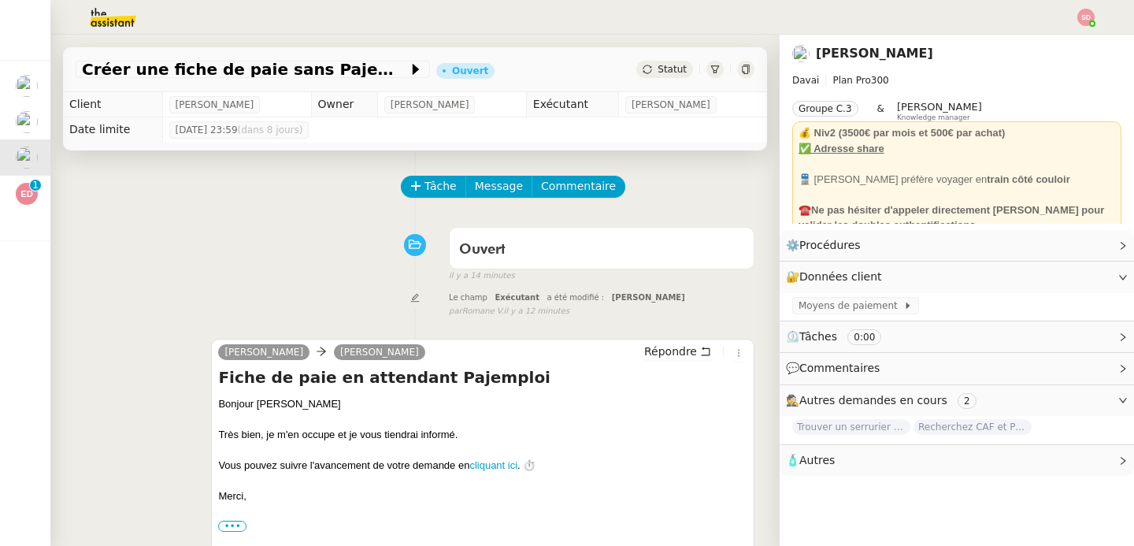
click at [294, 243] on div "Ouvert false il y a 14 minutes" at bounding box center [415, 251] width 679 height 63
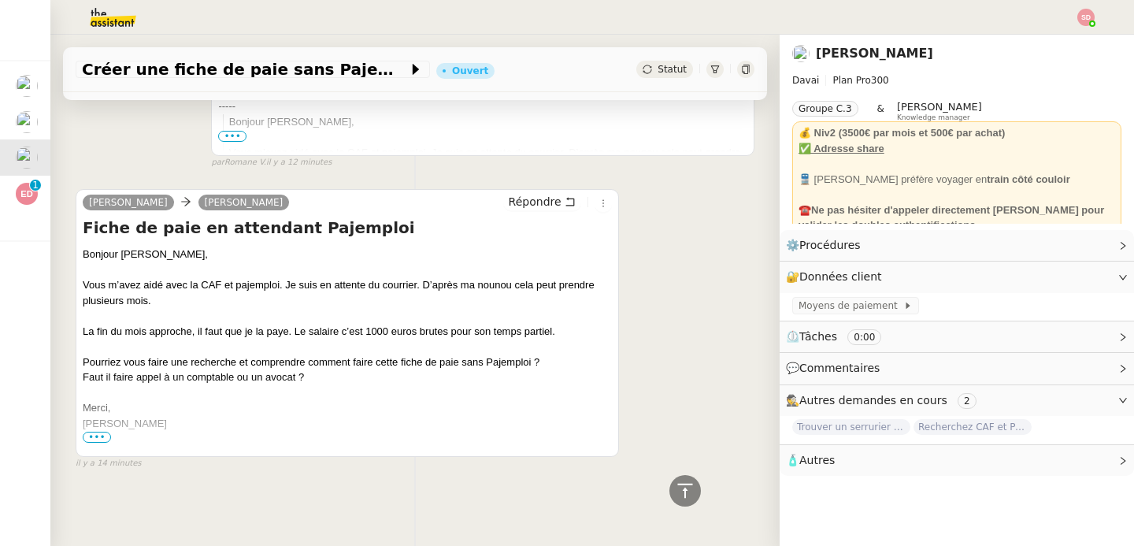
scroll to position [459, 0]
click at [99, 432] on span "•••" at bounding box center [97, 437] width 28 height 11
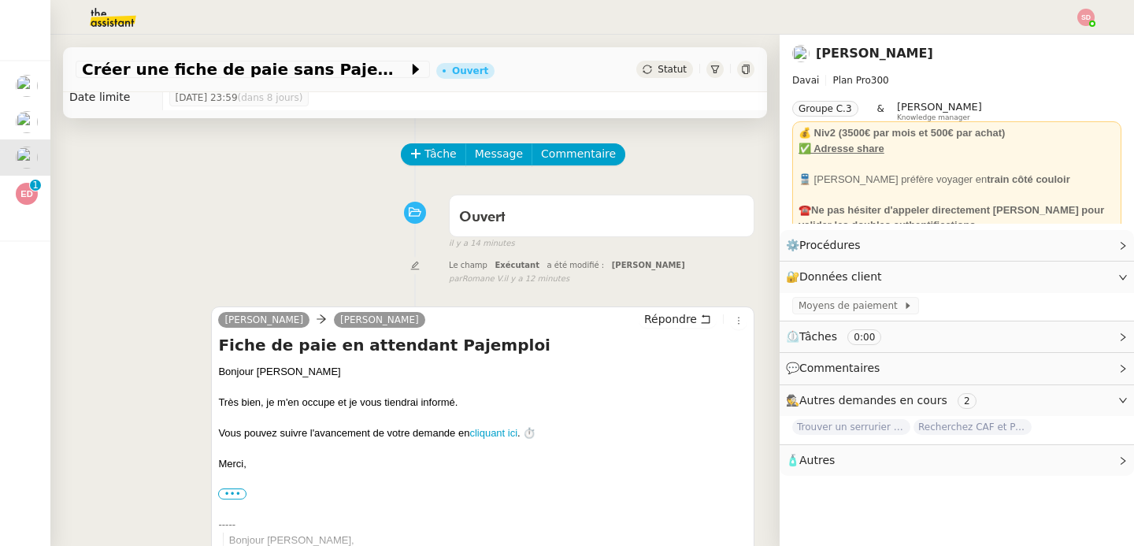
scroll to position [0, 0]
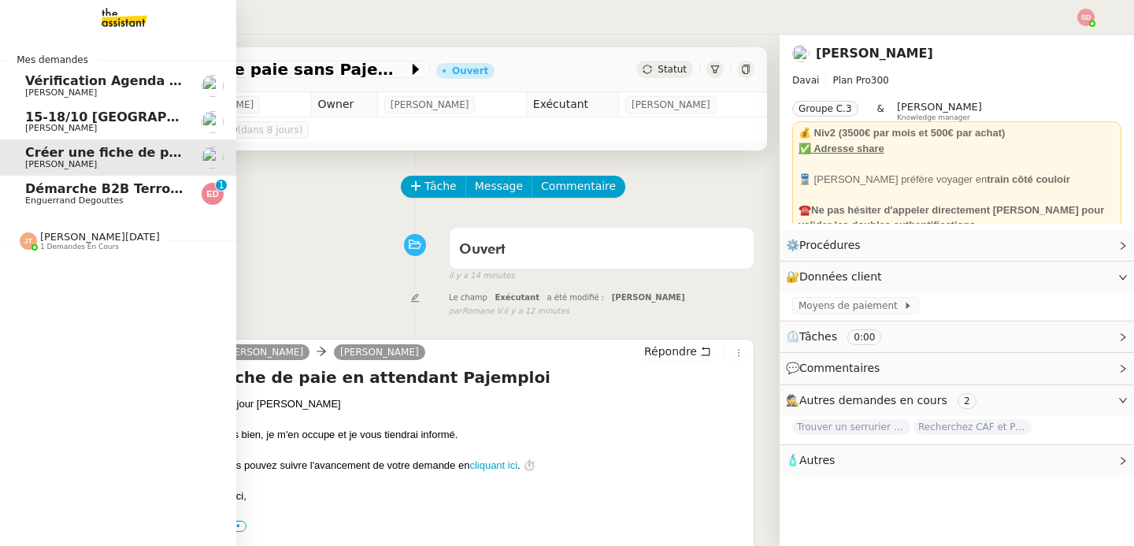
click at [30, 191] on span "Démarche B2B Terroir d'Eugénie" at bounding box center [140, 188] width 230 height 15
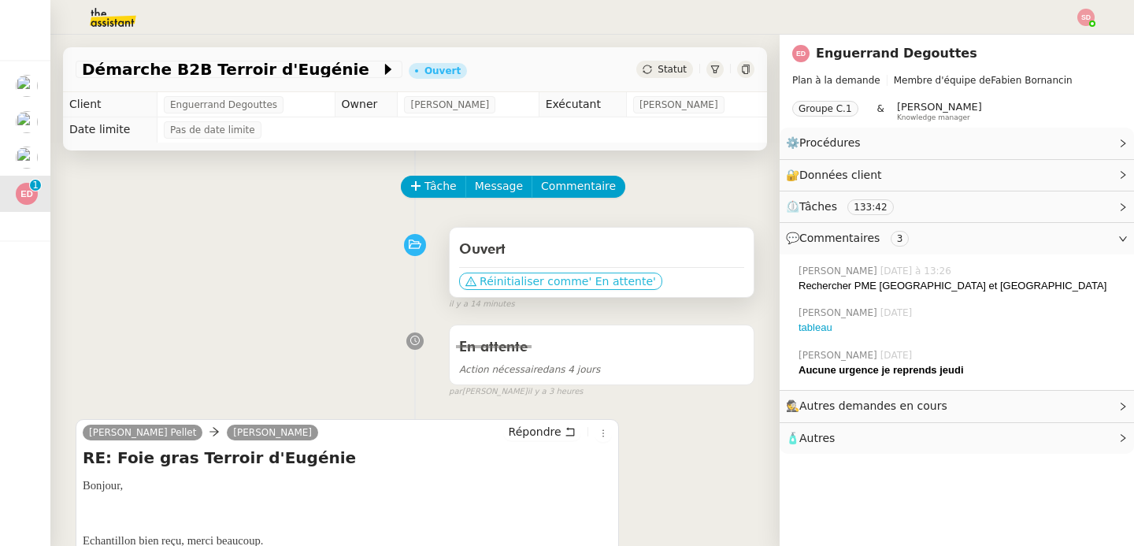
click at [552, 281] on span "Réinitialiser comme" at bounding box center [534, 281] width 109 height 16
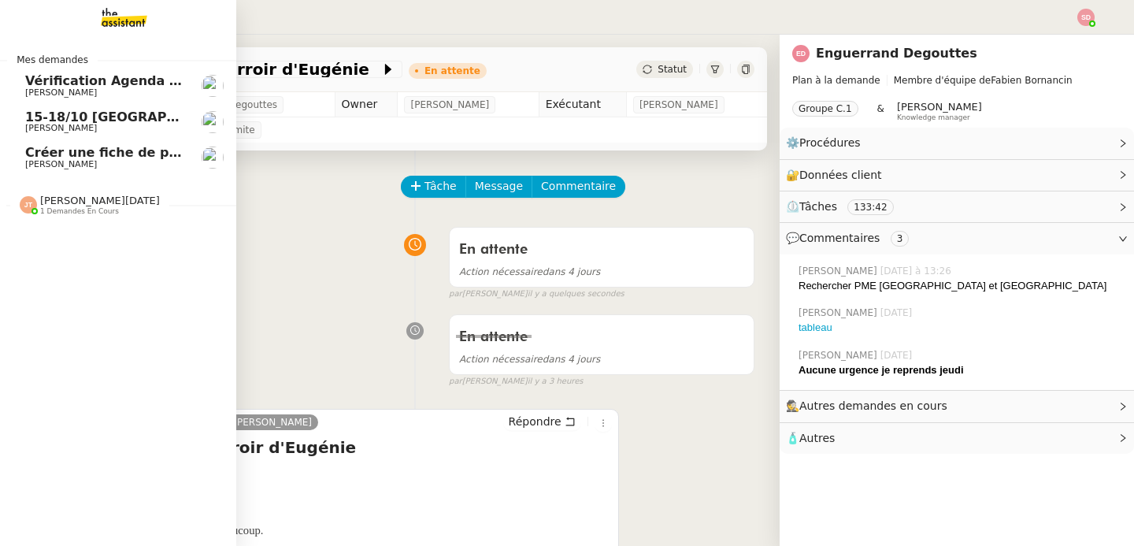
click at [100, 117] on span "15-18/10 [GEOGRAPHIC_DATA] - Conférence" at bounding box center [179, 117] width 309 height 15
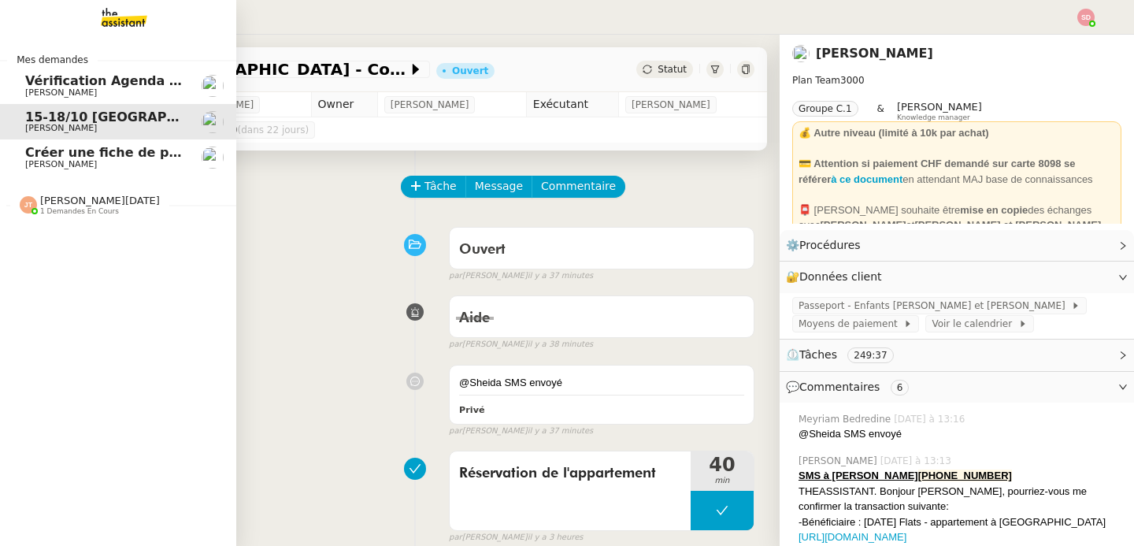
click at [91, 212] on span "1 demandes en cours" at bounding box center [79, 211] width 79 height 9
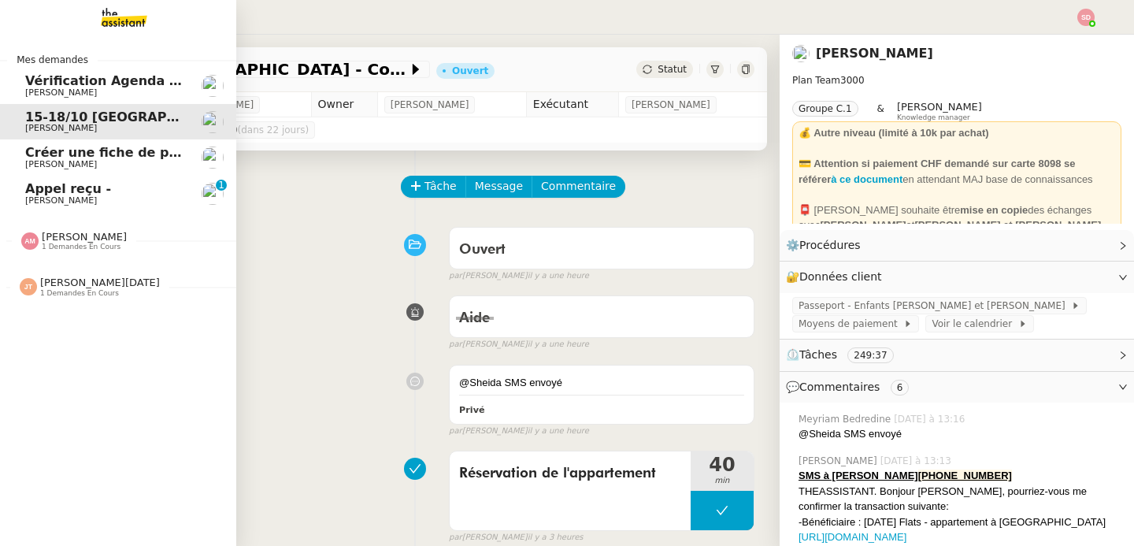
click at [78, 207] on link "Appel reçu - [PERSON_NAME] 0 1 2 3 4 5 6 7 8 9" at bounding box center [118, 194] width 236 height 36
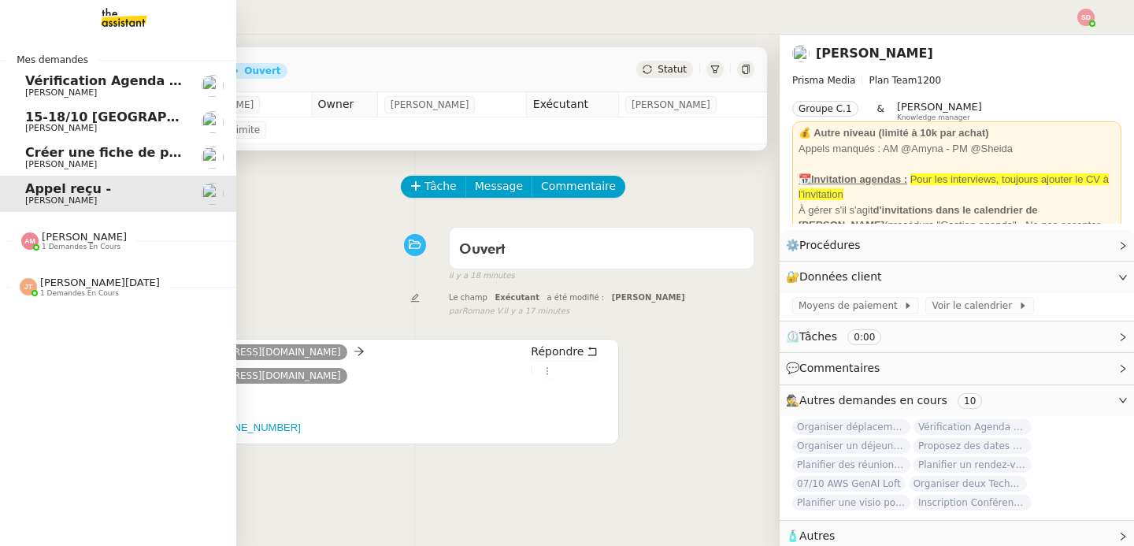
click at [30, 237] on div at bounding box center [29, 240] width 17 height 17
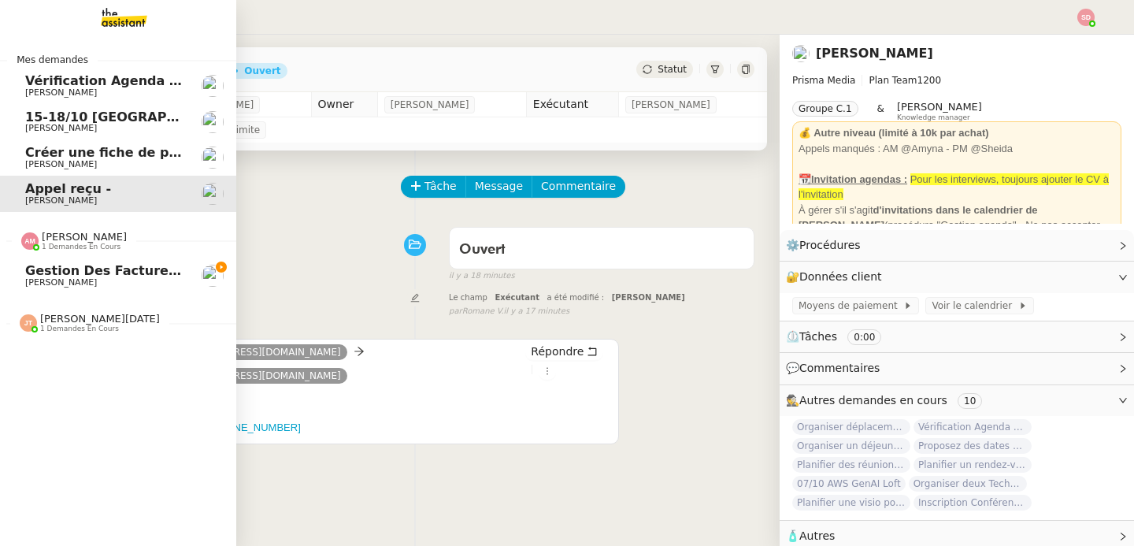
click at [30, 237] on div at bounding box center [29, 240] width 17 height 17
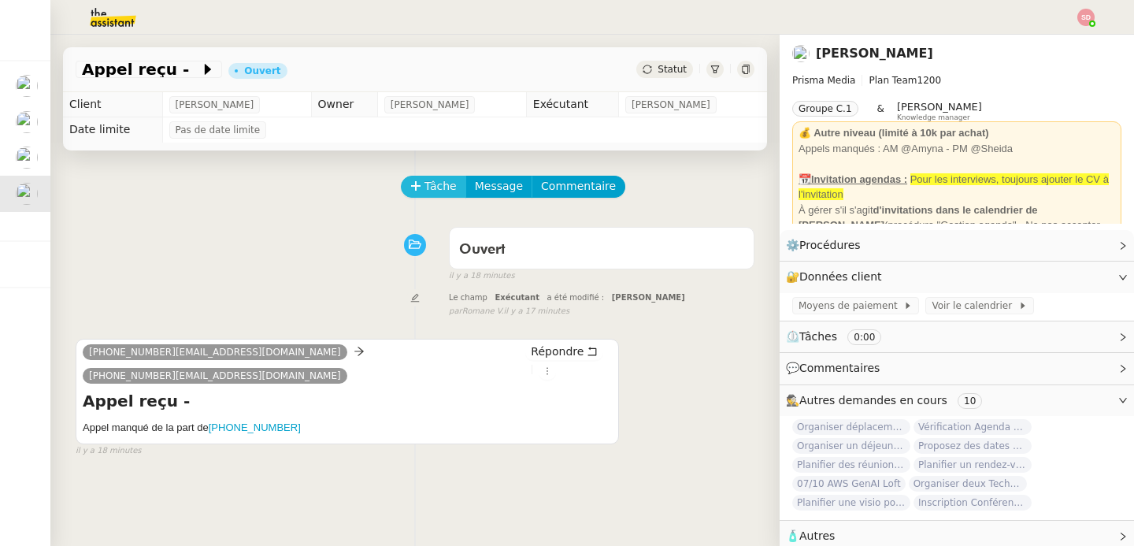
click at [410, 184] on icon at bounding box center [415, 185] width 11 height 11
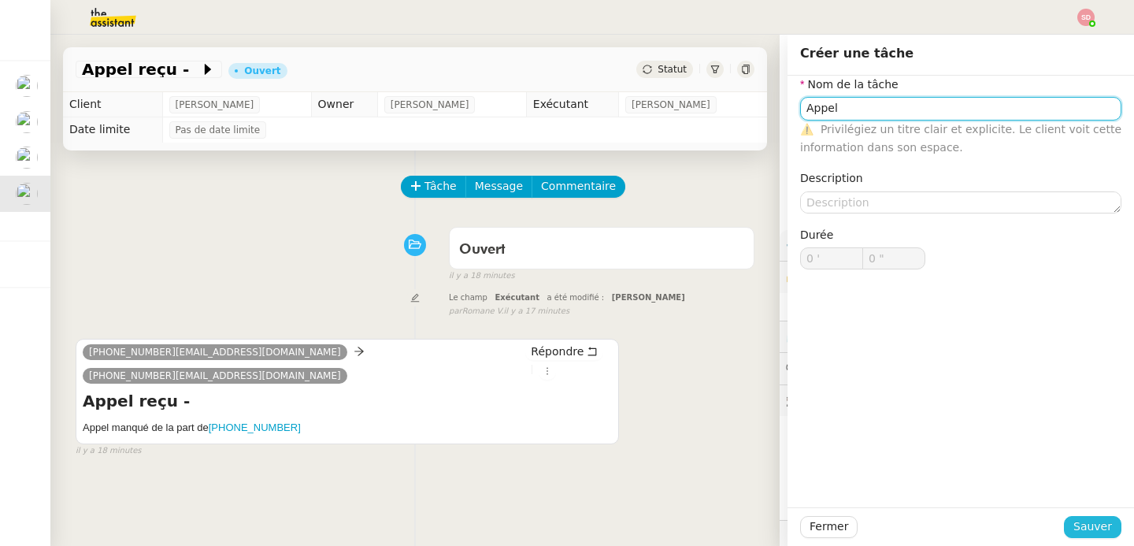
type input "Appel"
click at [1074, 518] on span "Sauver" at bounding box center [1093, 527] width 39 height 18
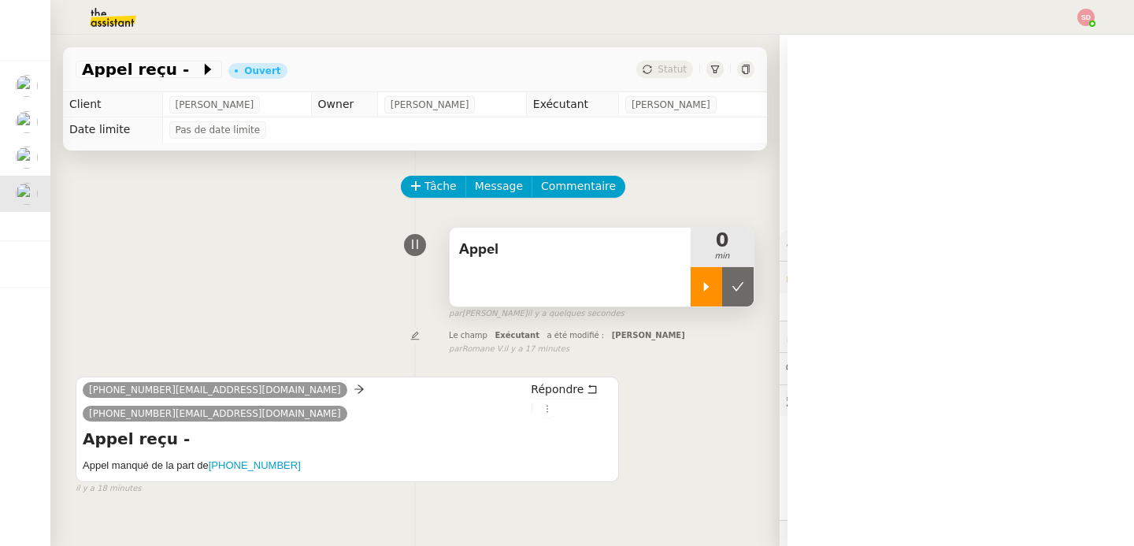
click at [695, 278] on div at bounding box center [707, 286] width 32 height 39
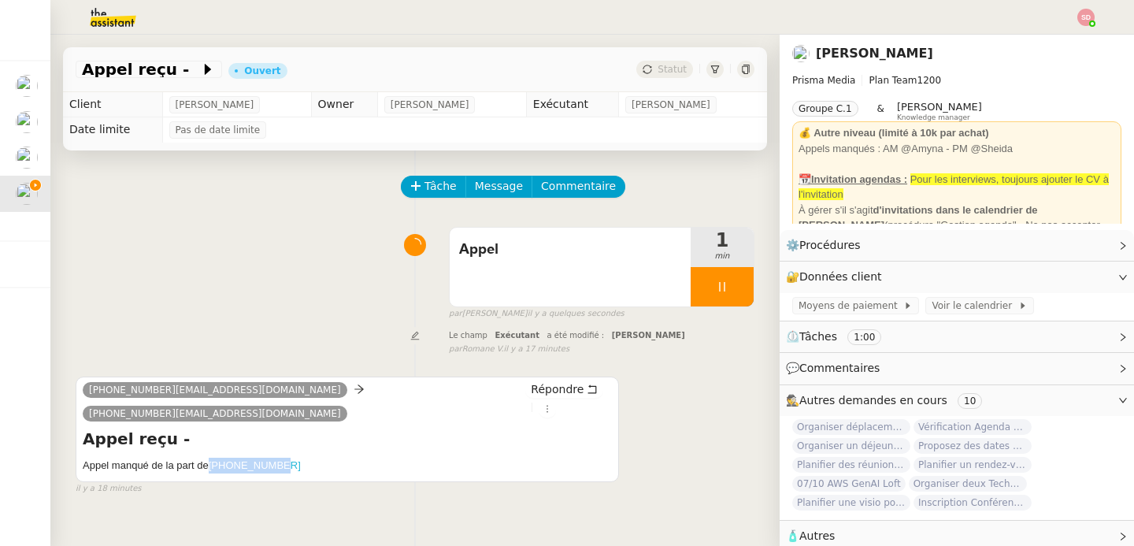
copy link "[PHONE_NUMBER]"
click at [727, 287] on div at bounding box center [722, 286] width 63 height 39
click at [727, 287] on button at bounding box center [738, 286] width 32 height 39
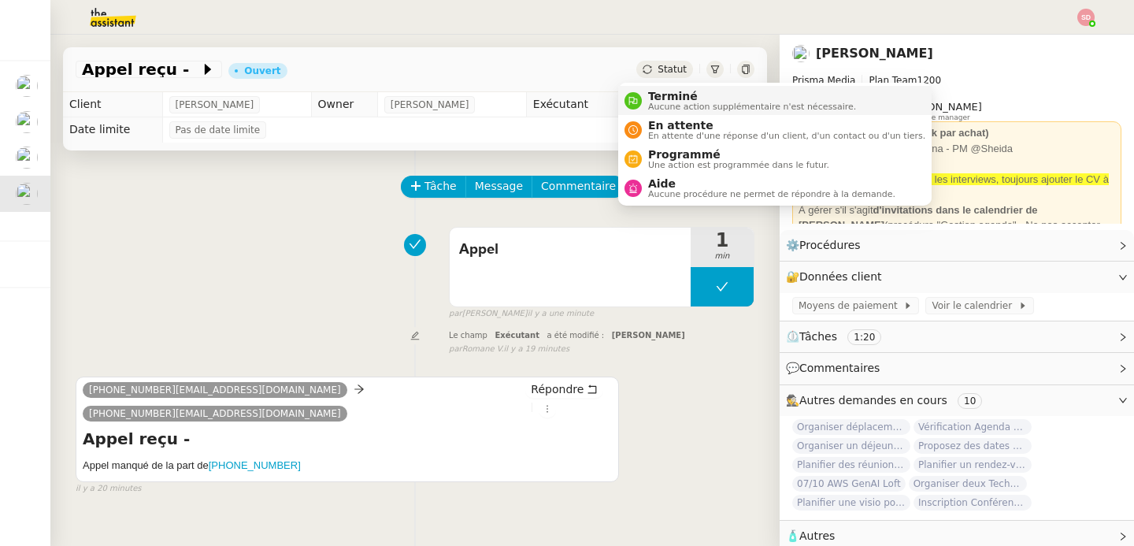
click at [642, 105] on div "Terminé Aucune action supplémentaire n'est nécessaire." at bounding box center [749, 100] width 214 height 21
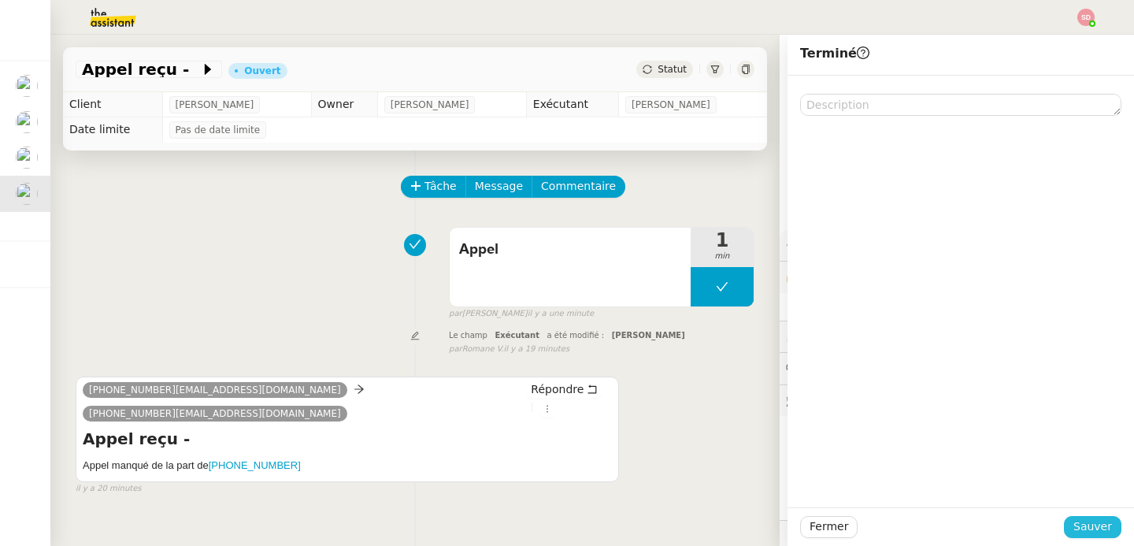
click at [1086, 534] on span "Sauver" at bounding box center [1093, 527] width 39 height 18
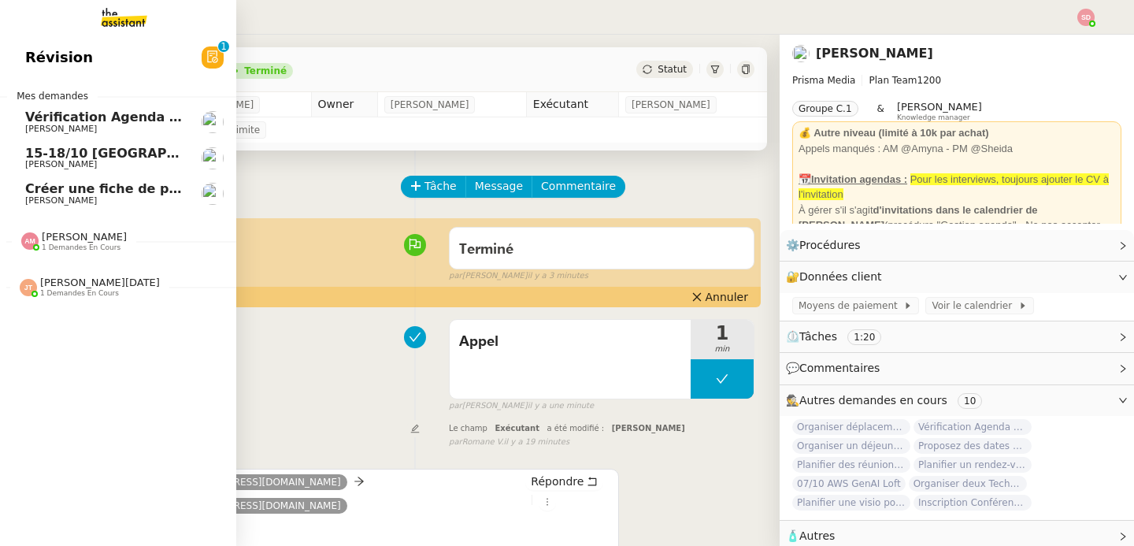
click at [41, 187] on span "Créer une fiche de paie sans Pajemploi" at bounding box center [163, 188] width 277 height 15
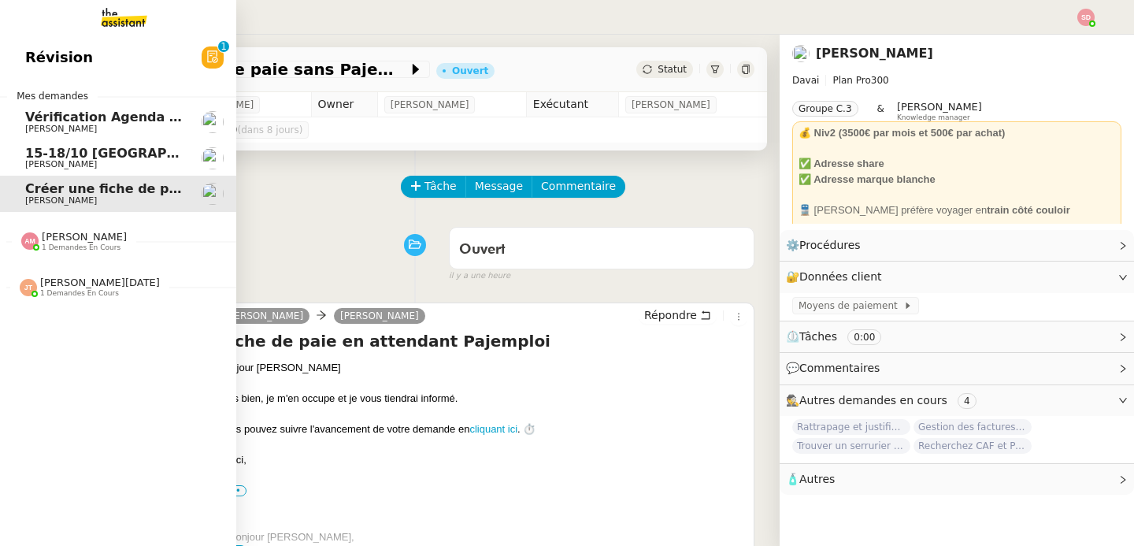
click at [39, 161] on span "[PERSON_NAME]" at bounding box center [61, 164] width 72 height 10
